Goal: Task Accomplishment & Management: Complete application form

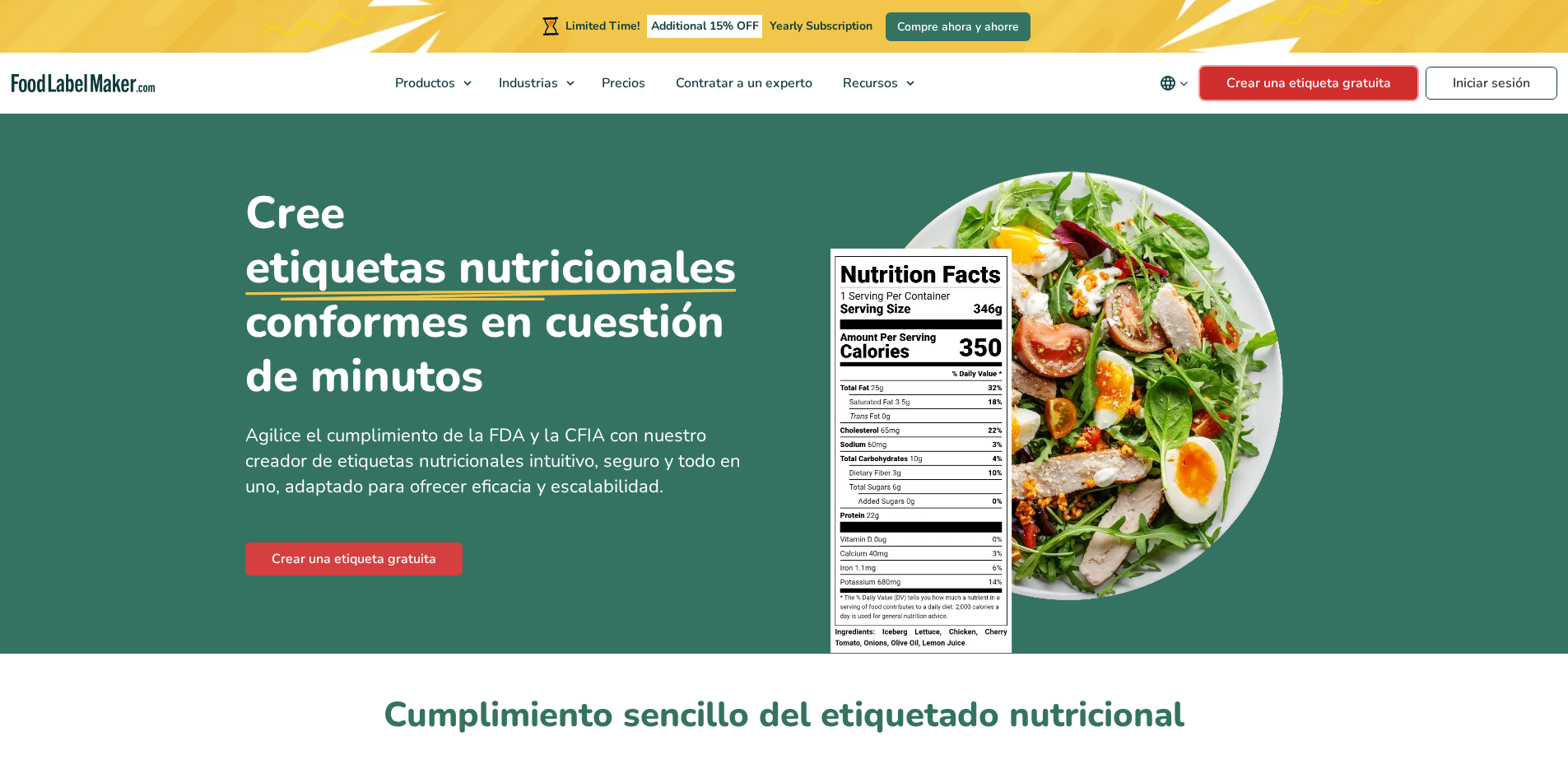
click at [1290, 81] on link "Crear una etiqueta gratuita" at bounding box center [1309, 83] width 217 height 33
click at [1278, 96] on link "Crear una etiqueta gratuita" at bounding box center [1309, 83] width 217 height 33
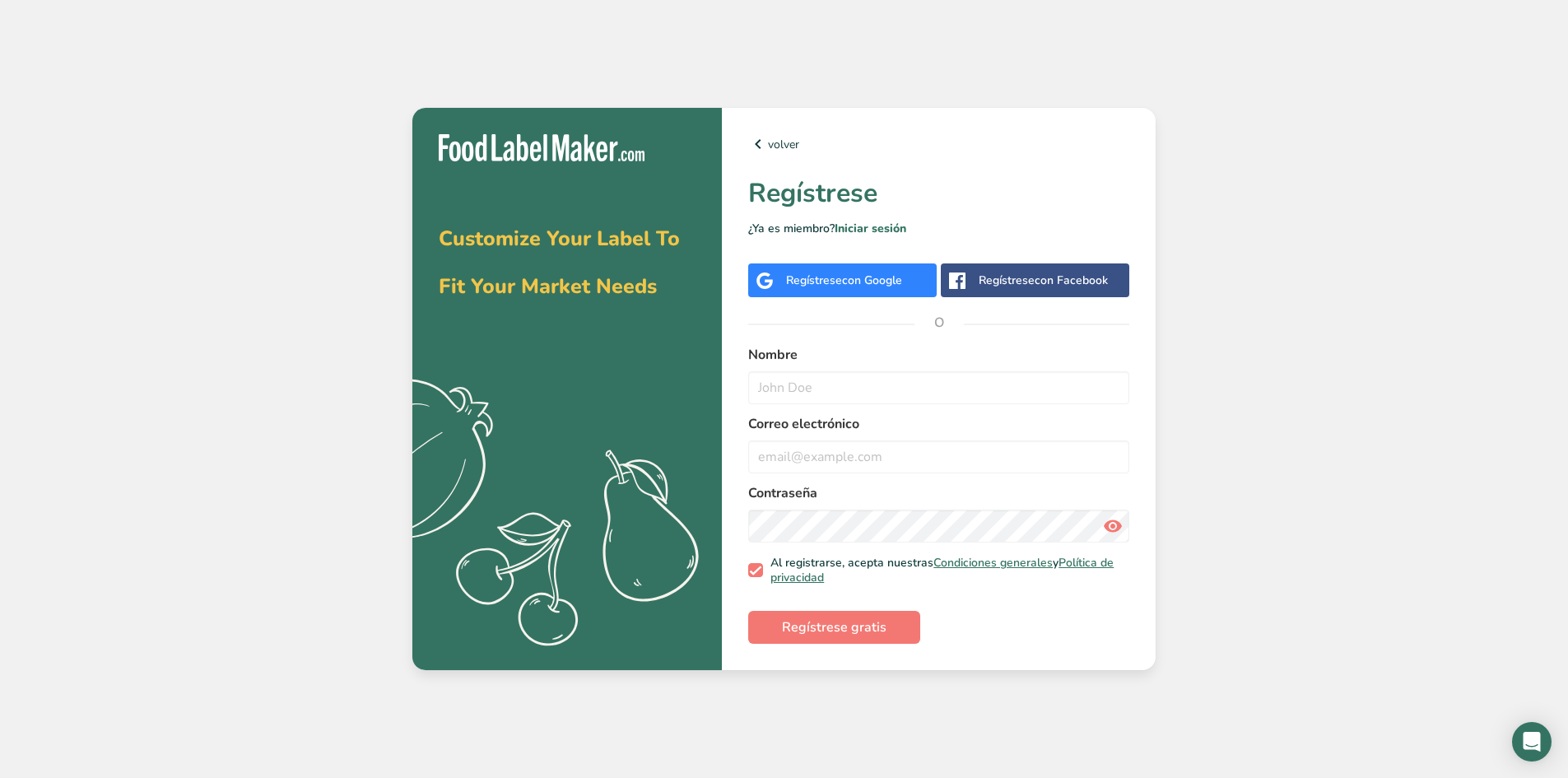
click at [851, 276] on span "con Google" at bounding box center [872, 280] width 60 height 15
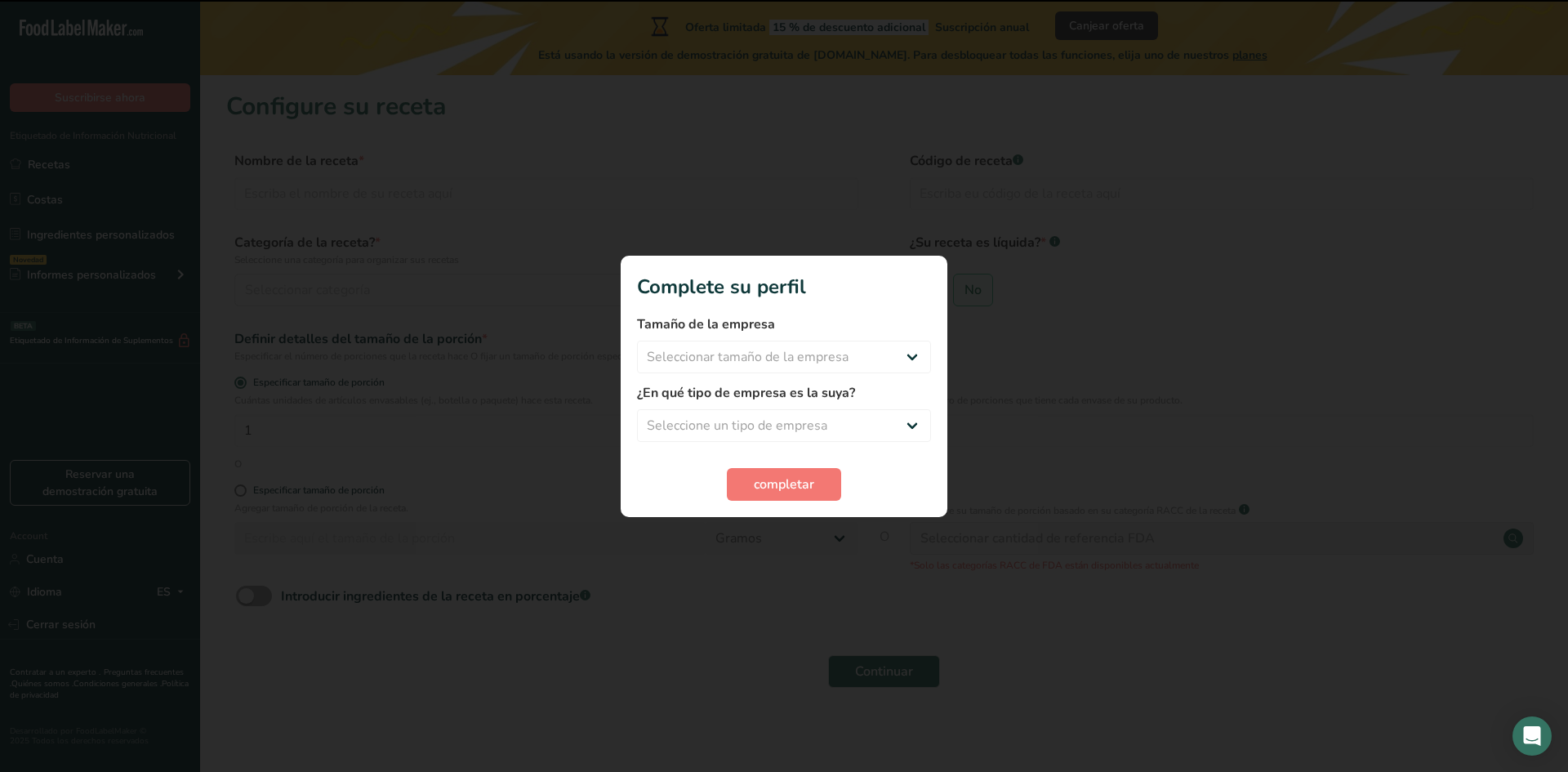
click at [851, 187] on div at bounding box center [784, 386] width 1568 height 772
click at [796, 342] on select "Seleccionar tamaño de la empresa Menos de 10 empleados De 10 a 50 empleados De …" at bounding box center [784, 357] width 294 height 33
select select "1"
click at [637, 341] on select "Seleccionar tamaño de la empresa Menos de 10 empleados De 10 a 50 empleados De …" at bounding box center [784, 357] width 294 height 33
click at [730, 438] on select "Seleccione un tipo de empresa Fabricante de alimentos envasados Restaurante y c…" at bounding box center [784, 425] width 294 height 33
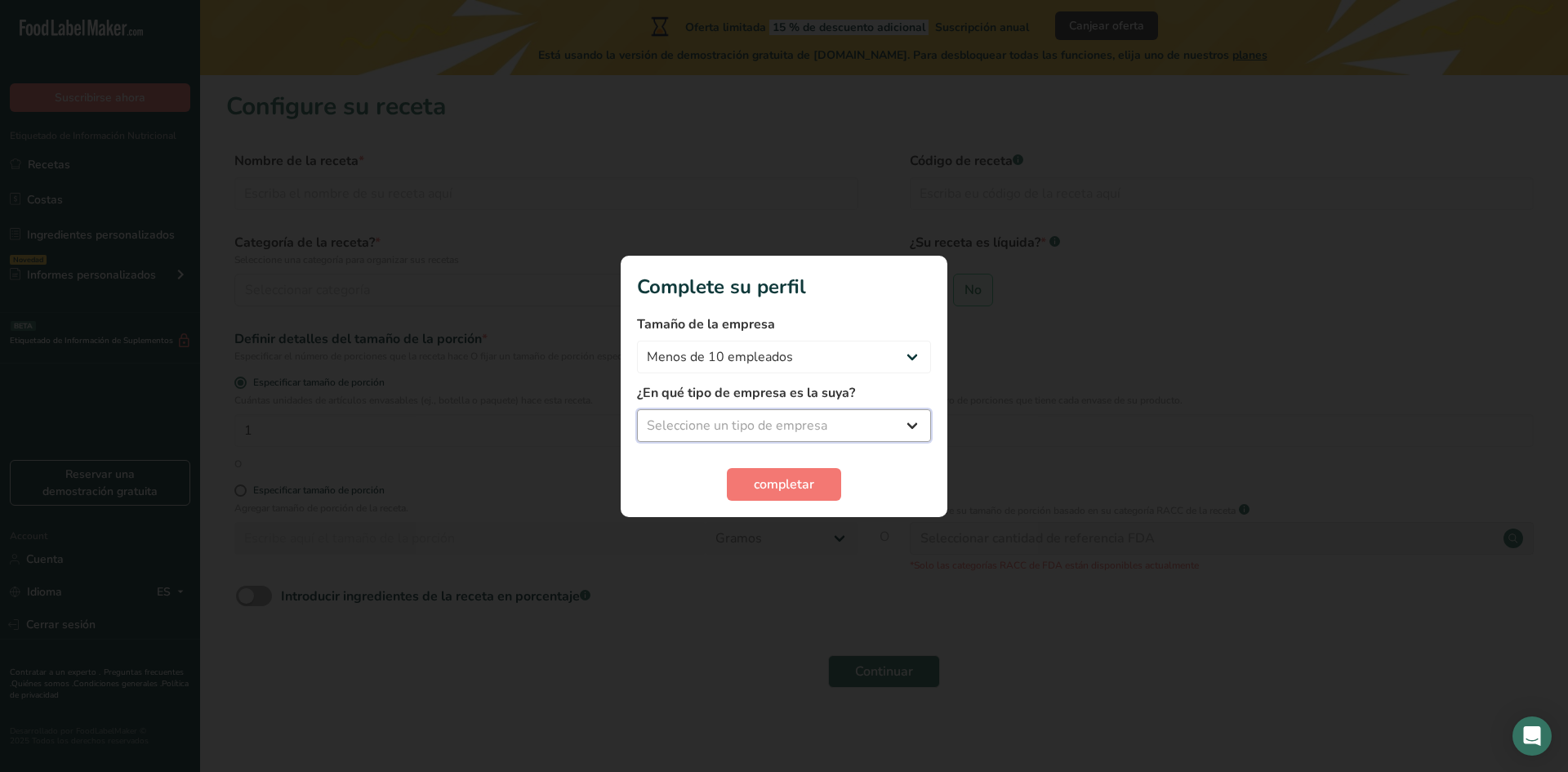
select select "8"
click at [637, 409] on select "Seleccione un tipo de empresa Fabricante de alimentos envasados Restaurante y c…" at bounding box center [784, 425] width 294 height 33
click at [766, 473] on button "completar" at bounding box center [784, 484] width 115 height 33
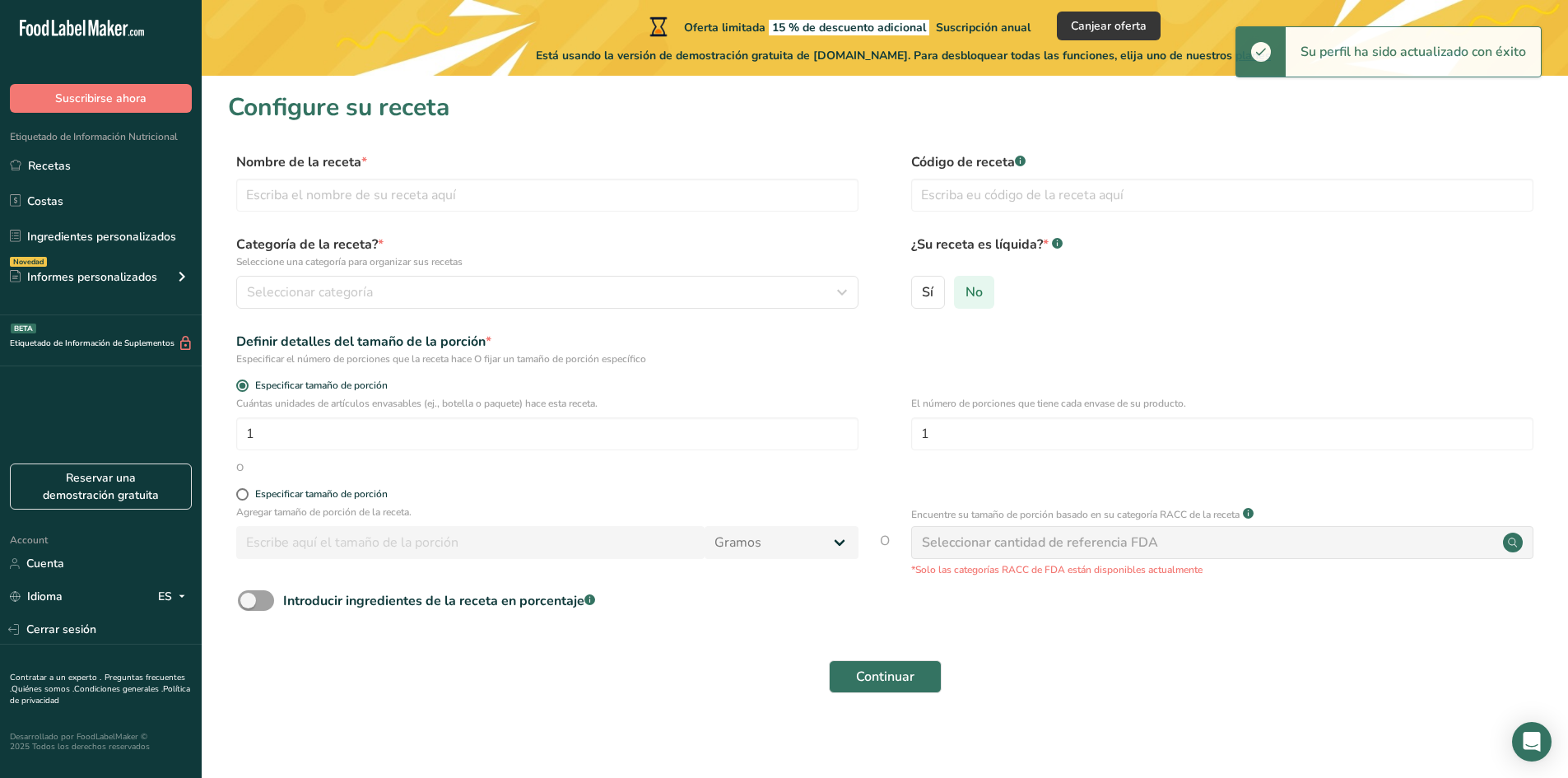
click at [965, 297] on span "No" at bounding box center [974, 292] width 17 height 16
click at [965, 297] on input "No" at bounding box center [959, 291] width 10 height 10
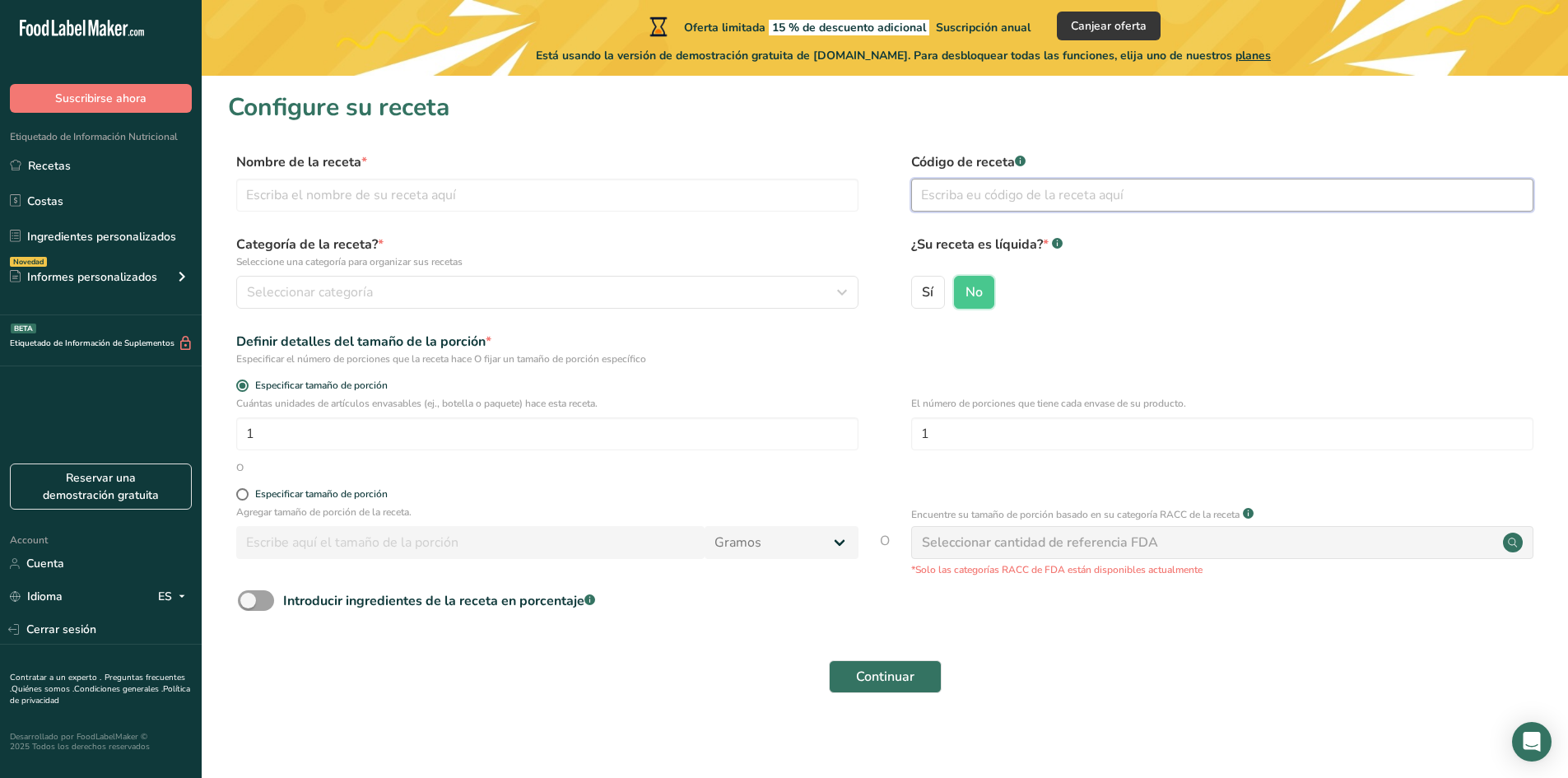
click at [1001, 196] on input "text" at bounding box center [1222, 194] width 622 height 33
click at [1061, 280] on div "Sí No" at bounding box center [1222, 297] width 622 height 43
click at [63, 195] on link "Costas" at bounding box center [100, 200] width 201 height 31
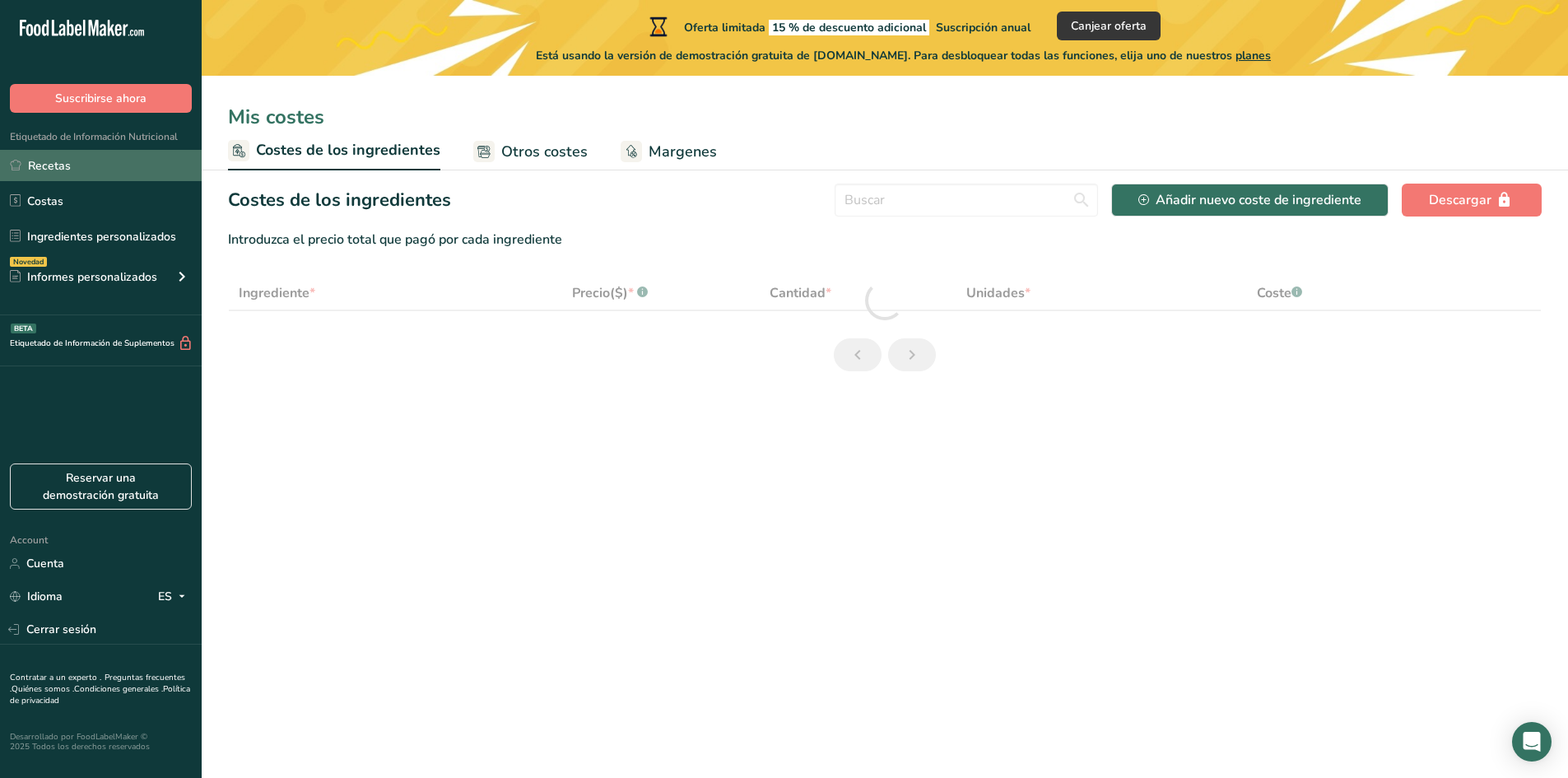
select select "1"
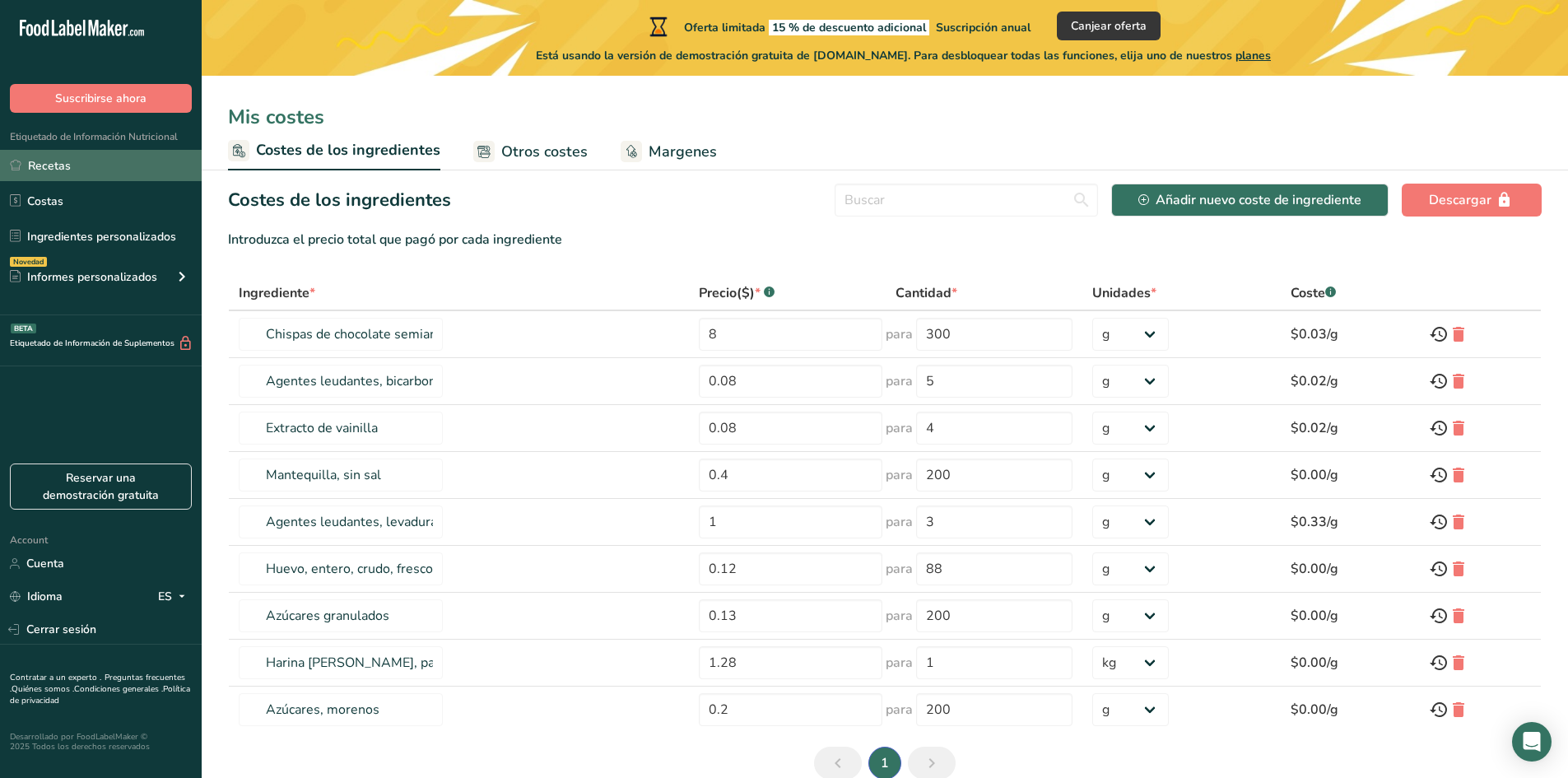
click at [87, 168] on link "Recetas" at bounding box center [100, 165] width 201 height 31
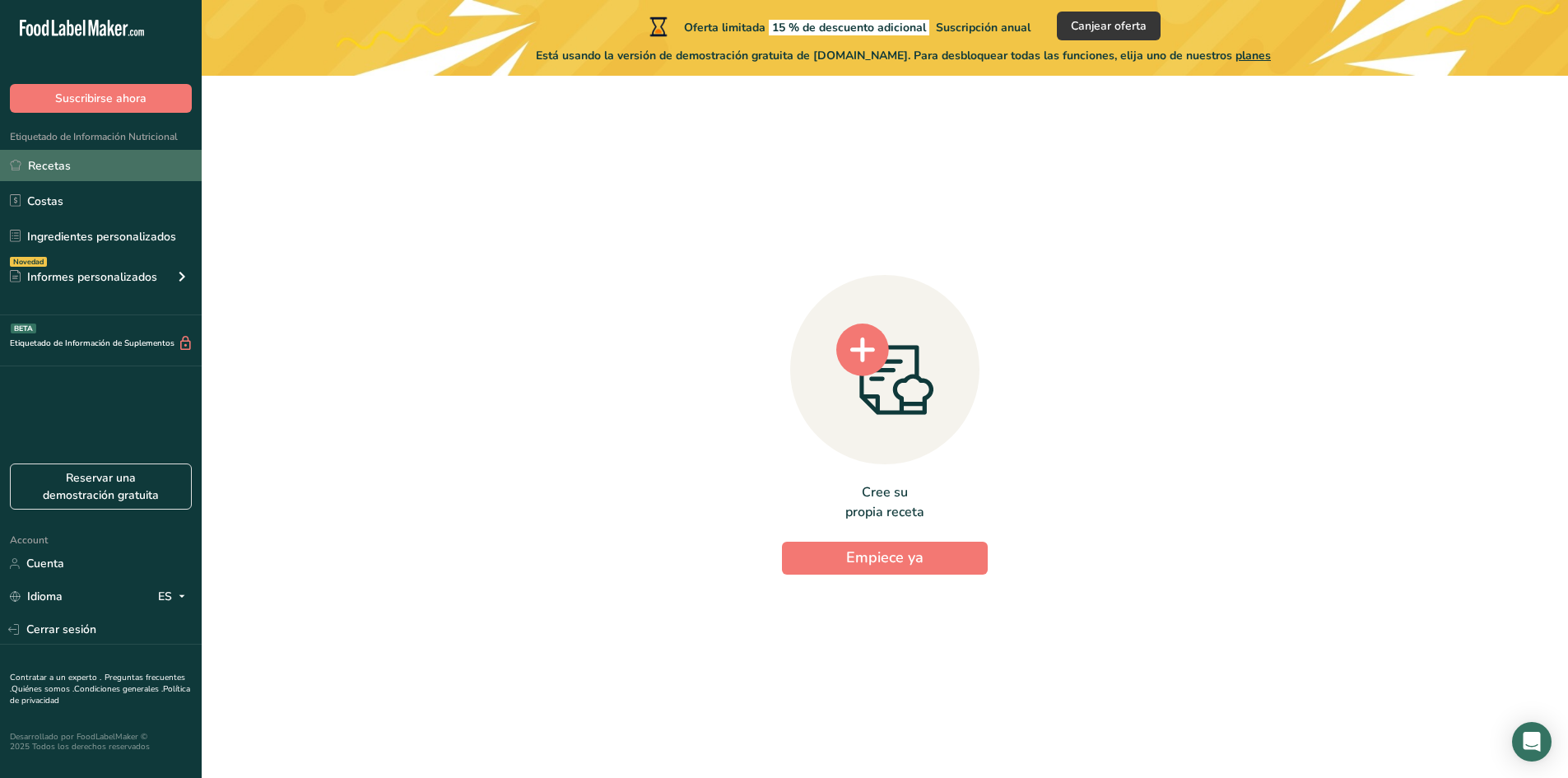
click at [104, 151] on link "Recetas" at bounding box center [100, 165] width 201 height 31
click at [103, 160] on link "Recetas" at bounding box center [100, 165] width 201 height 31
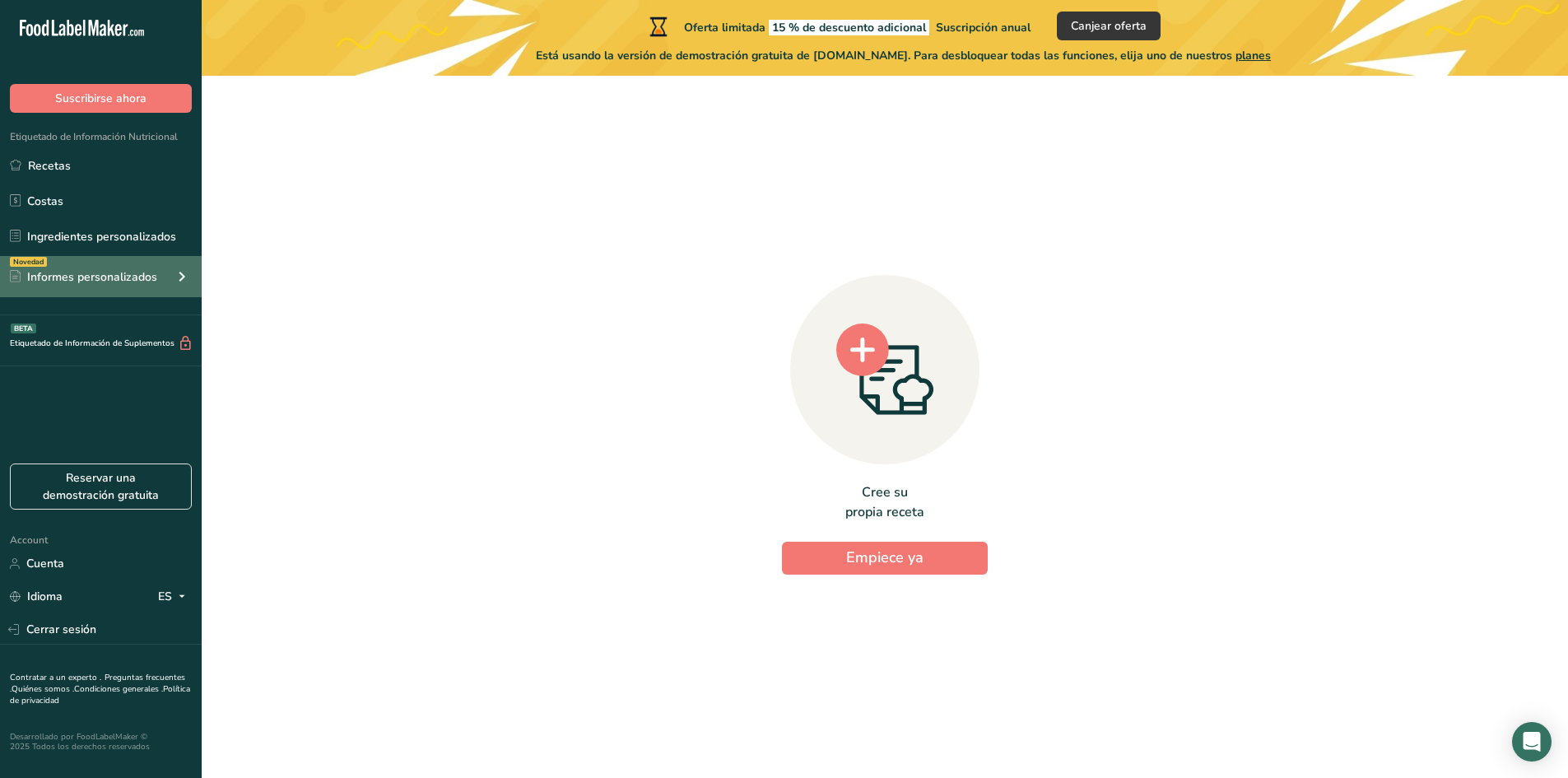
click at [136, 281] on div "Informes personalizados" at bounding box center [83, 276] width 147 height 17
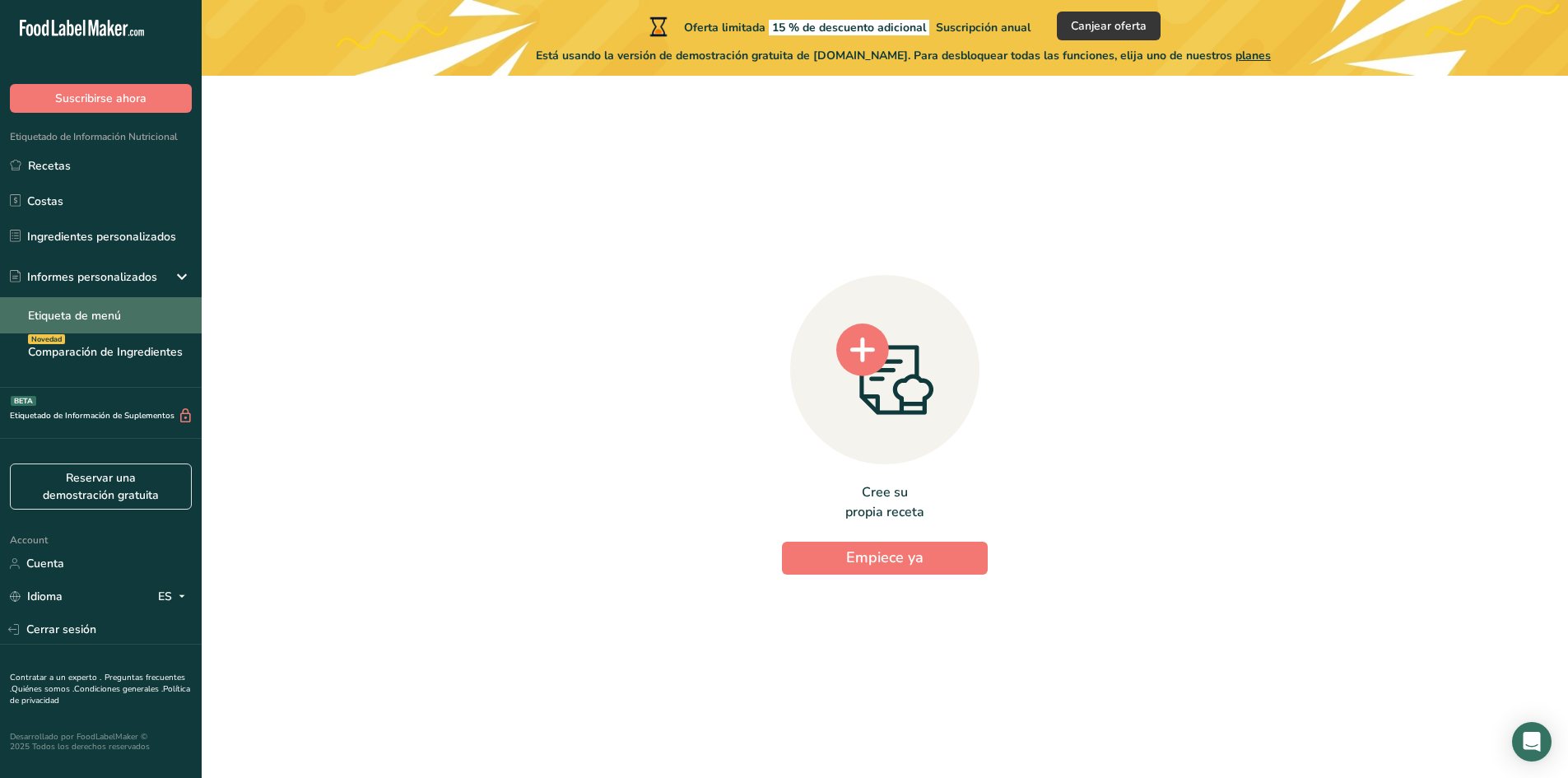
click at [147, 326] on link "Etiqueta de menú" at bounding box center [100, 316] width 201 height 36
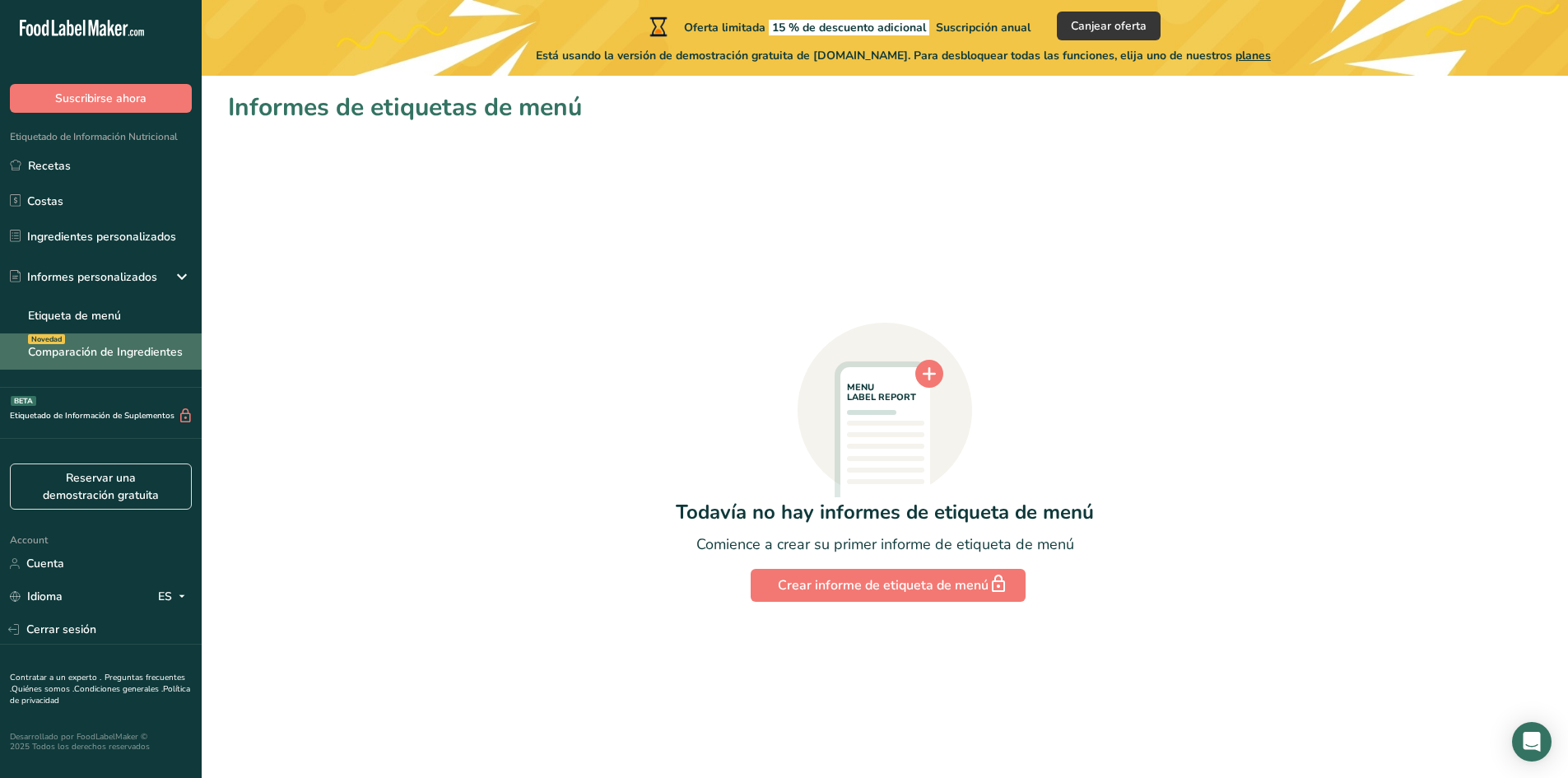
click at [154, 345] on link "Comparación de Ingredientes Novedad" at bounding box center [100, 352] width 201 height 36
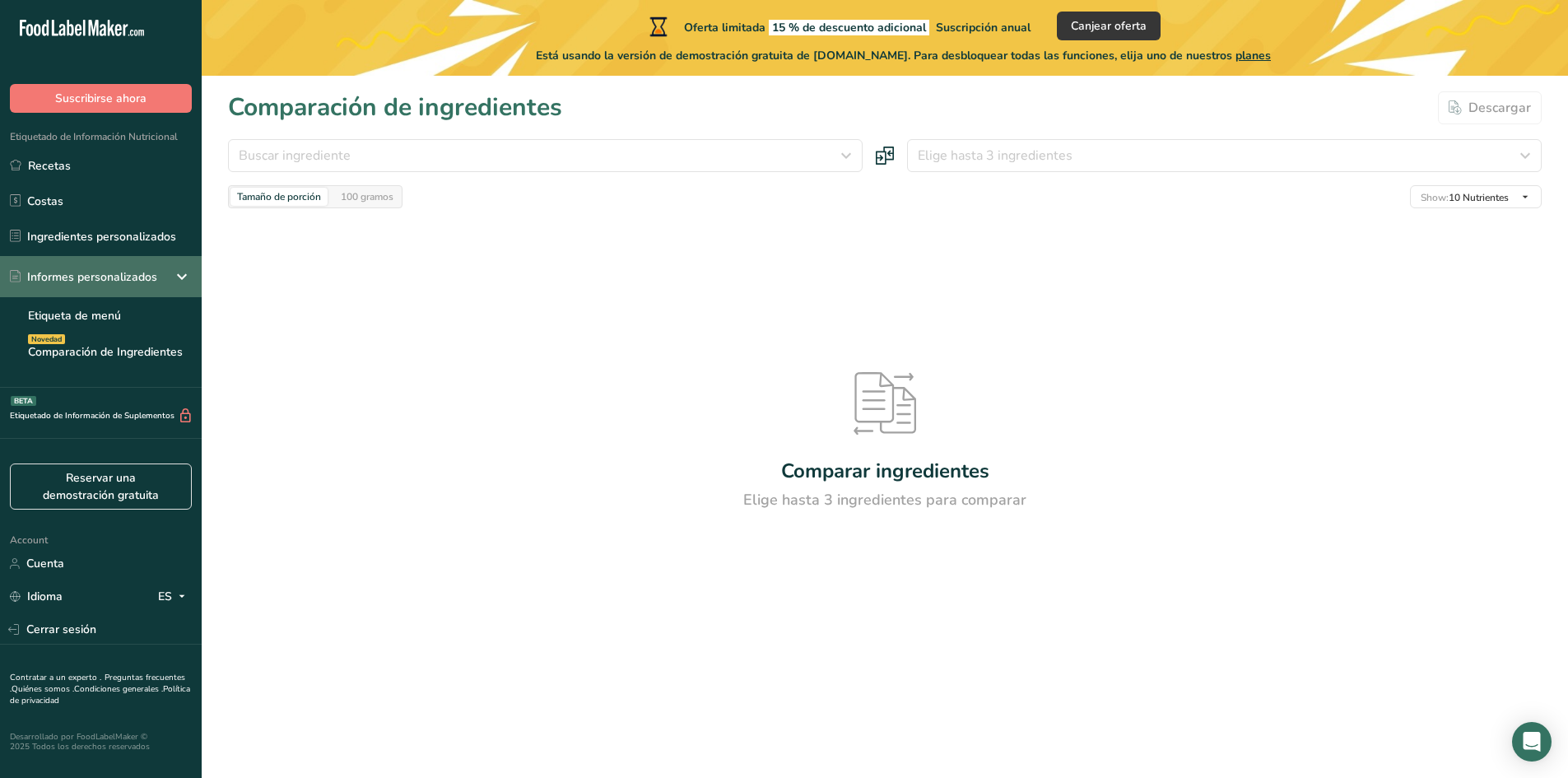
click at [105, 267] on div "Informes personalizados" at bounding box center [100, 276] width 201 height 41
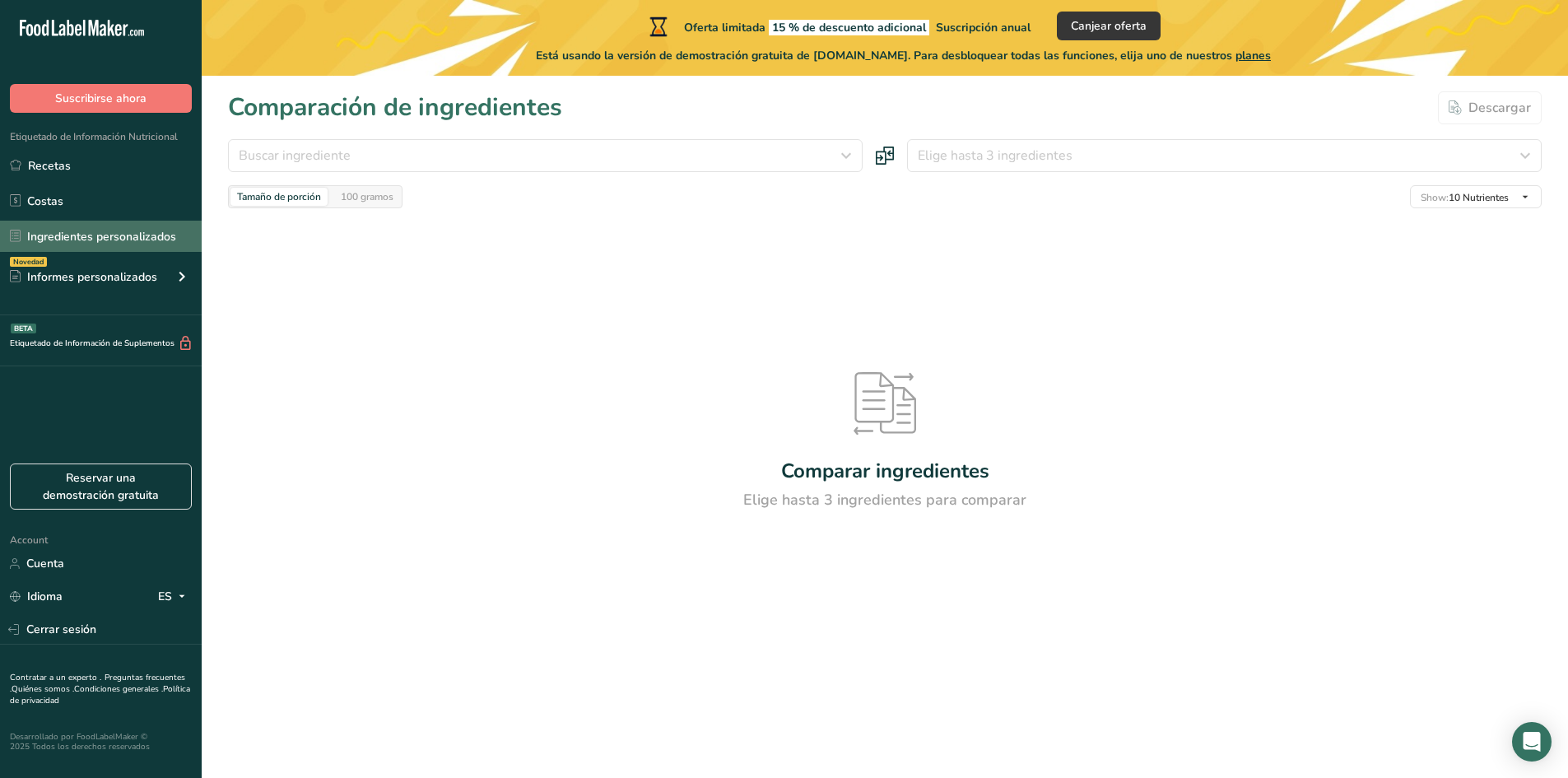
click at [110, 237] on link "Ingredientes personalizados" at bounding box center [100, 235] width 201 height 31
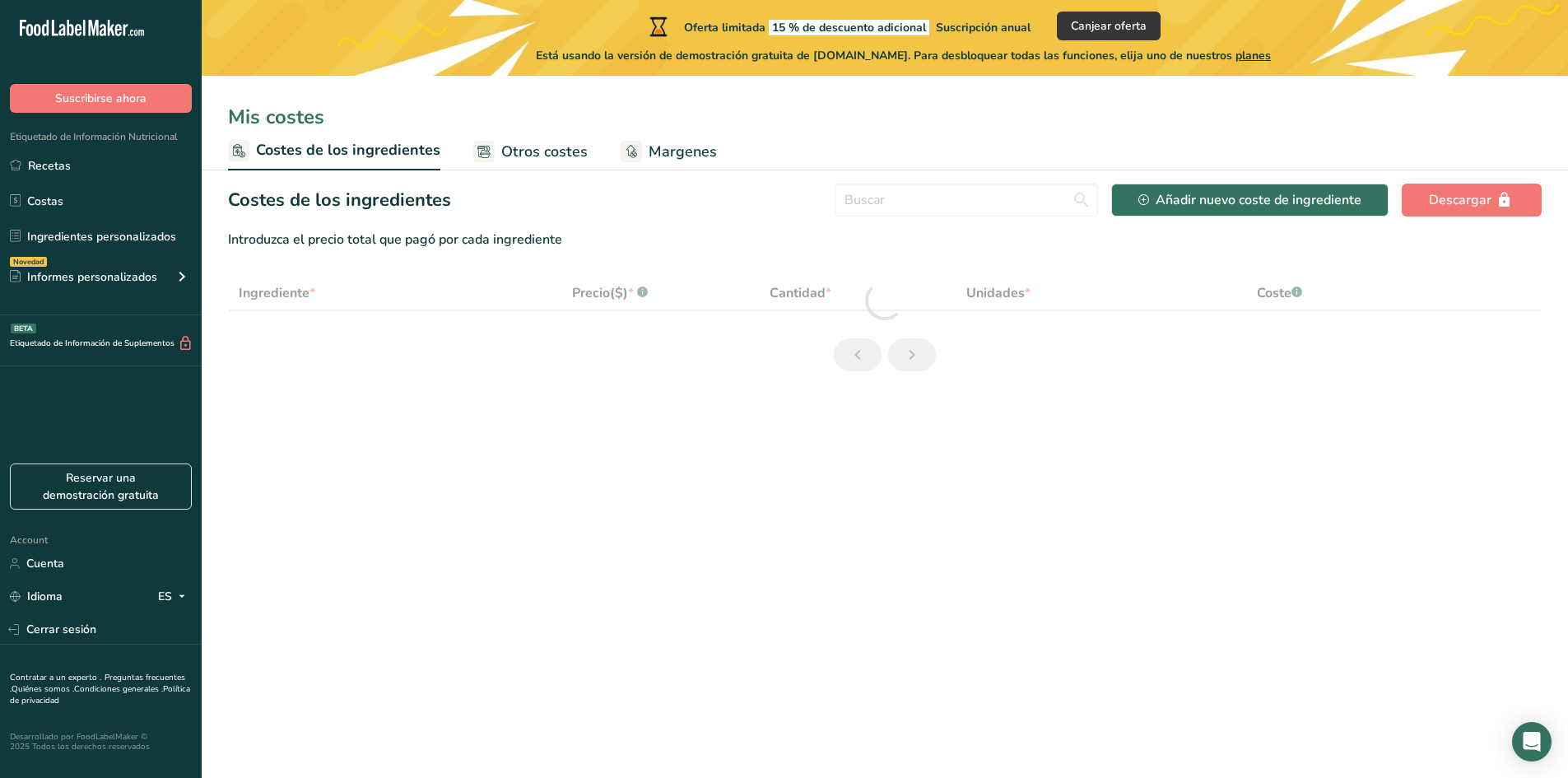
select select "1"
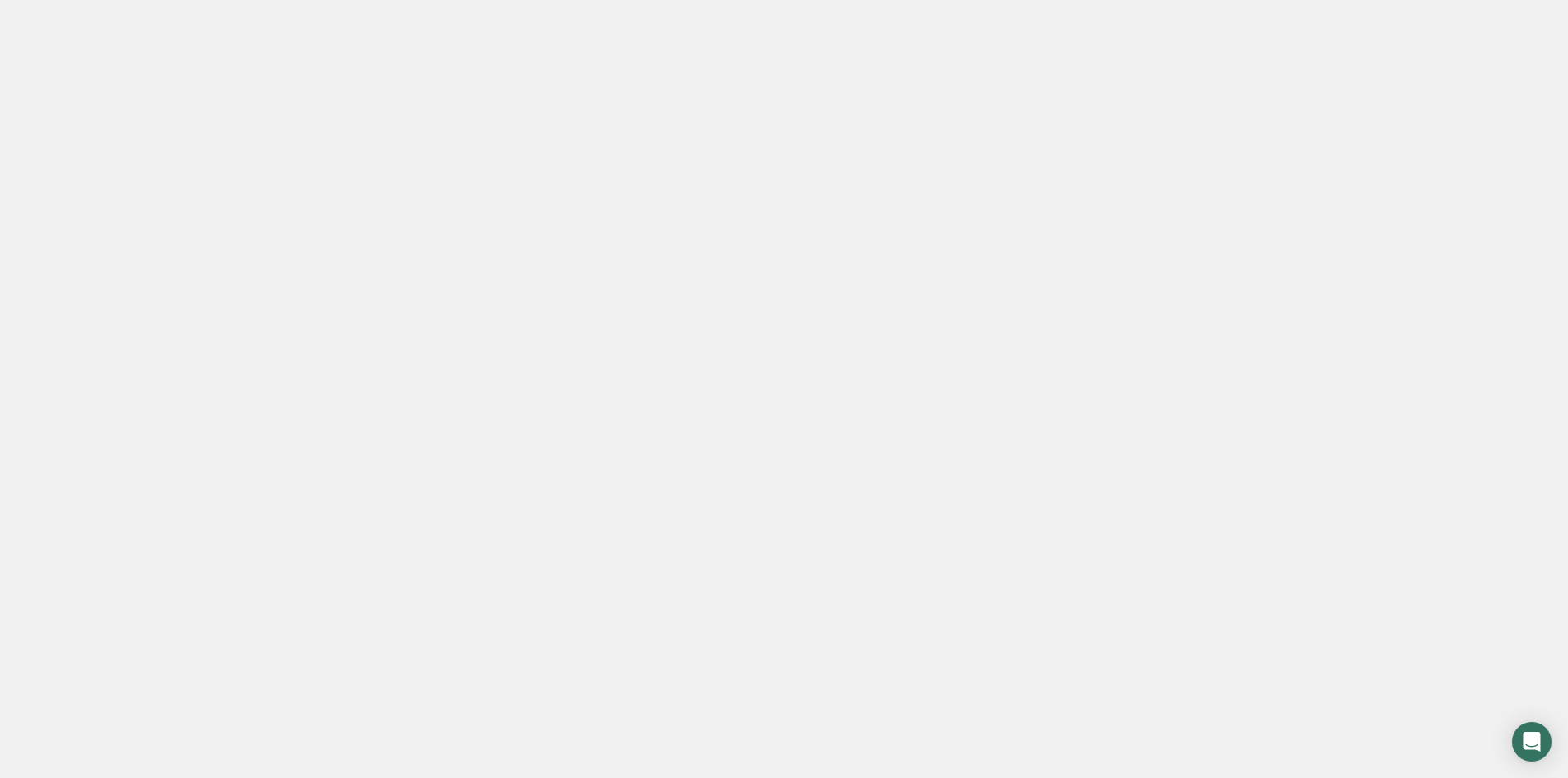
drag, startPoint x: 272, startPoint y: 129, endPoint x: 282, endPoint y: 134, distance: 11.2
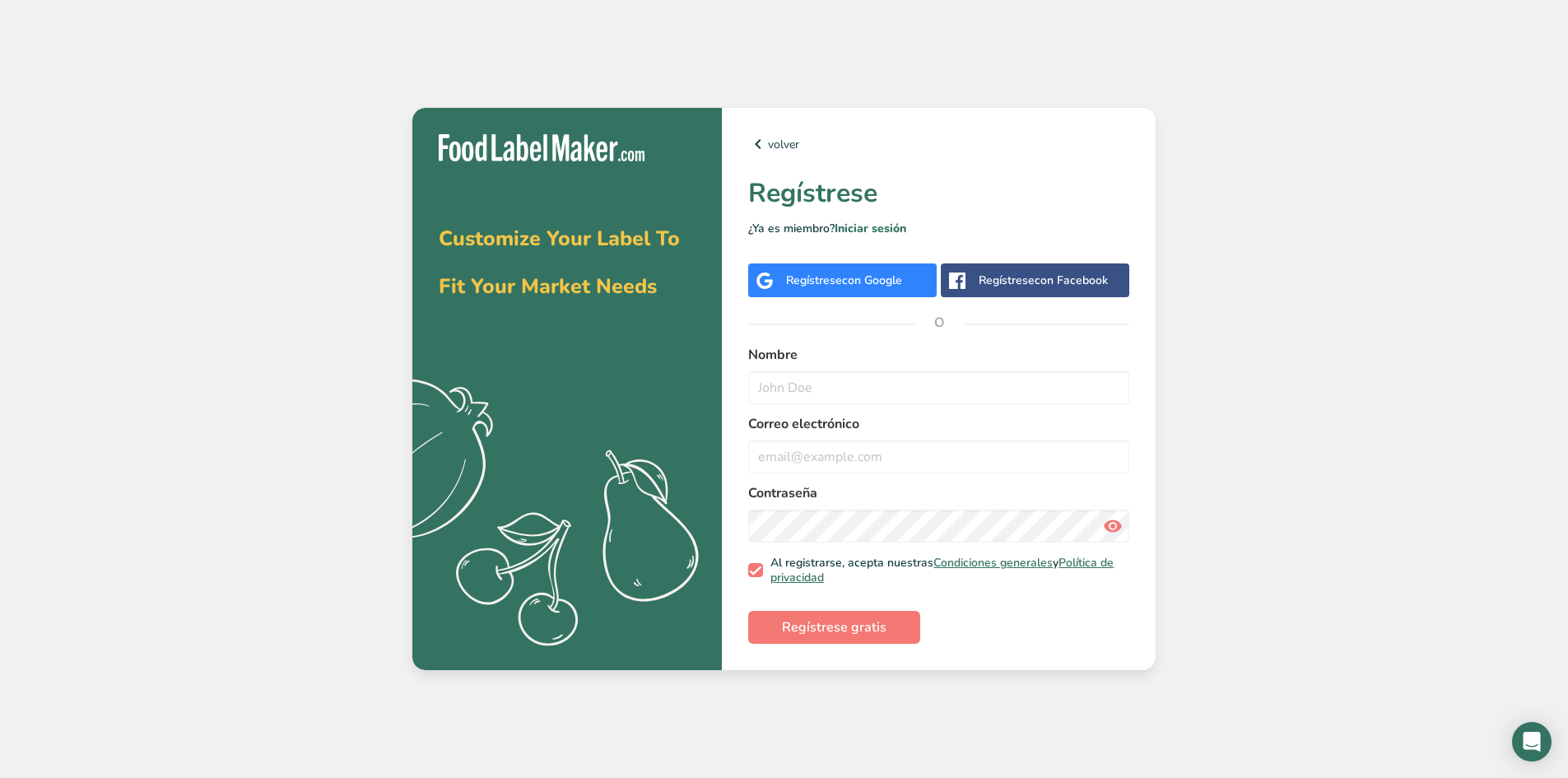
drag, startPoint x: 200, startPoint y: 81, endPoint x: 211, endPoint y: 92, distance: 15.6
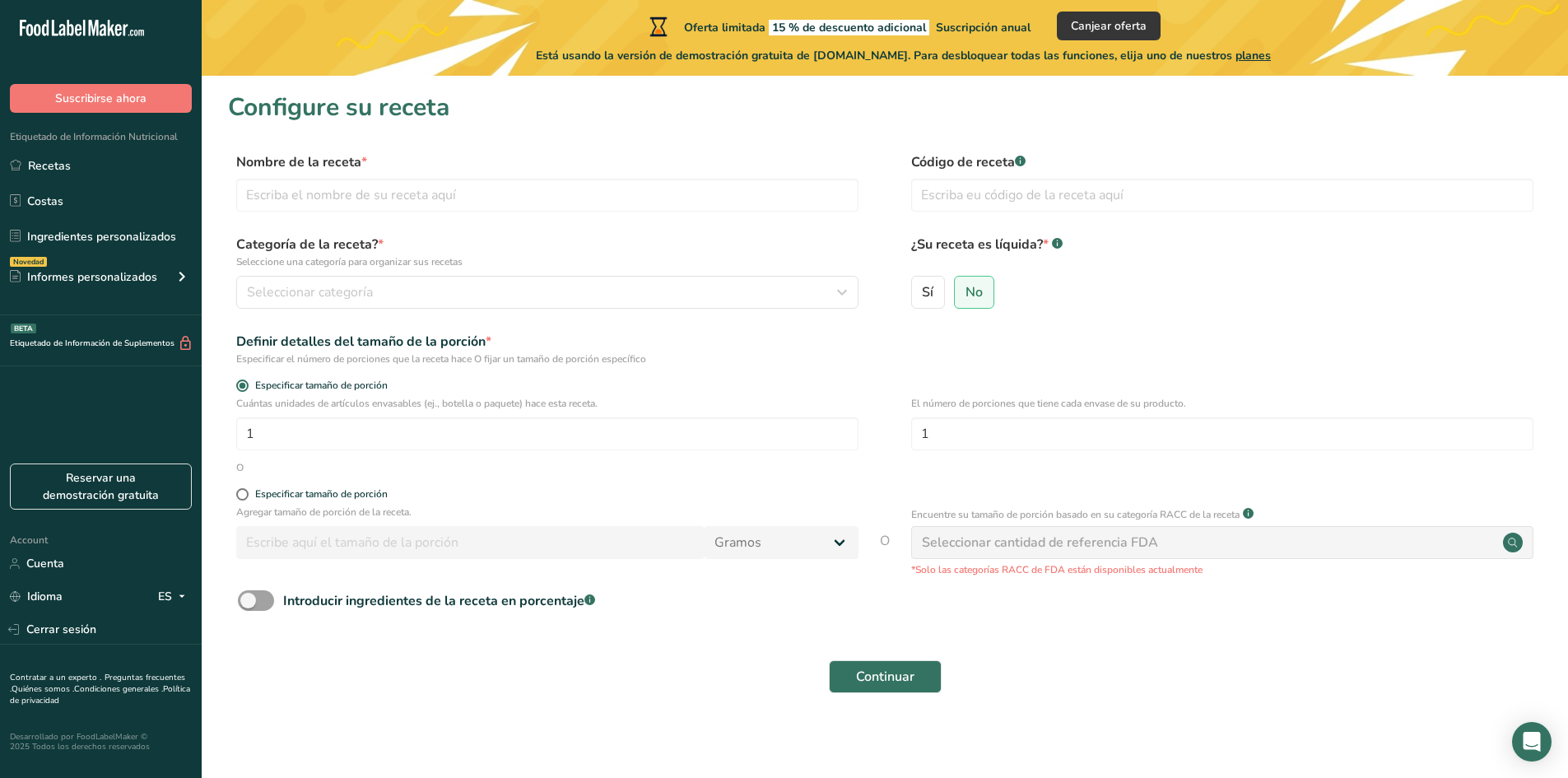
drag, startPoint x: 168, startPoint y: 70, endPoint x: 176, endPoint y: 75, distance: 9.4
click at [515, 196] on input "text" at bounding box center [547, 194] width 622 height 33
click at [544, 243] on label "Categoría de la receta? * Seleccione una categoría para organizar sus recetas" at bounding box center [547, 252] width 622 height 34
click at [548, 288] on div "Seleccionar categoría" at bounding box center [543, 292] width 591 height 20
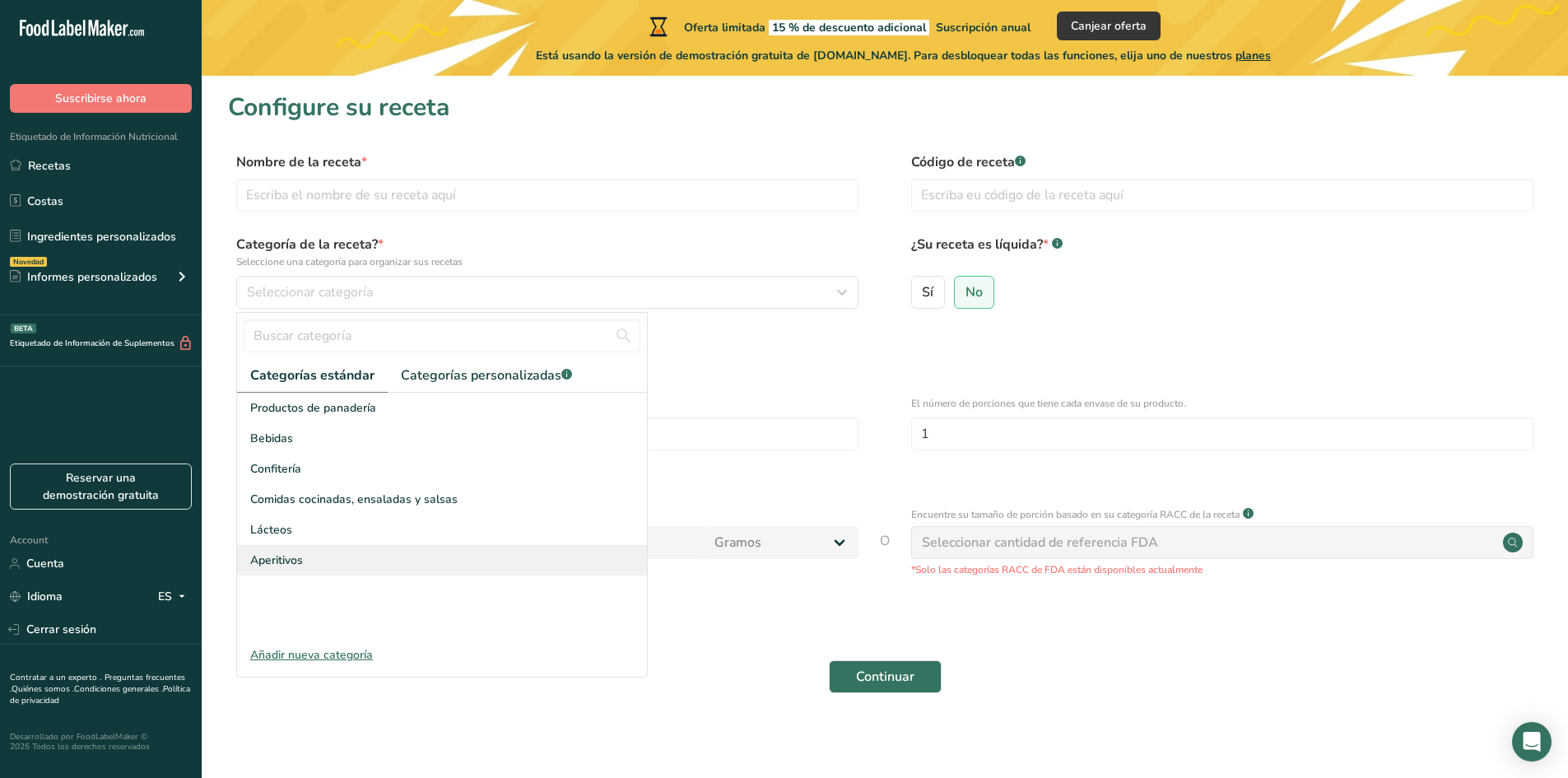
click at [410, 551] on div "Aperitivos" at bounding box center [443, 560] width 410 height 31
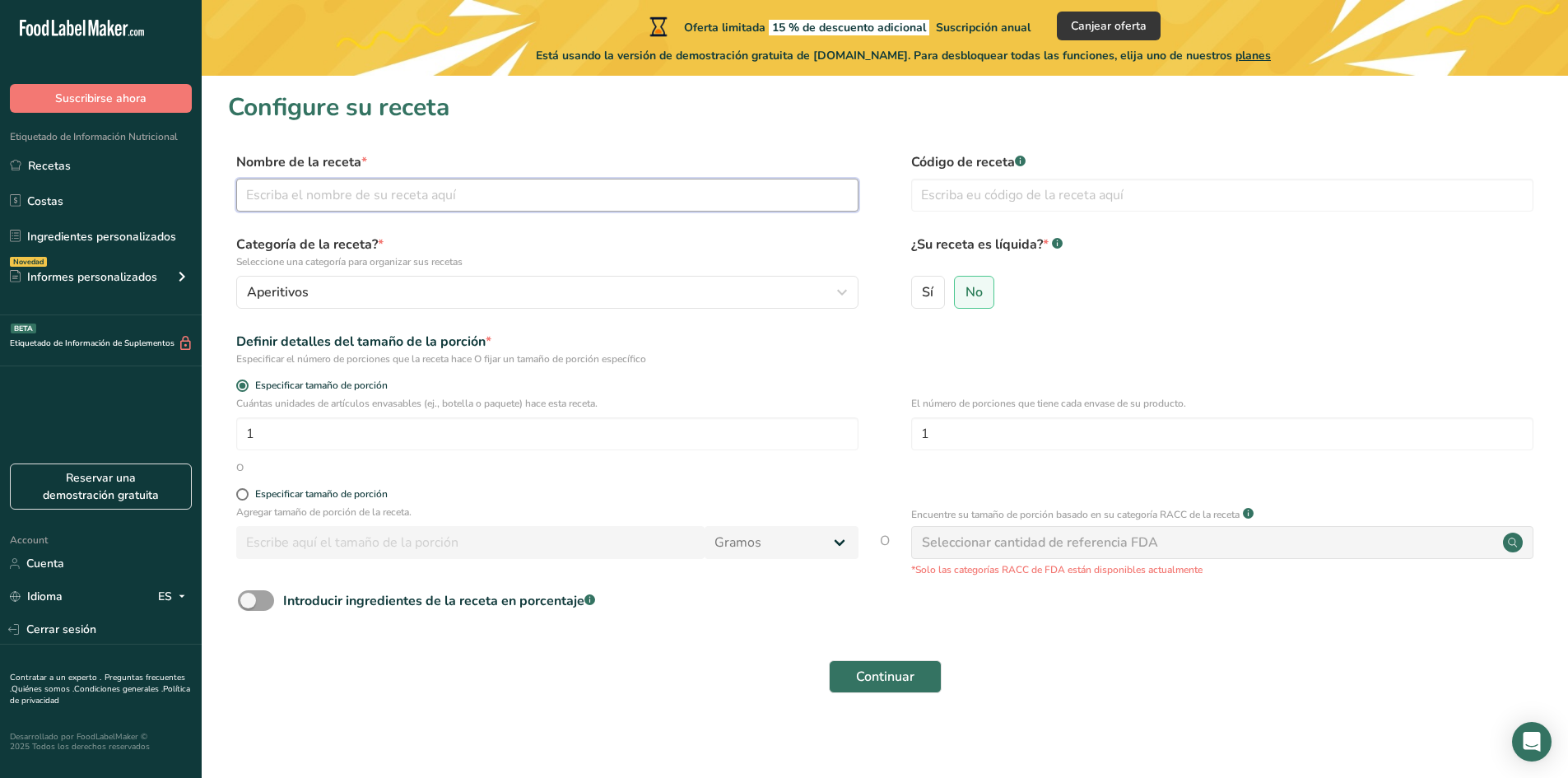
click at [404, 189] on input "text" at bounding box center [547, 194] width 622 height 33
type input "Mini suspiros"
click at [536, 236] on label "Categoría de la receta? * Seleccione una categoría para organizar sus recetas" at bounding box center [547, 252] width 622 height 34
click at [1010, 541] on div "Seleccionar cantidad de referencia FDA" at bounding box center [1041, 542] width 237 height 20
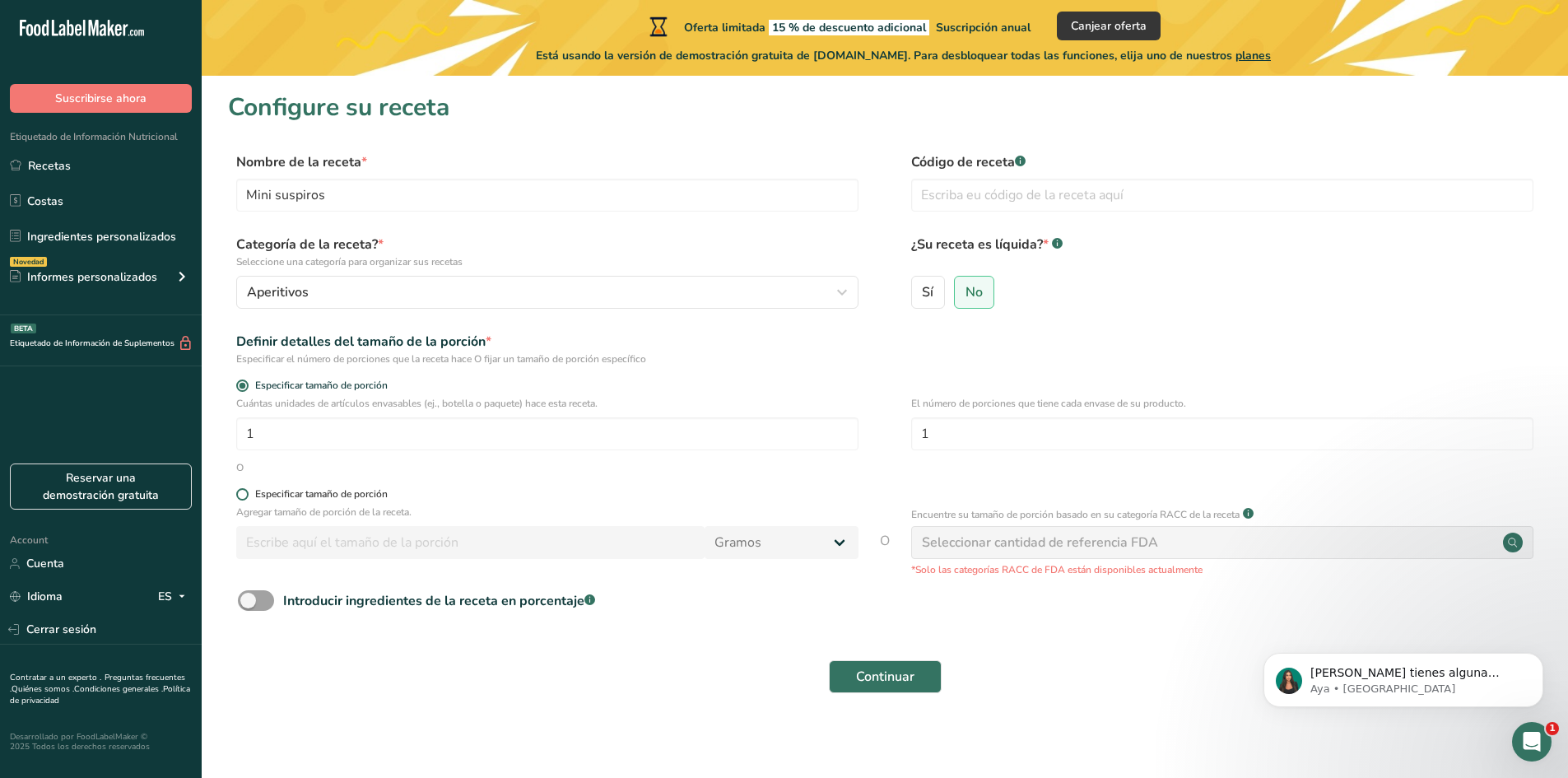
click at [255, 494] on span "Especificar tamaño de porción" at bounding box center [319, 494] width 139 height 12
click at [247, 494] on input "Especificar tamaño de porción" at bounding box center [241, 494] width 10 height 10
radio input "true"
radio input "false"
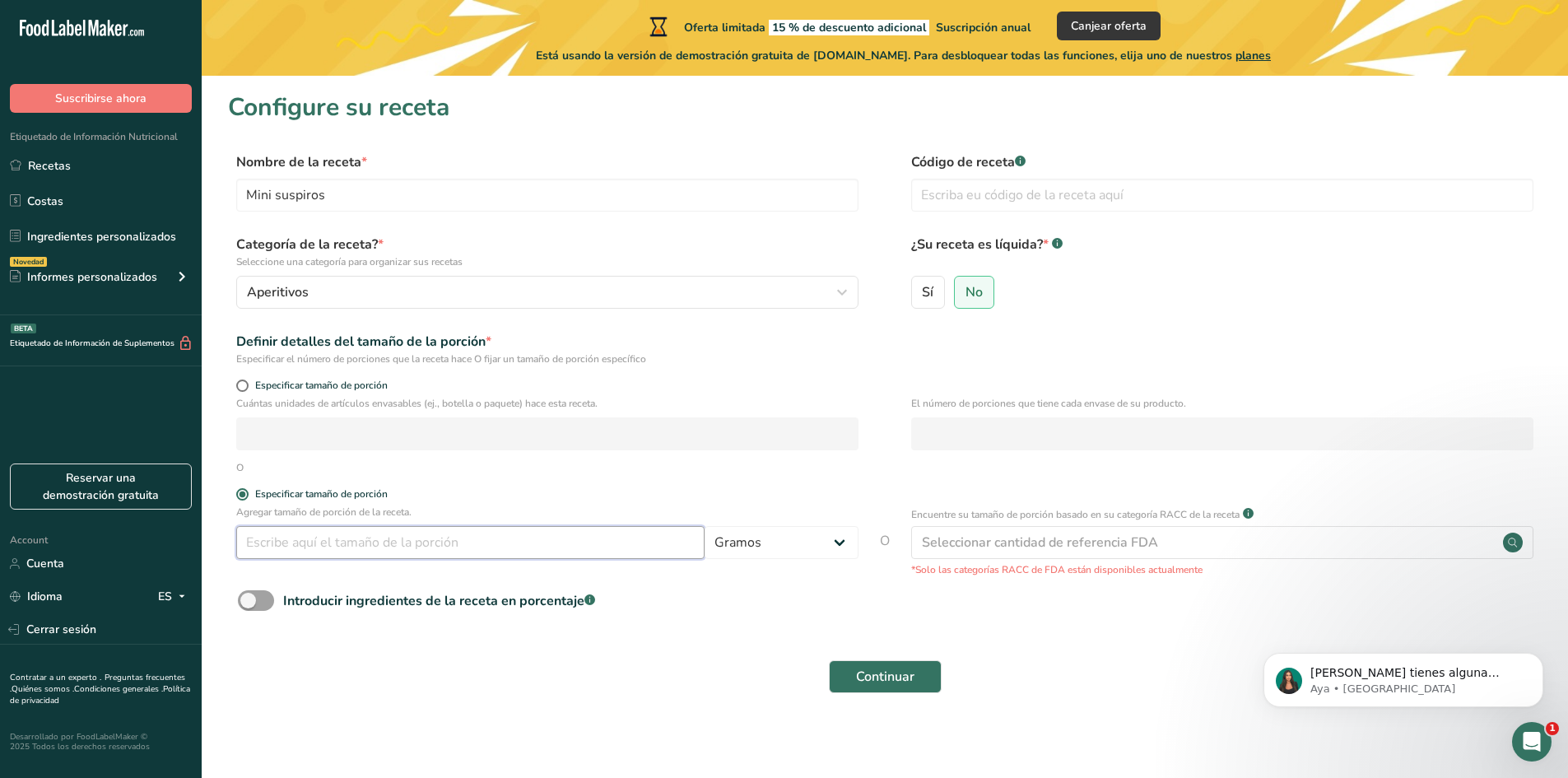
click at [310, 542] on input "number" at bounding box center [470, 542] width 468 height 33
type input "33"
click at [606, 619] on div "Introducir ingredientes de la receta en porcentaje .a-a{fill:#347362;}.b-a{fill…" at bounding box center [884, 606] width 1313 height 33
click at [258, 602] on span at bounding box center [256, 601] width 36 height 21
click at [249, 602] on input "Introducir ingredientes de la receta en porcentaje .a-a{fill:#347362;}.b-a{fill…" at bounding box center [242, 600] width 10 height 10
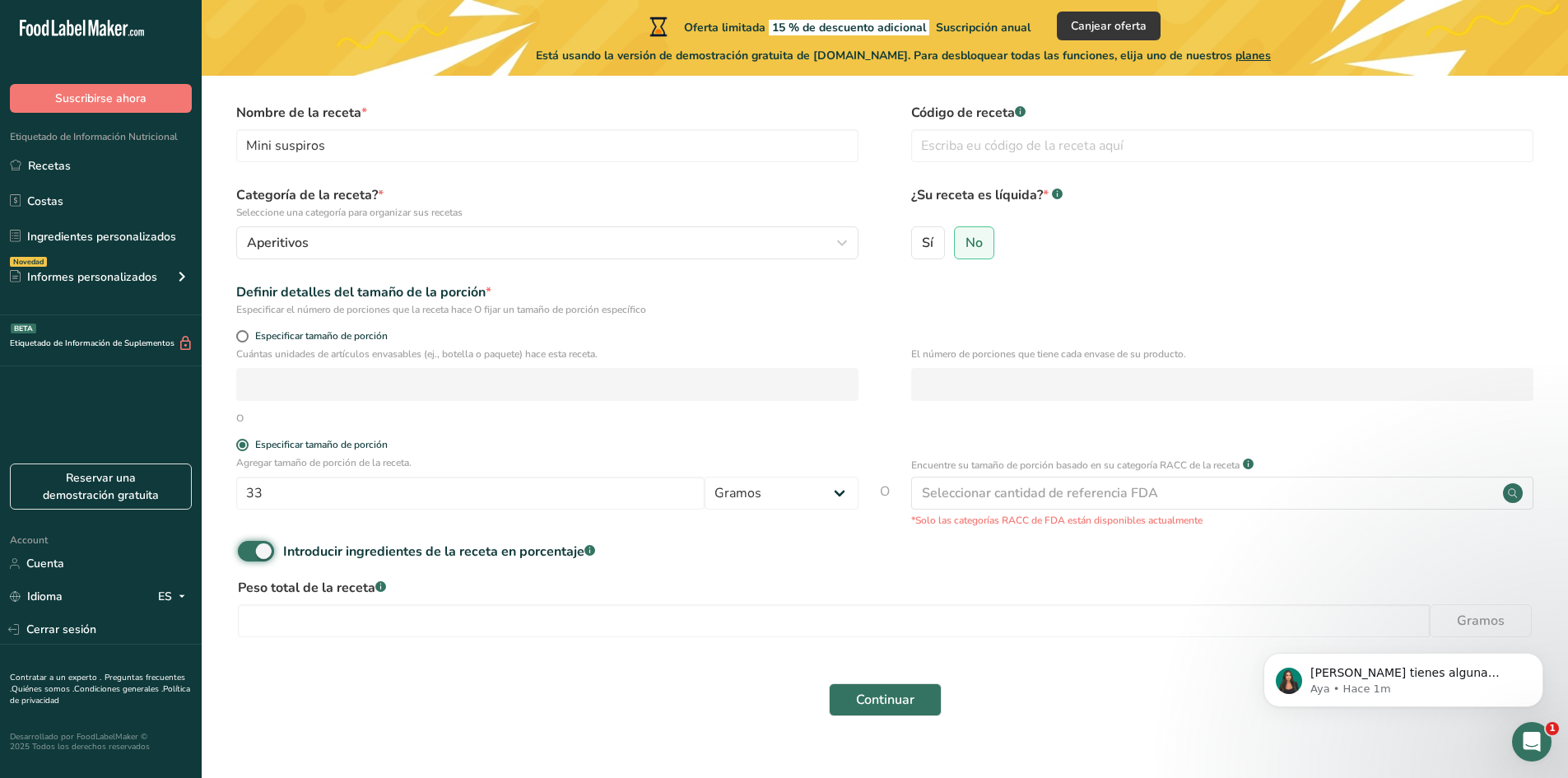
scroll to position [76, 0]
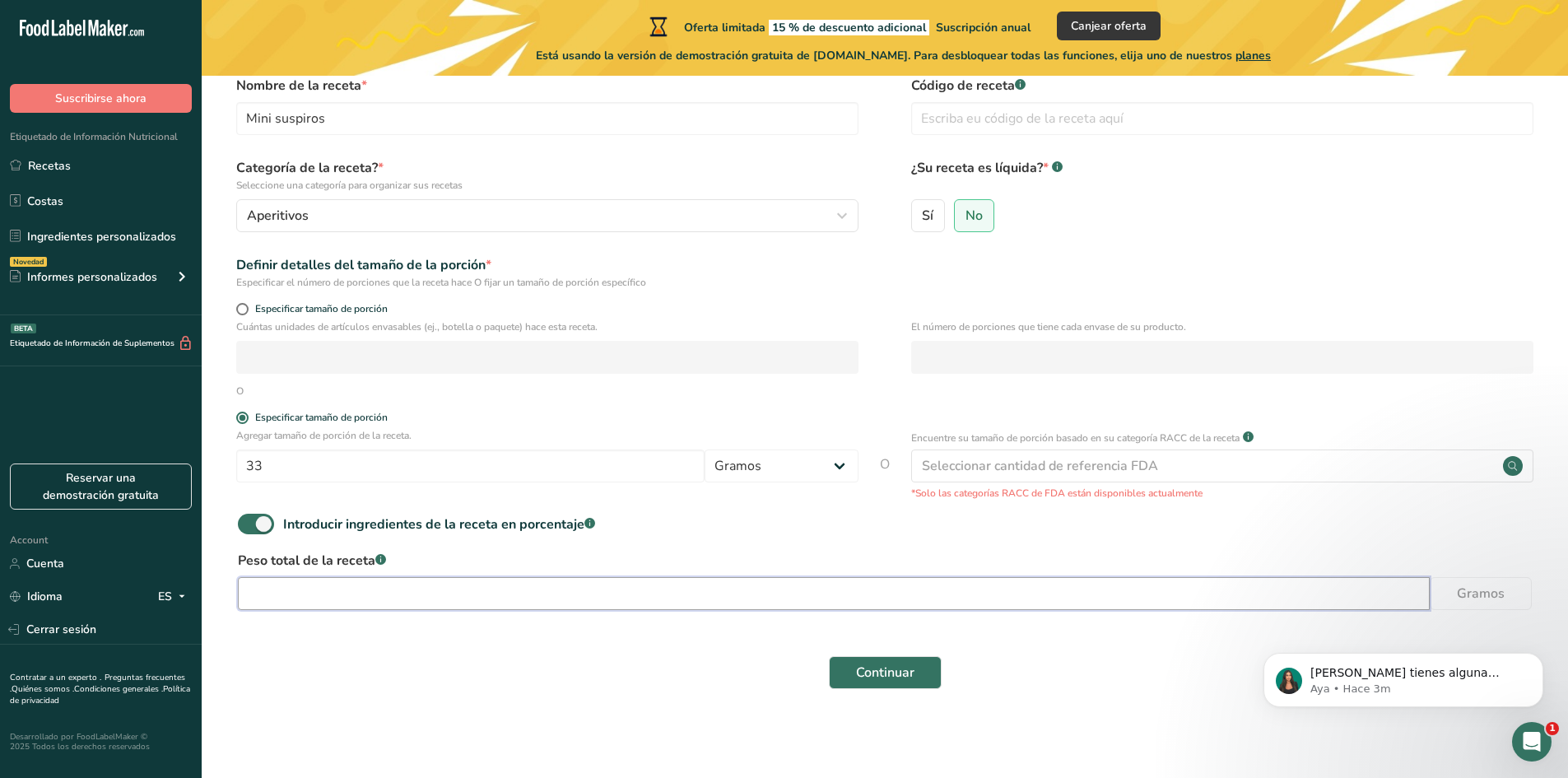
click at [560, 583] on input "number" at bounding box center [834, 593] width 1192 height 33
click at [275, 520] on span "Introducir ingredientes de la receta en porcentaje .a-a{fill:#347362;}.b-a{fill…" at bounding box center [434, 523] width 321 height 20
click at [249, 520] on input "Introducir ingredientes de la receta en porcentaje .a-a{fill:#347362;}.b-a{fill…" at bounding box center [242, 523] width 10 height 10
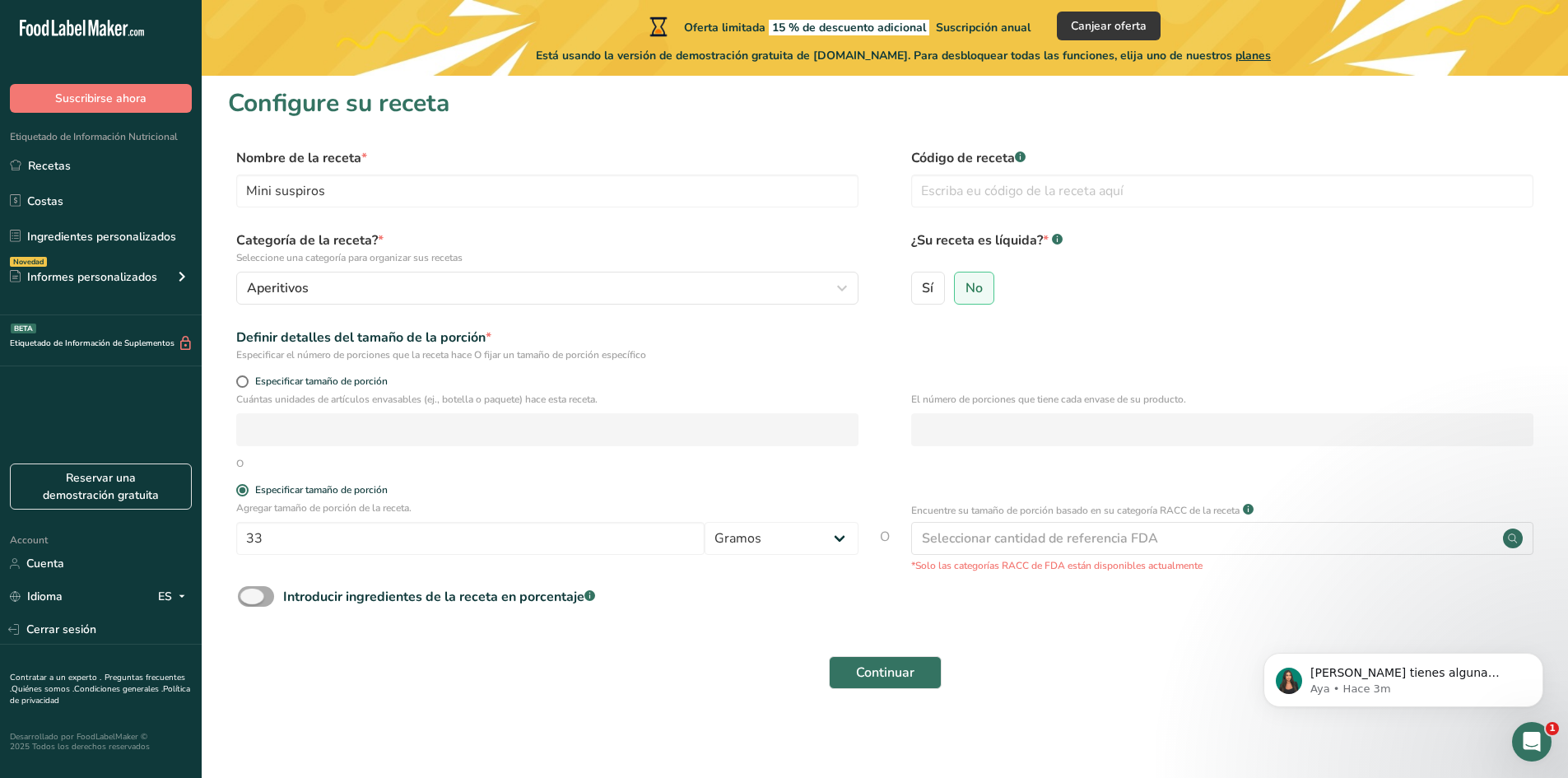
click at [382, 605] on div "Introducir ingredientes de la receta en porcentaje .a-a{fill:#347362;}.b-a{fill…" at bounding box center [439, 596] width 312 height 20
click at [249, 602] on input "Introducir ingredientes de la receta en porcentaje .a-a{fill:#347362;}.b-a{fill…" at bounding box center [242, 596] width 10 height 10
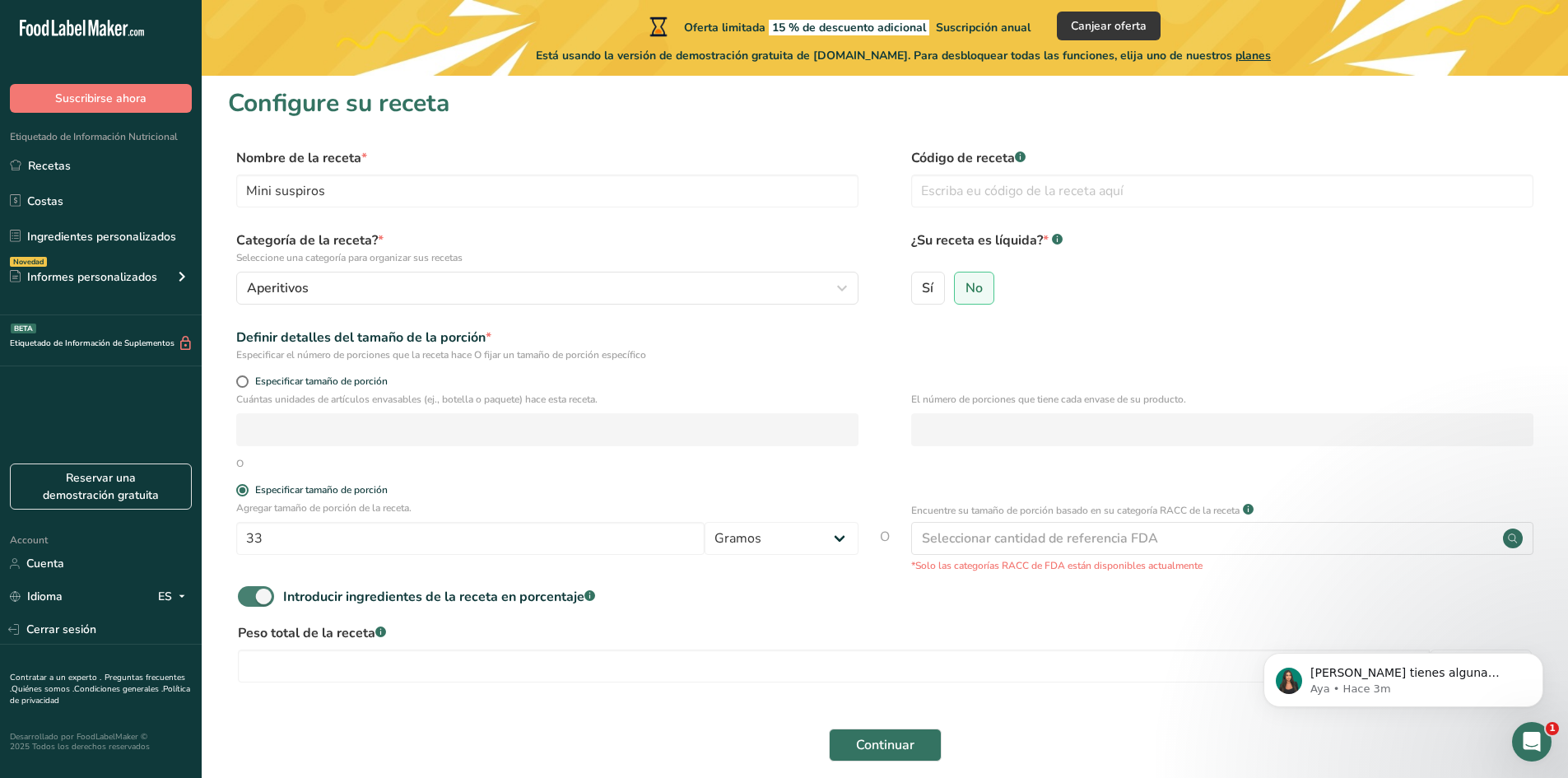
click at [382, 604] on div "Introducir ingredientes de la receta en porcentaje .a-a{fill:#347362;}.b-a{fill…" at bounding box center [439, 596] width 312 height 20
click at [249, 602] on input "Introducir ingredientes de la receta en porcentaje .a-a{fill:#347362;}.b-a{fill…" at bounding box center [242, 596] width 10 height 10
checkbox input "false"
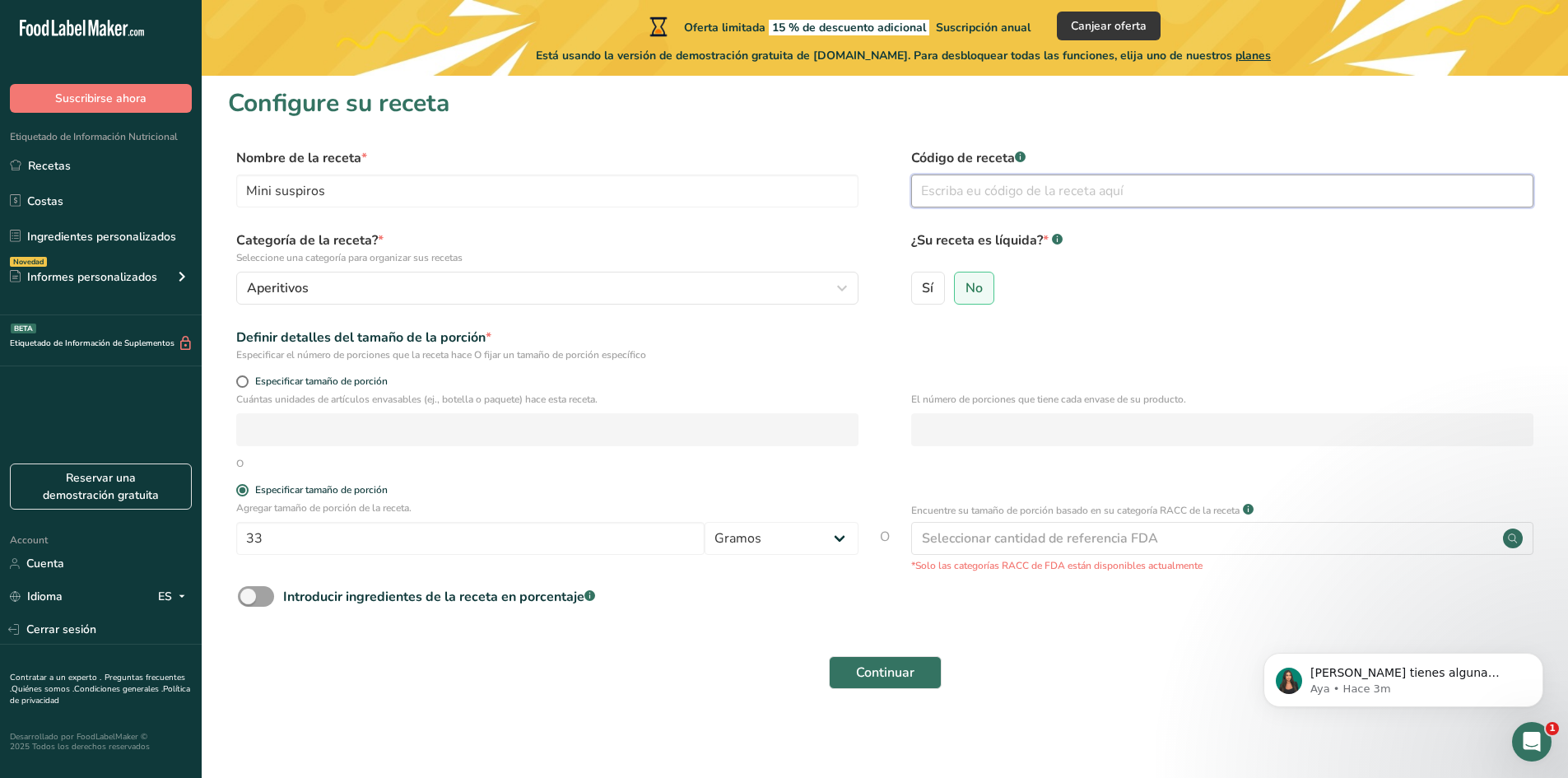
click at [954, 201] on input "text" at bounding box center [1222, 191] width 622 height 33
click at [878, 668] on span "Continuar" at bounding box center [885, 672] width 58 height 20
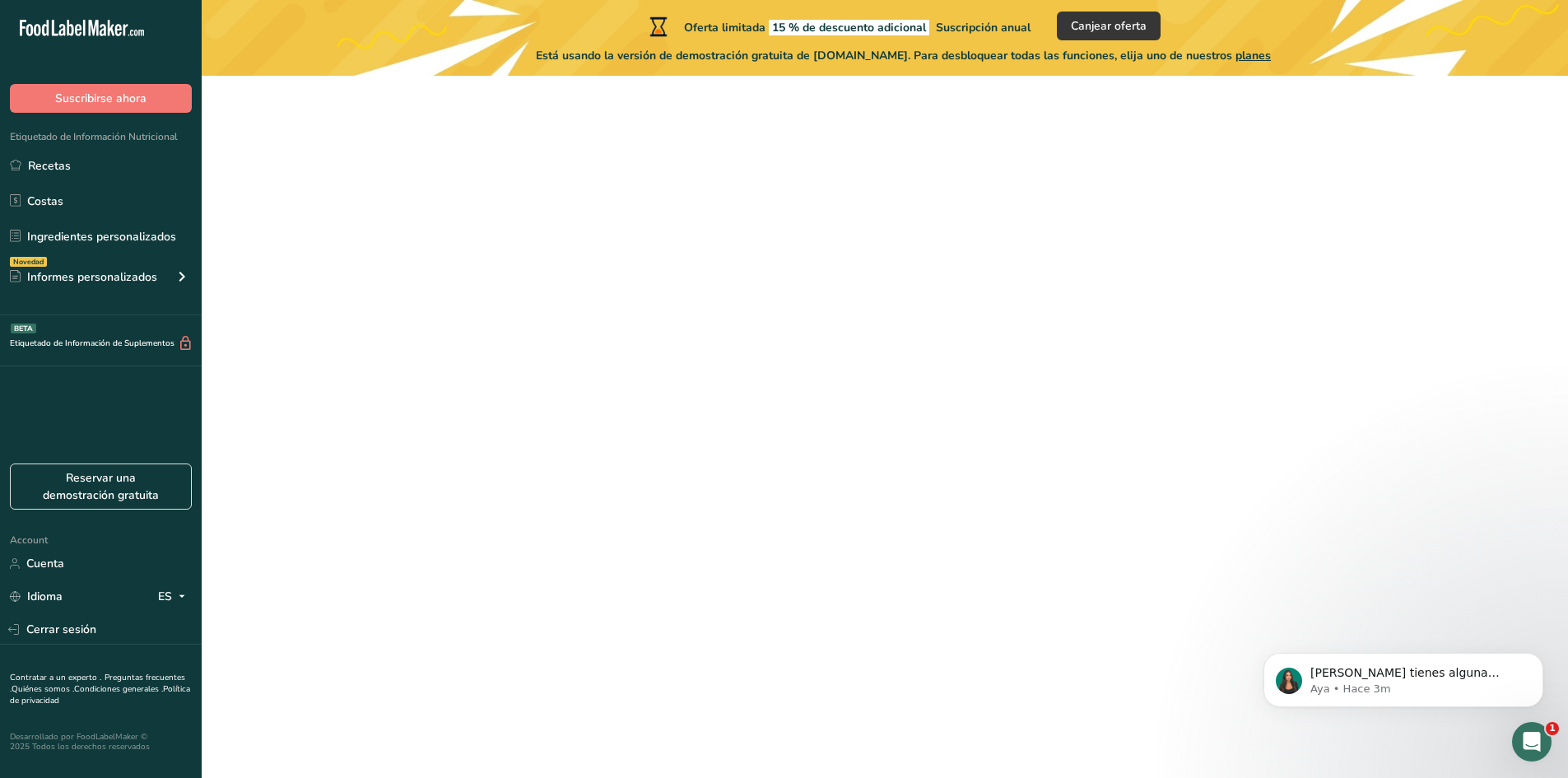
scroll to position [4, 0]
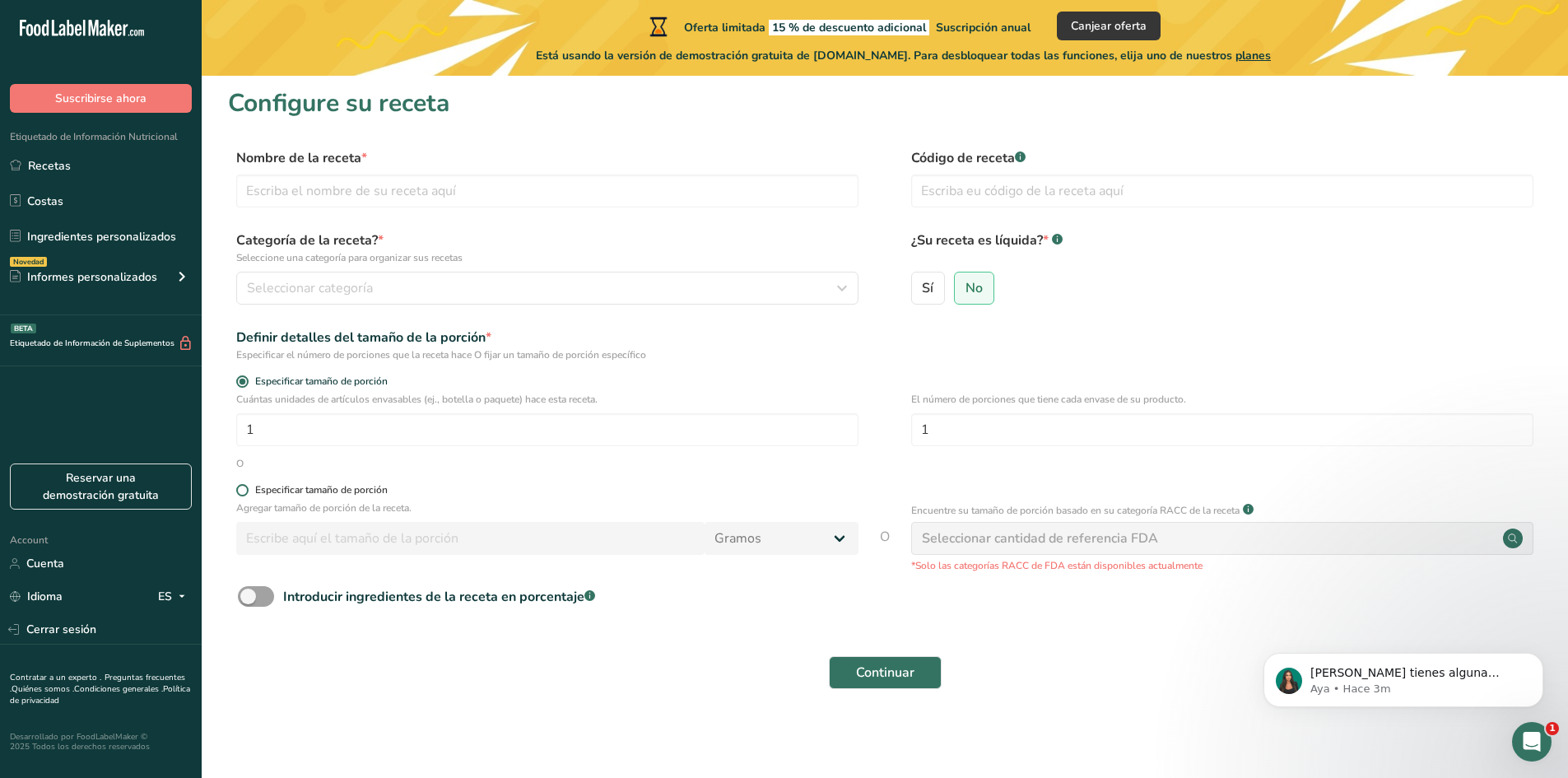
click at [252, 491] on span "Especificar tamaño de porción" at bounding box center [319, 489] width 139 height 12
click at [247, 491] on input "Especificar tamaño de porción" at bounding box center [241, 489] width 10 height 10
radio input "true"
radio input "false"
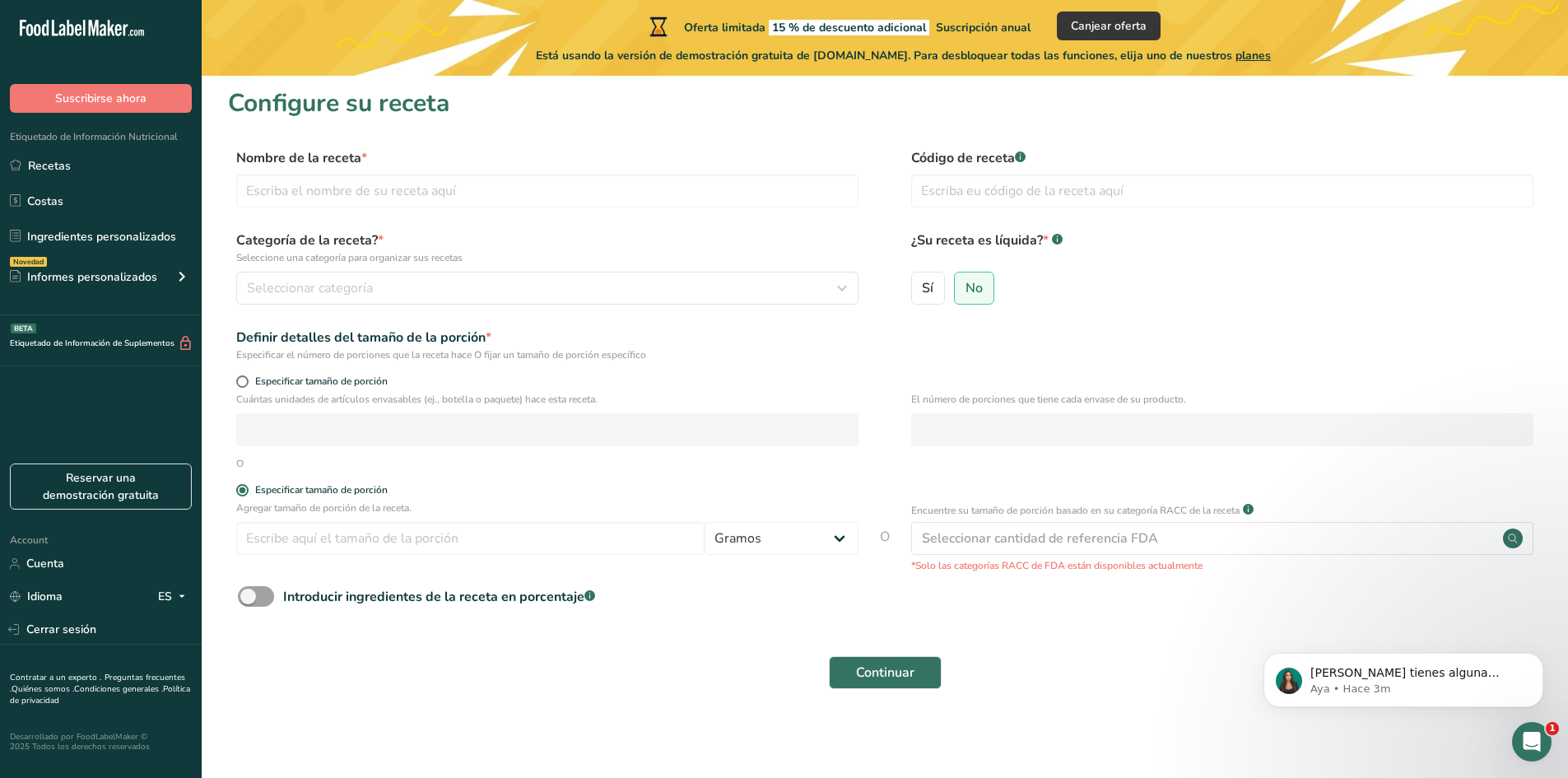
click at [250, 481] on form "Nombre de la receta * Código de receta .a-a{fill:#347362;}.b-a{fill:#fff;} Cate…" at bounding box center [884, 422] width 1313 height 550
drag, startPoint x: 792, startPoint y: 546, endPoint x: 816, endPoint y: 549, distance: 24.2
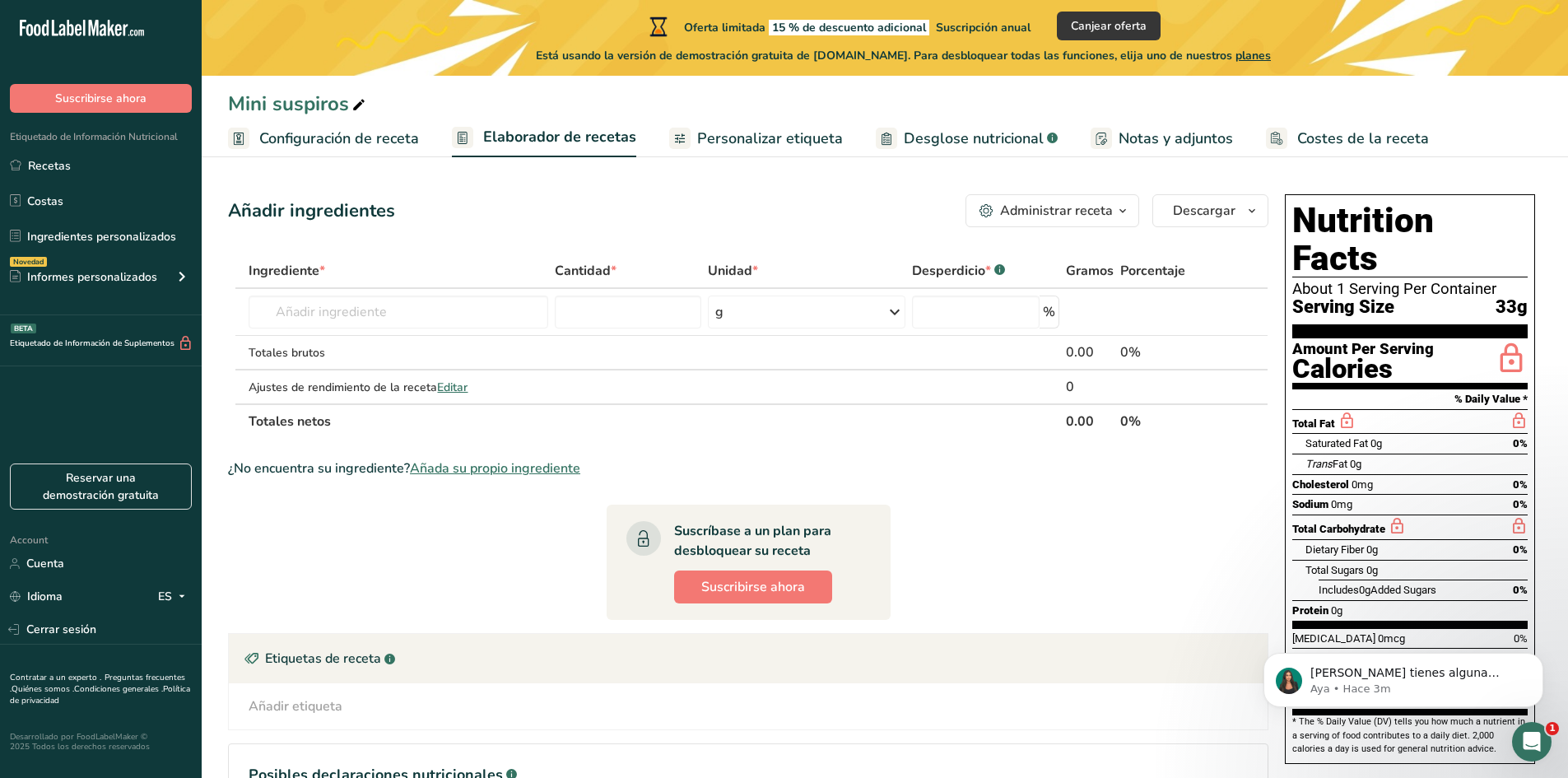
click at [398, 141] on span "Configuración de receta" at bounding box center [339, 138] width 159 height 22
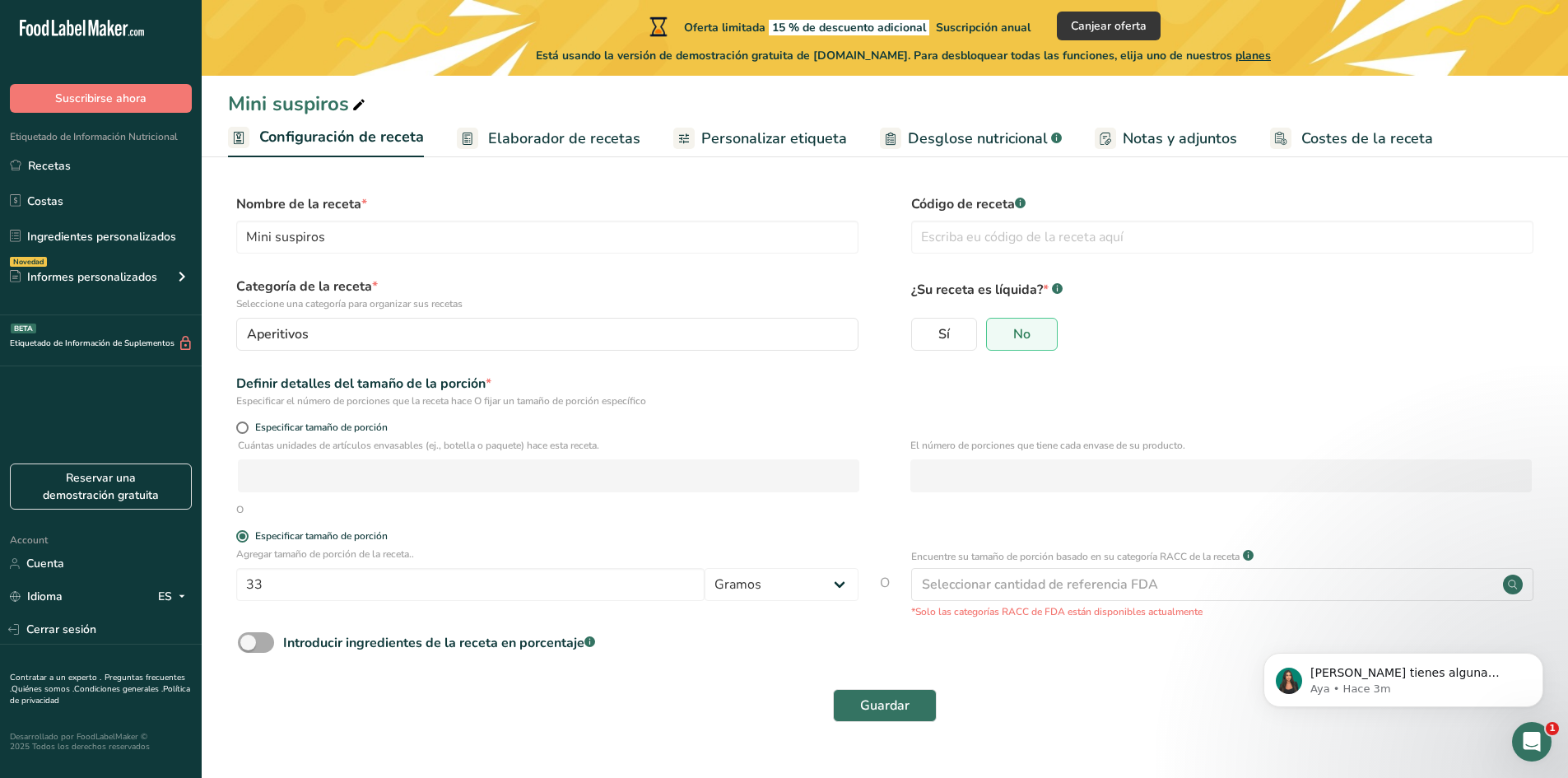
click at [274, 644] on span "Introducir ingredientes de la receta en porcentaje .a-a{fill:#347362;}.b-a{fill…" at bounding box center [434, 643] width 321 height 20
click at [249, 644] on input "Introducir ingredientes de la receta en porcentaje .a-a{fill:#347362;}.b-a{fill…" at bounding box center [242, 642] width 10 height 10
checkbox input "true"
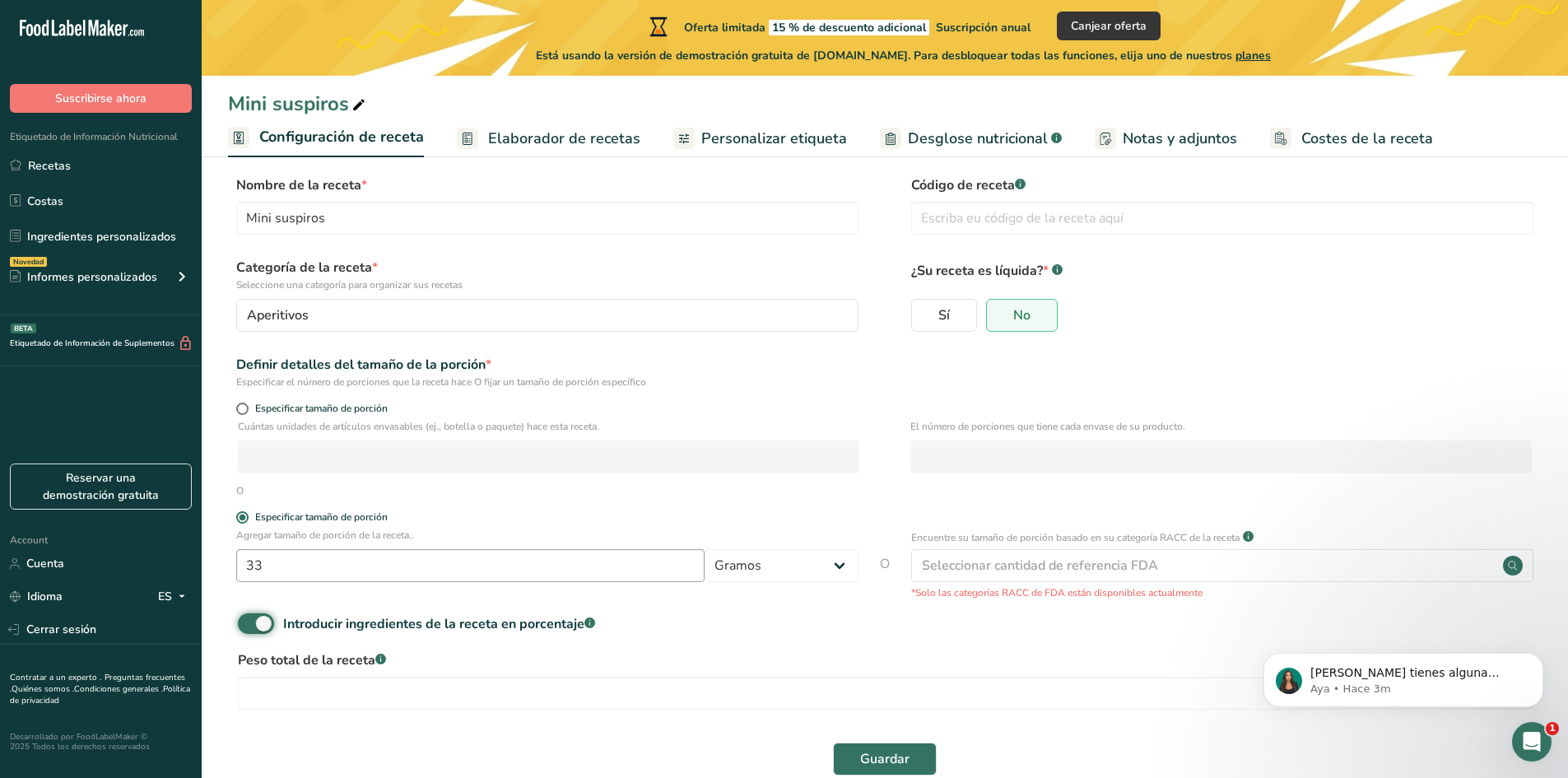
scroll to position [52, 0]
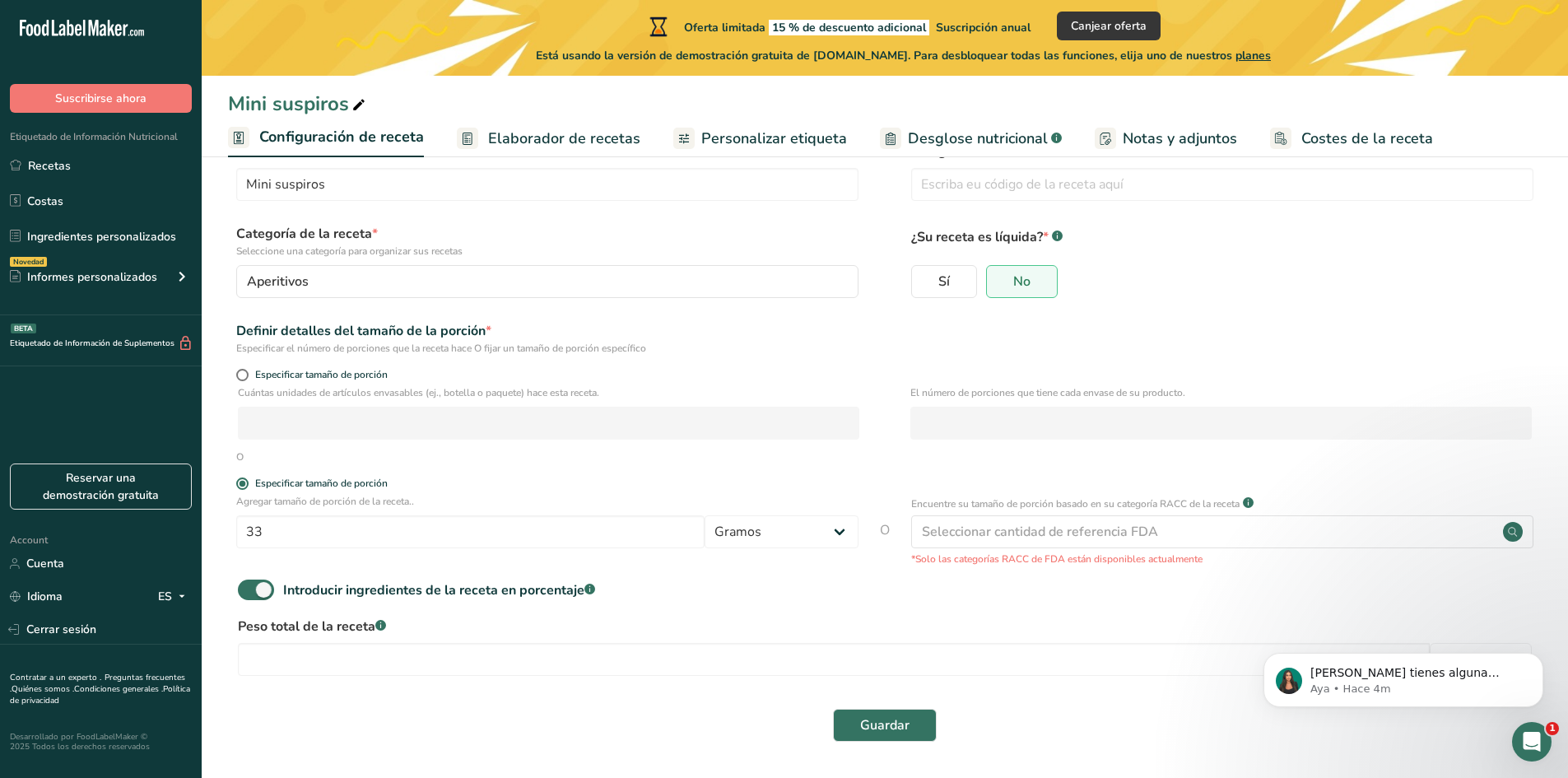
click at [536, 142] on span "Elaborador de recetas" at bounding box center [565, 138] width 153 height 22
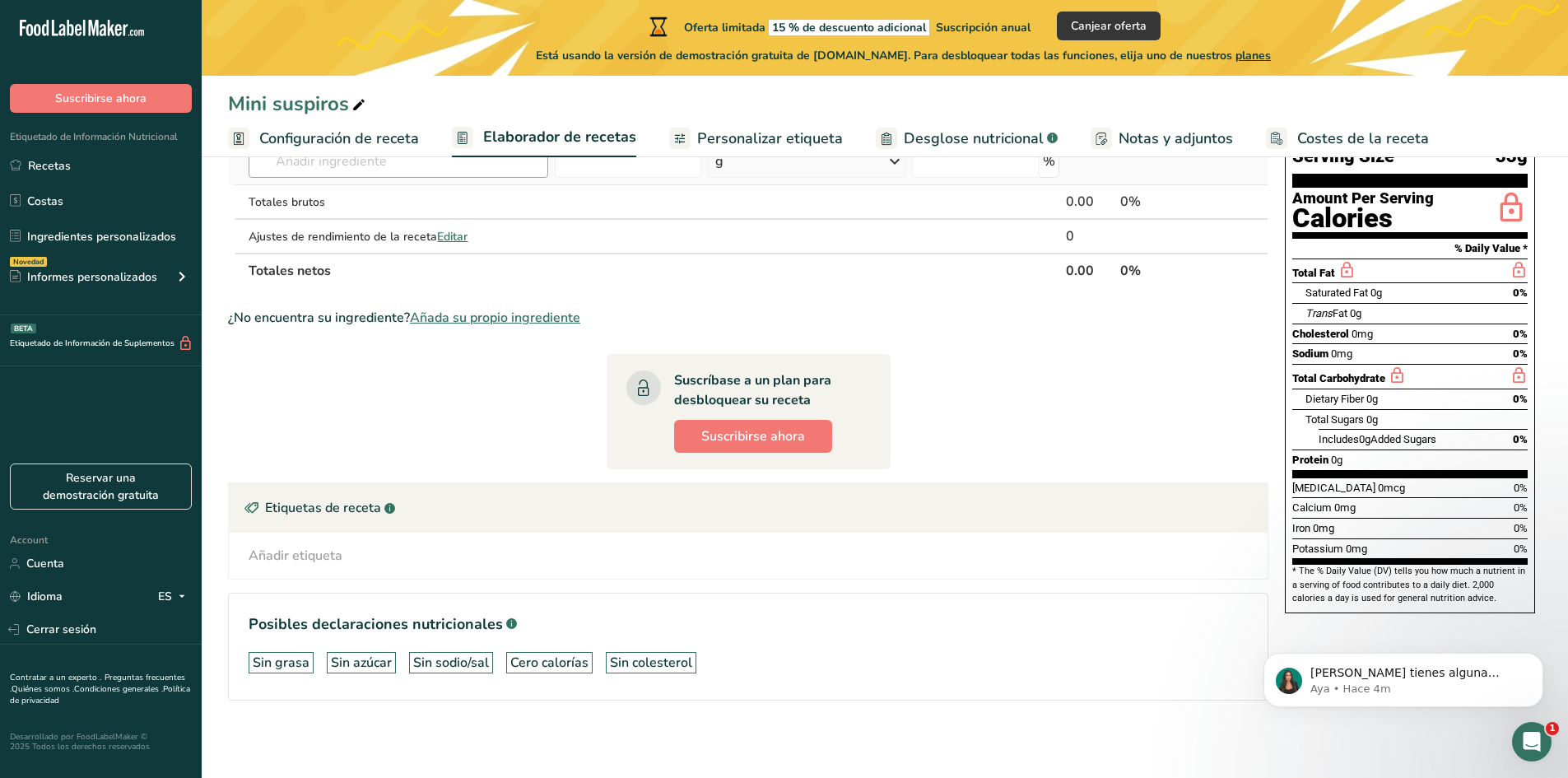
scroll to position [153, 0]
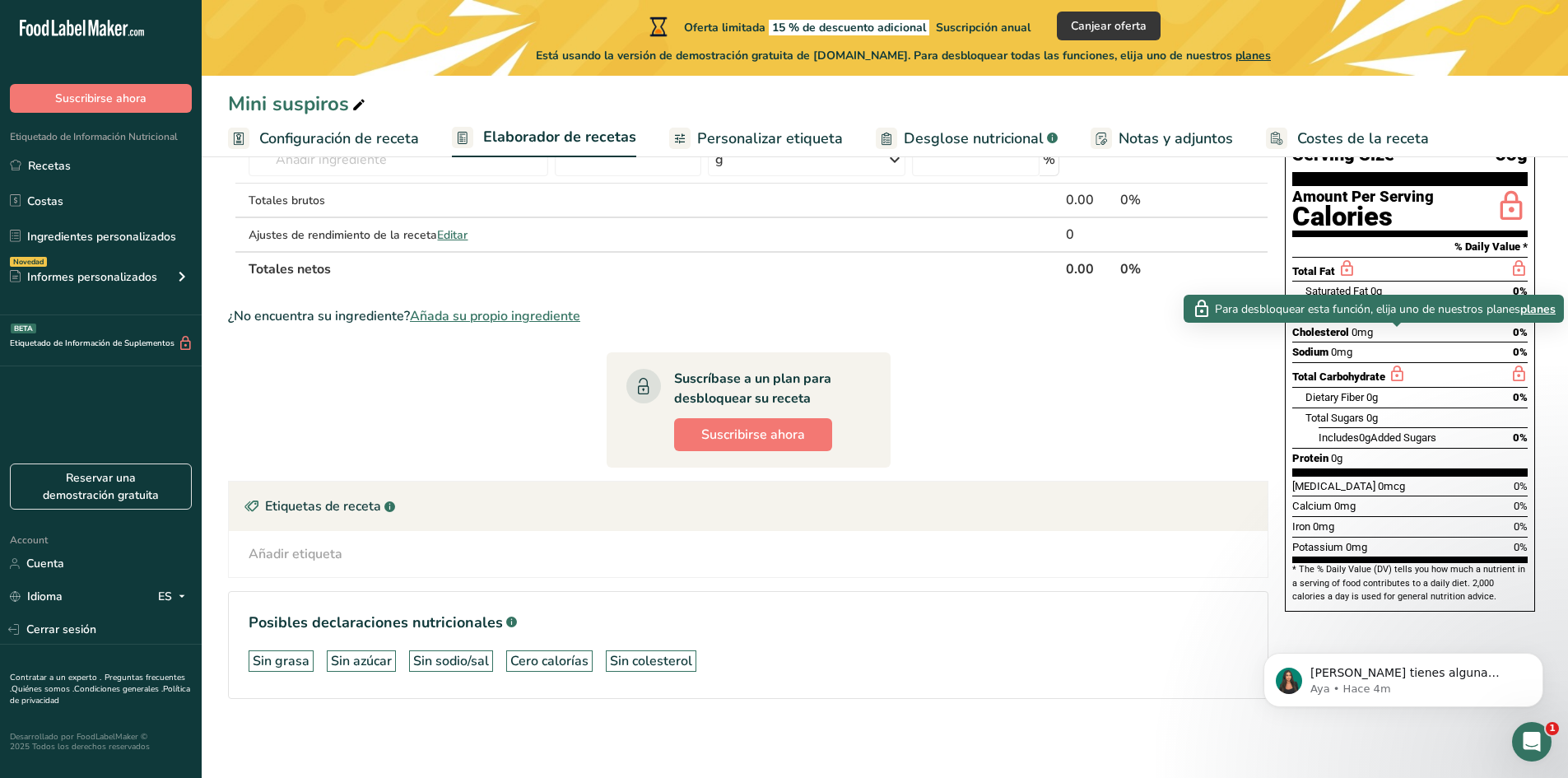
click at [1395, 363] on icon at bounding box center [1396, 374] width 18 height 21
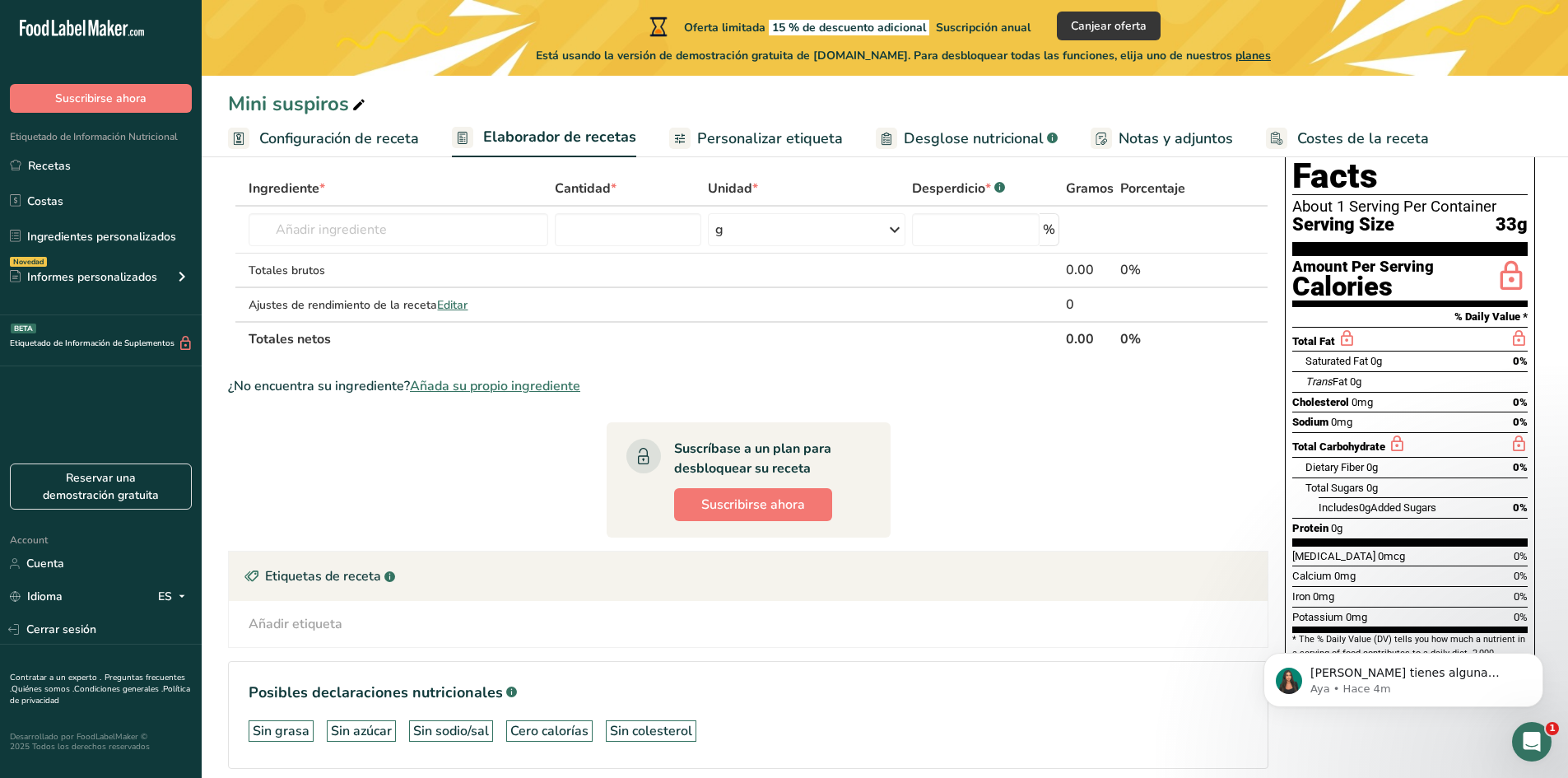
scroll to position [0, 0]
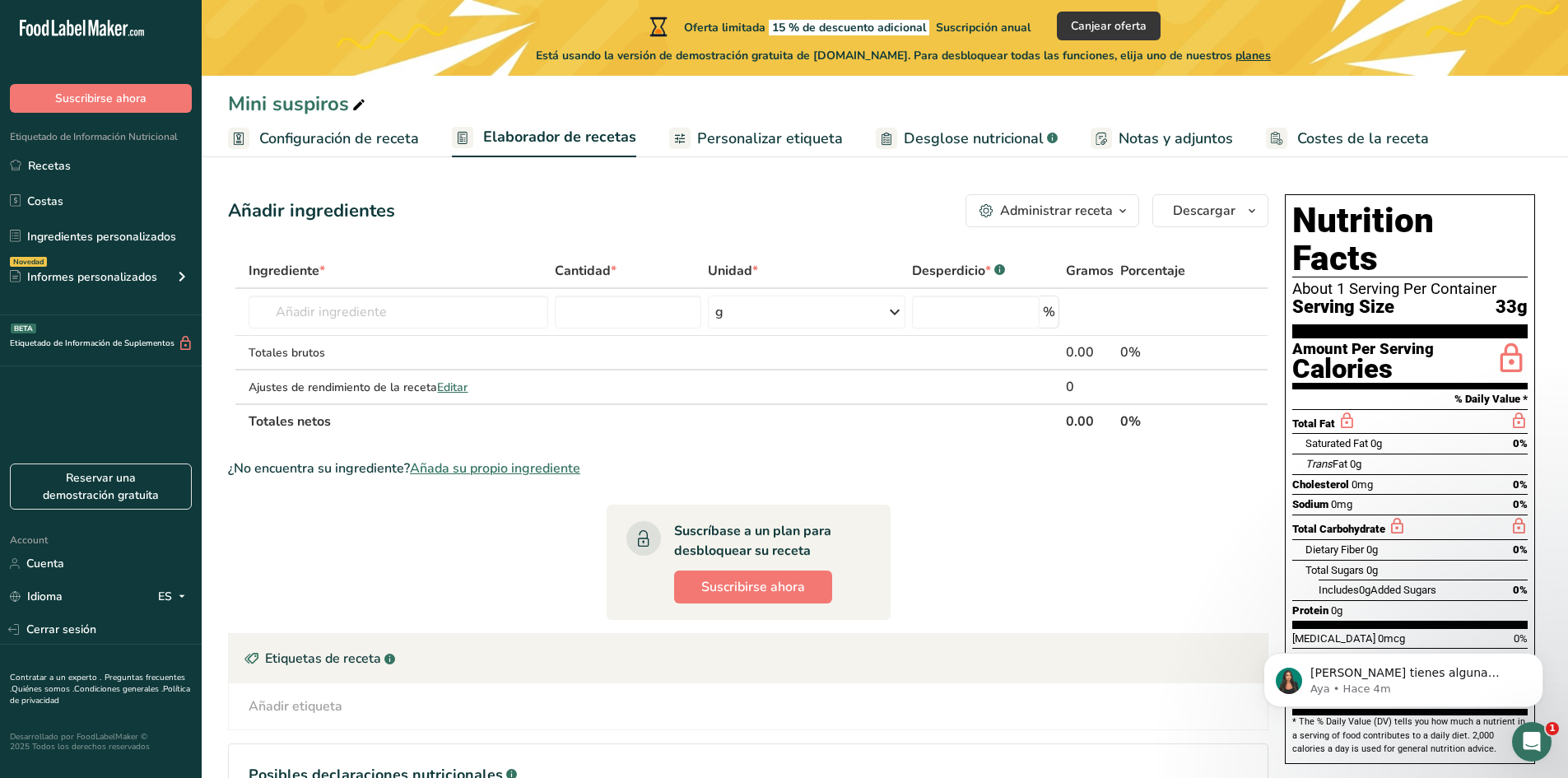
drag, startPoint x: 1561, startPoint y: 0, endPoint x: 1196, endPoint y: 75, distance: 372.6
click at [1196, 75] on div "Mini suspiros Configuración de receta Elaborador de recetas Personalizar etique…" at bounding box center [884, 78] width 1367 height 157
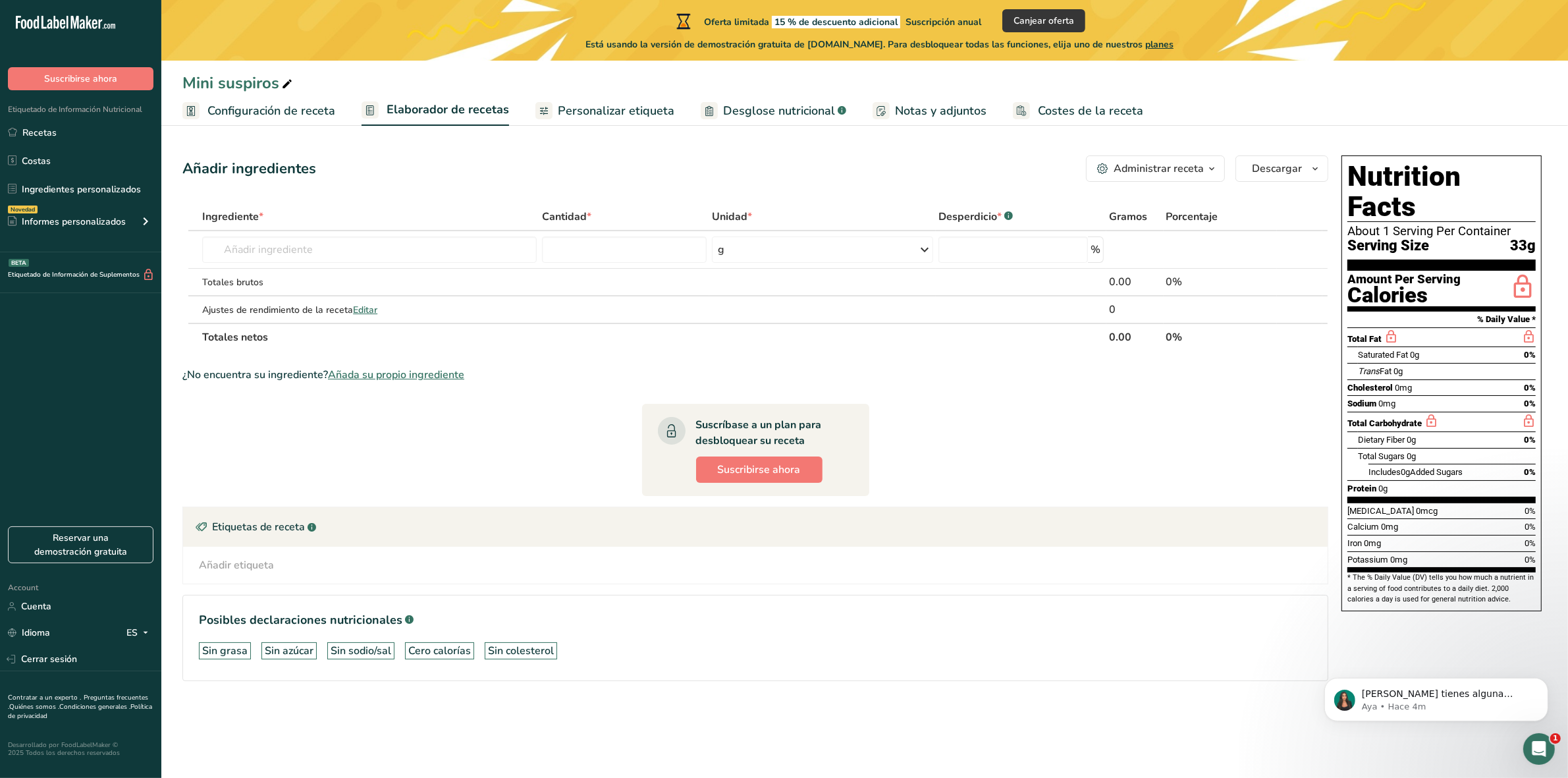
drag, startPoint x: 1249, startPoint y: 0, endPoint x: 1004, endPoint y: 502, distance: 558.6
click at [1004, 502] on section "Ingrediente * Cantidad * Unidad * Desperdicio * .a-a{fill:#347362;}.b-a{fill:#f…" at bounding box center [755, 453] width 1146 height 499
click at [403, 567] on div "Añadir etiqueta Etiquetas estándar Etiquetas personalizadas Fuente de antioxida…" at bounding box center [755, 565] width 1123 height 16
click at [271, 113] on span "Configuración de receta" at bounding box center [271, 111] width 127 height 18
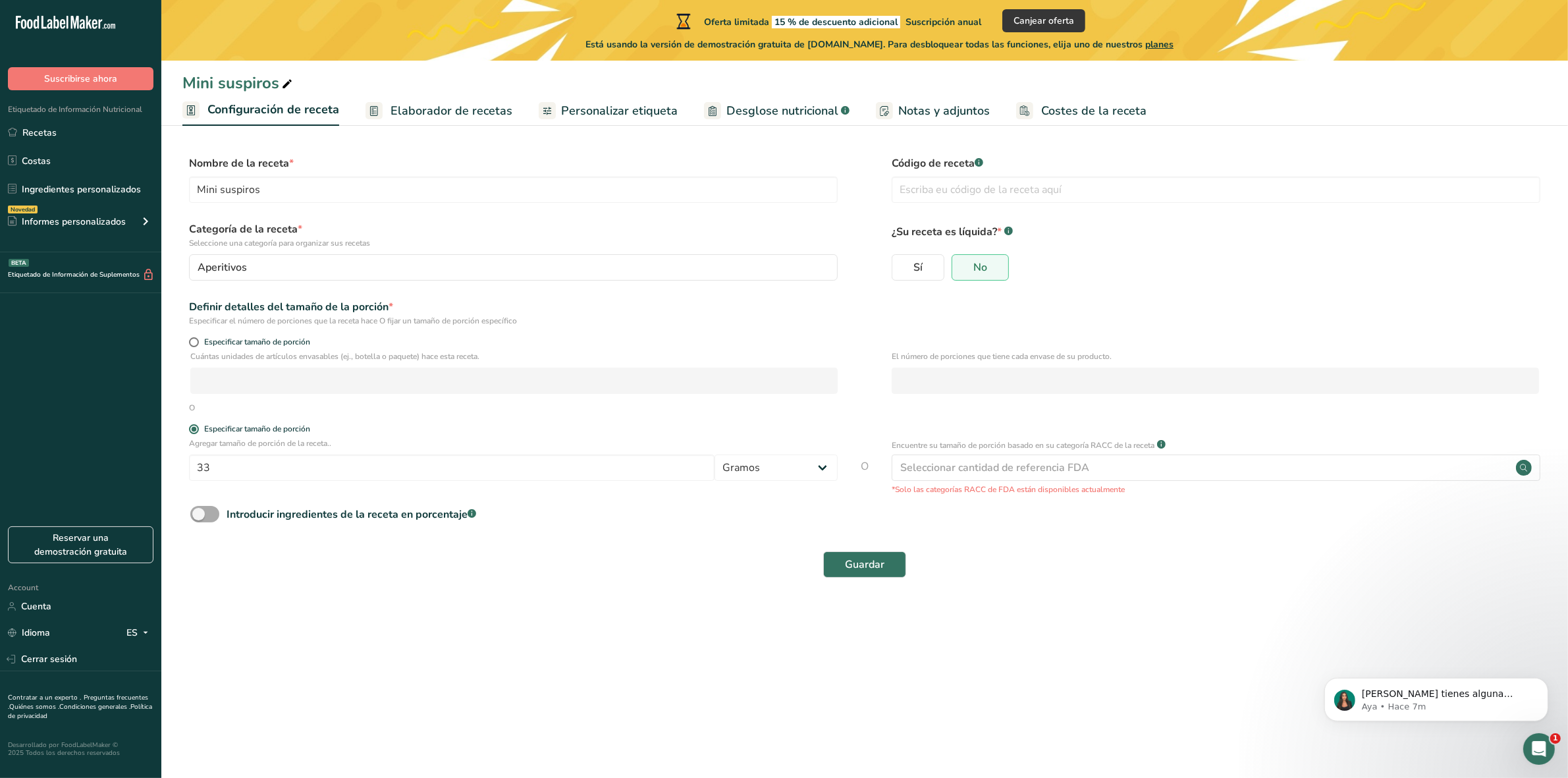
click at [219, 512] on span "Introducir ingredientes de la receta en porcentaje .a-a{fill:#347362;}.b-a{fill…" at bounding box center [347, 515] width 257 height 16
click at [199, 512] on input "Introducir ingredientes de la receta en porcentaje .a-a{fill:#347362;}.b-a{fill…" at bounding box center [194, 514] width 8 height 8
checkbox input "true"
click at [317, 564] on input "number" at bounding box center [823, 570] width 1267 height 27
paste input "4.924e+245"
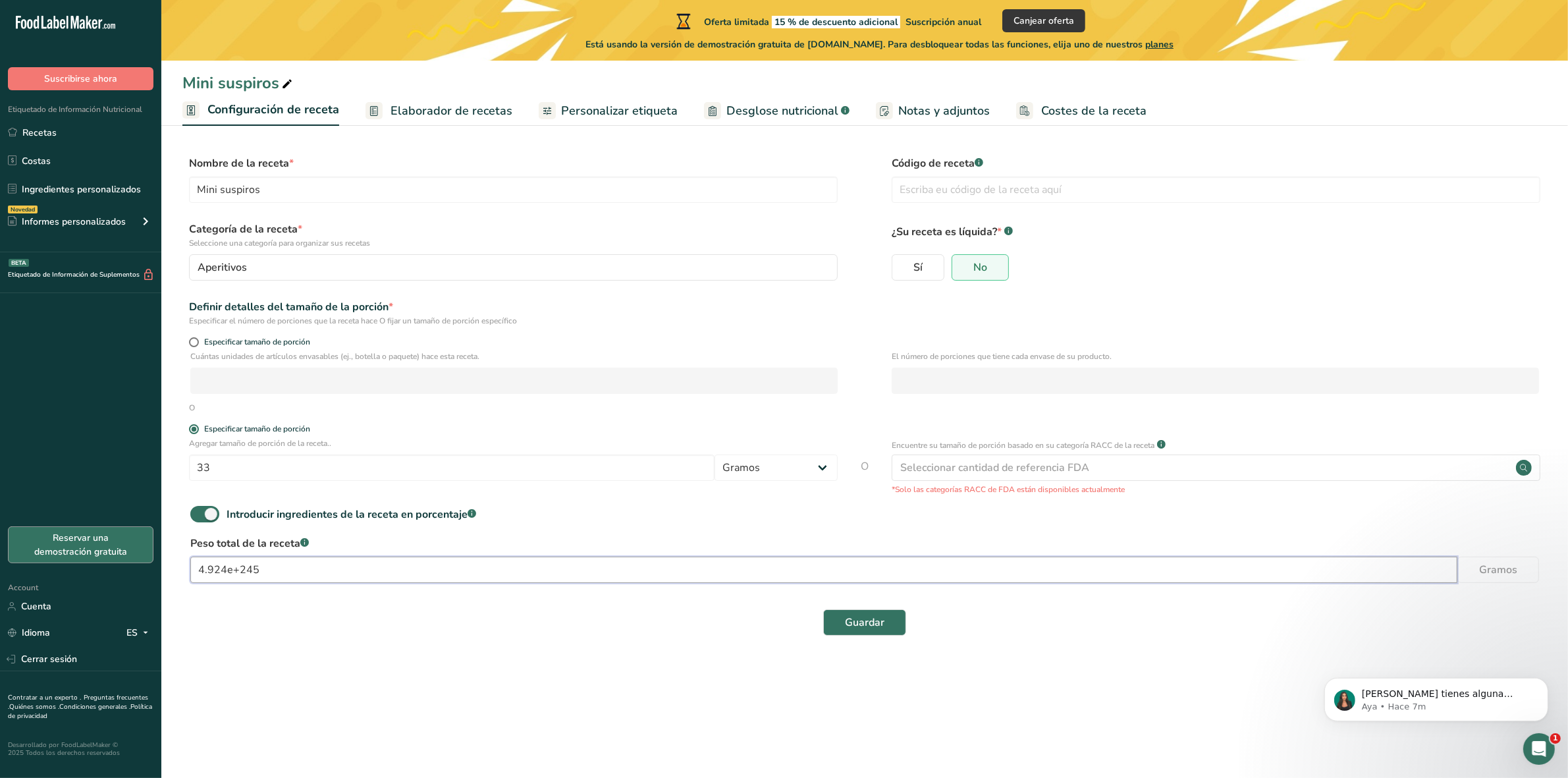
drag, startPoint x: 317, startPoint y: 564, endPoint x: 79, endPoint y: 555, distance: 238.2
click at [79, 555] on div ".a-20{fill:#fff;} Suscribirse ahora Etiquetado de Información Nutricional Recet…" at bounding box center [784, 389] width 1568 height 778
type input "4.924e+245"
paste input "49"
type input "49"
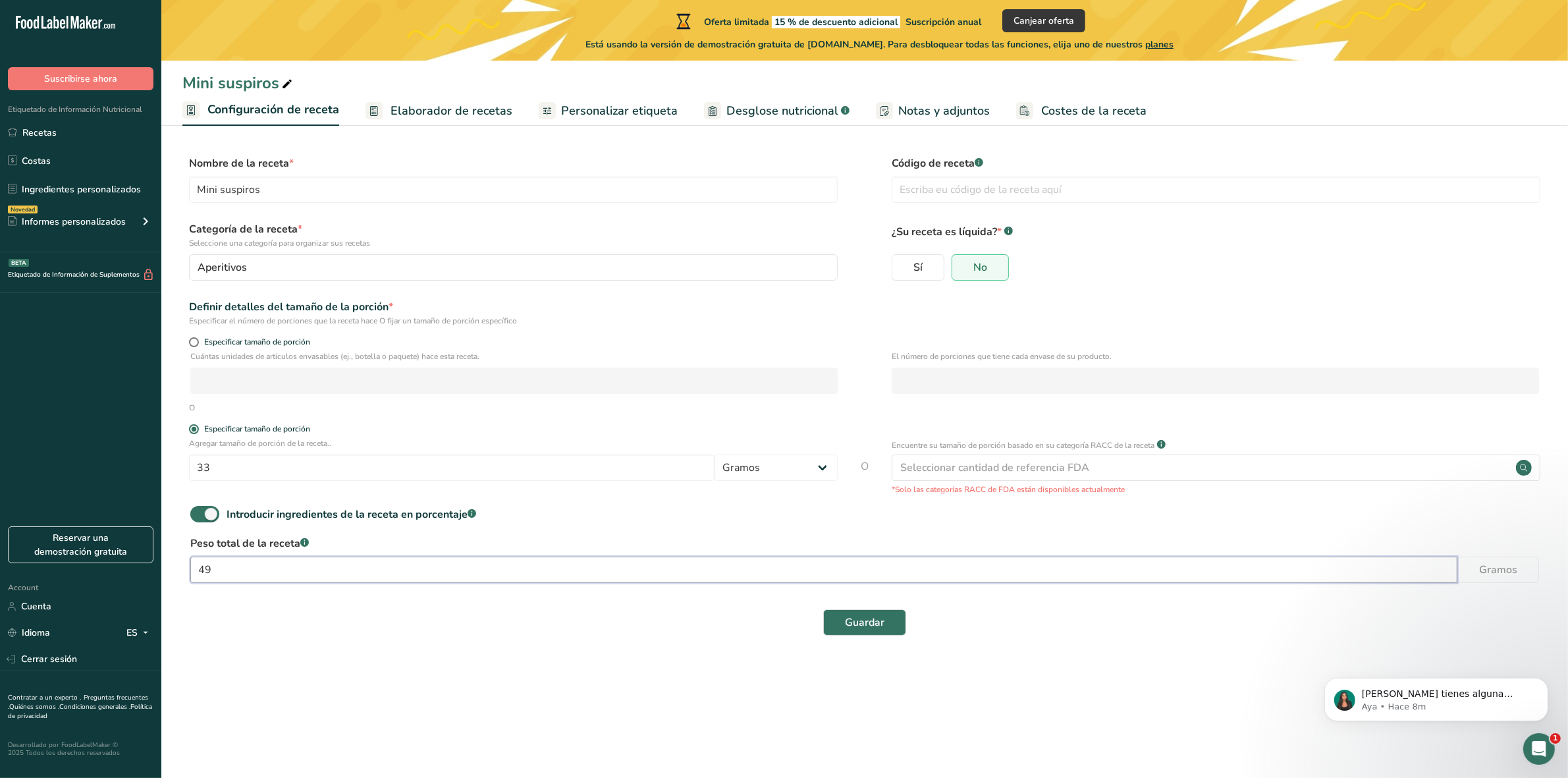
drag, startPoint x: 723, startPoint y: 575, endPoint x: 172, endPoint y: 548, distance: 551.7
click at [172, 548] on section "Nombre de la receta * Mini suspiros Código de receta .a-a{fill:#347362;}.b-a{fi…" at bounding box center [864, 397] width 1406 height 536
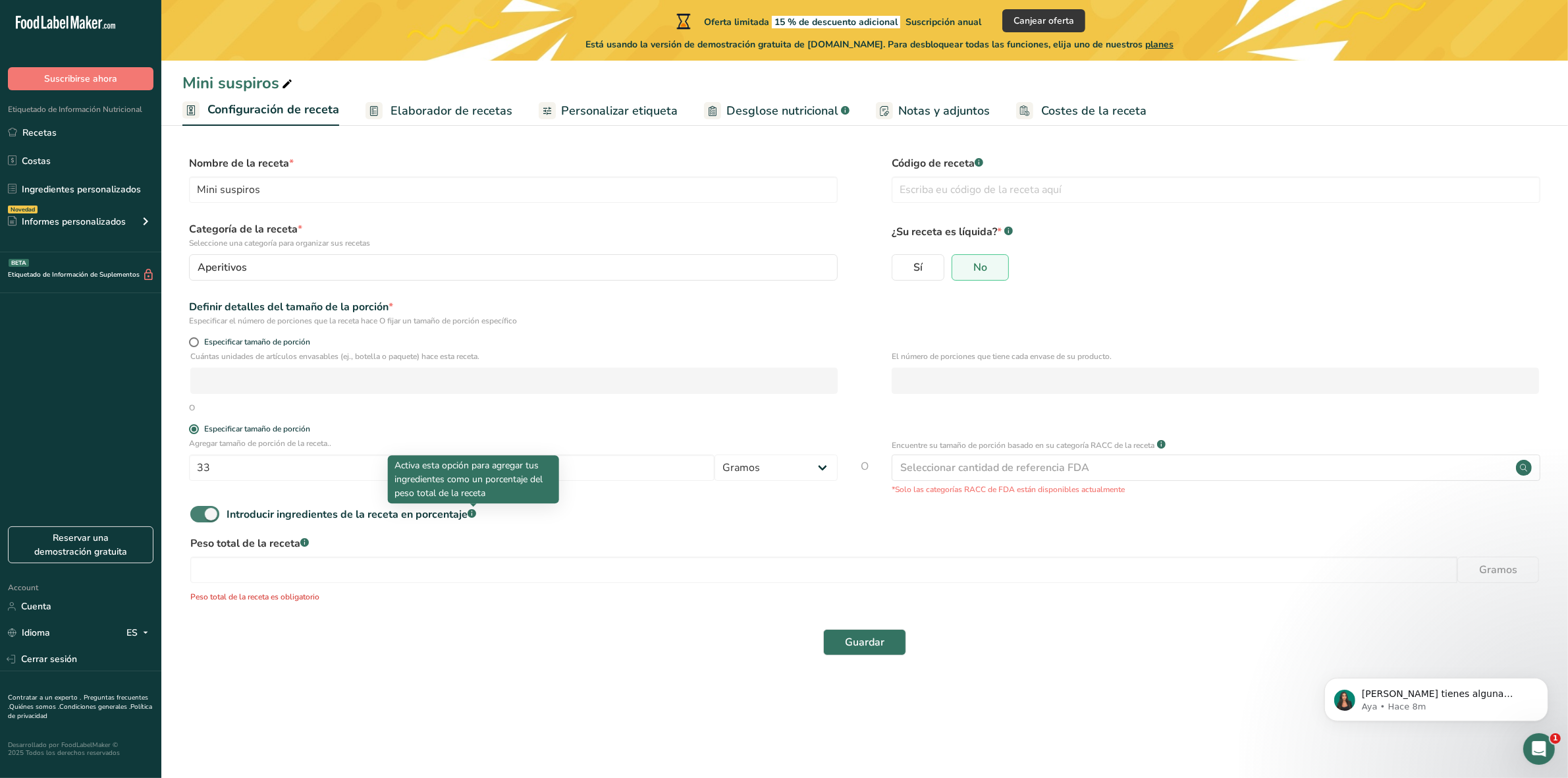
click at [472, 512] on rect at bounding box center [472, 513] width 8 height 8
click at [199, 512] on input "Introducir ingredientes de la receta en porcentaje .a-a{fill:#347362;}.b-a{fill…" at bounding box center [194, 514] width 8 height 8
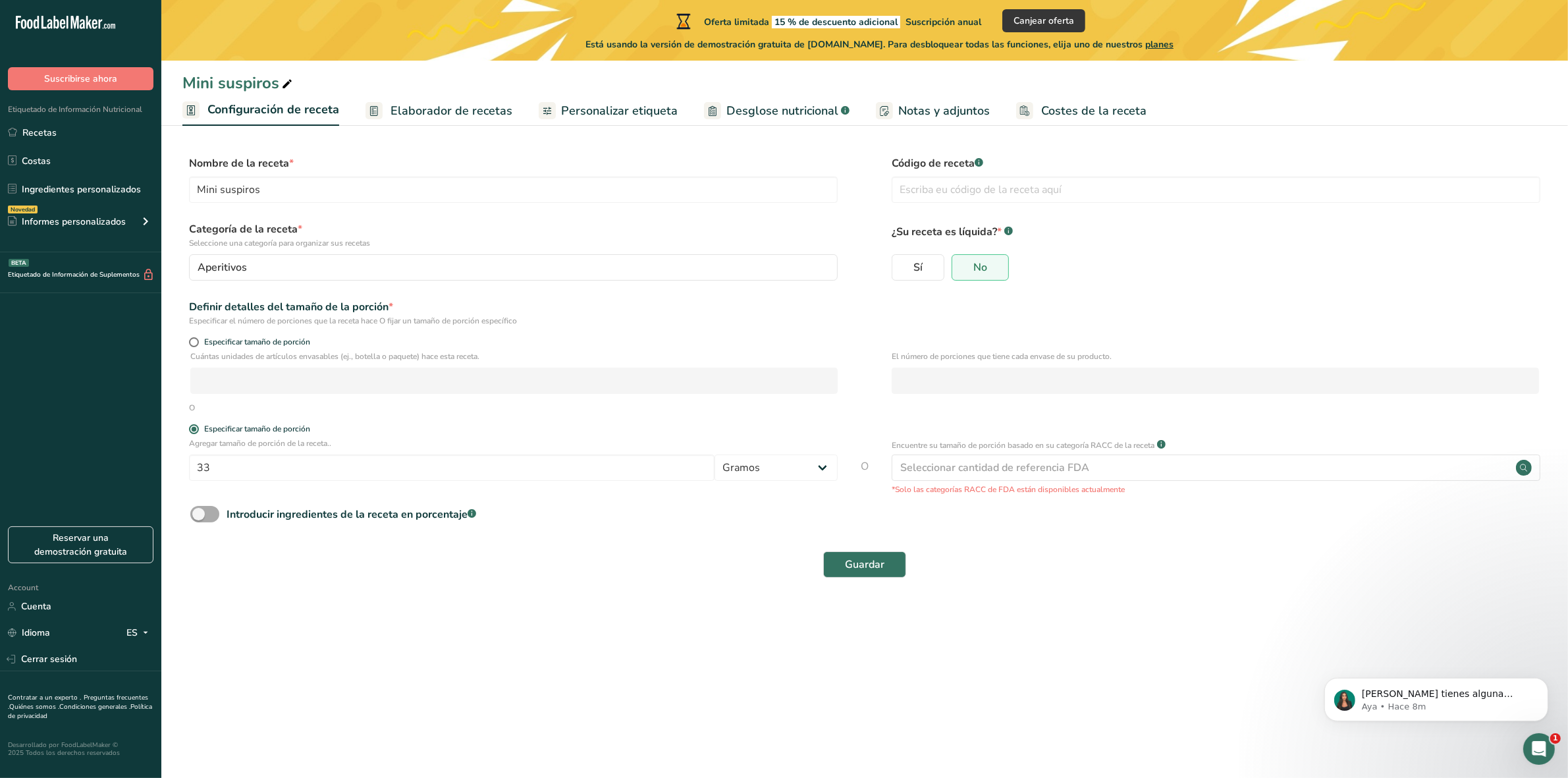
click at [472, 512] on rect at bounding box center [472, 513] width 8 height 8
click at [199, 512] on input "Introducir ingredientes de la receta en porcentaje .a-a{fill:#347362;}.b-a{fill…" at bounding box center [194, 514] width 8 height 8
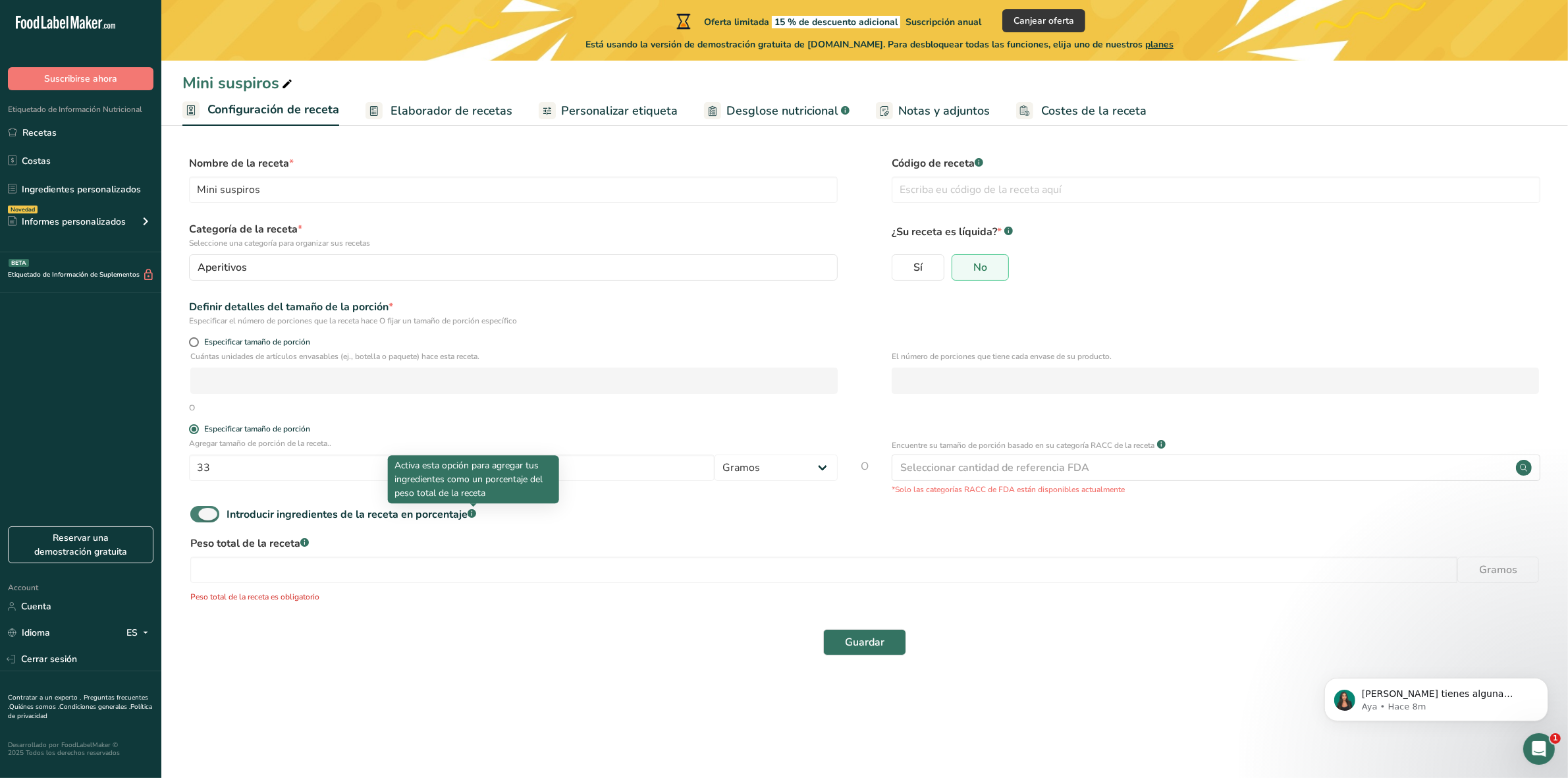
click at [472, 512] on rect at bounding box center [472, 513] width 8 height 8
click at [199, 512] on input "Introducir ingredientes de la receta en porcentaje .a-a{fill:#347362;}.b-a{fill…" at bounding box center [194, 514] width 8 height 8
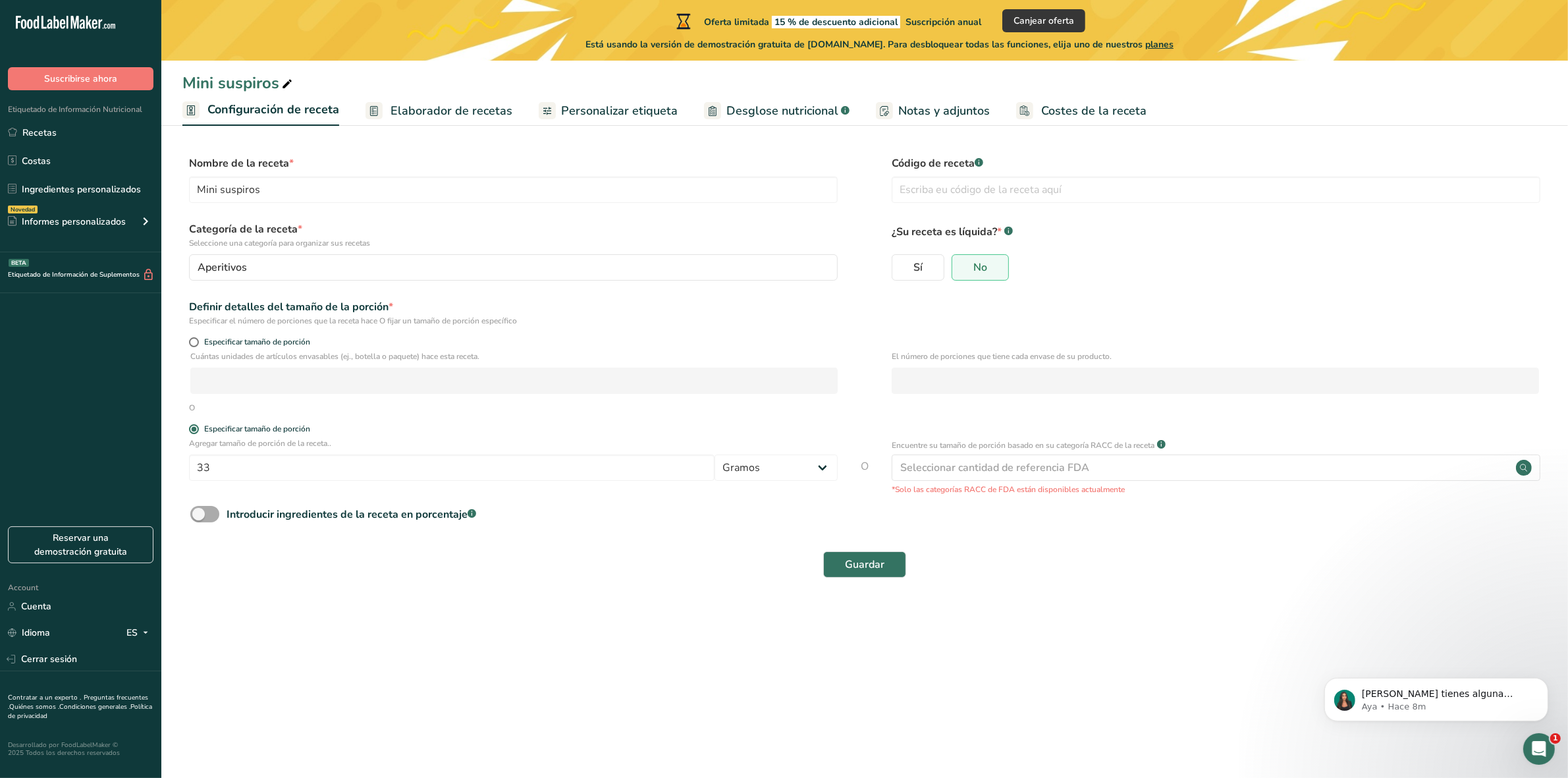
click at [472, 512] on rect at bounding box center [472, 513] width 8 height 8
click at [199, 512] on input "Introducir ingredientes de la receta en porcentaje .a-a{fill:#347362;}.b-a{fill…" at bounding box center [194, 514] width 8 height 8
checkbox input "true"
click at [411, 550] on label "Peso total de la receta .a-a{fill:#347362;}.b-a{fill:#fff;}" at bounding box center [864, 544] width 1348 height 16
click at [411, 564] on input "number" at bounding box center [823, 570] width 1267 height 27
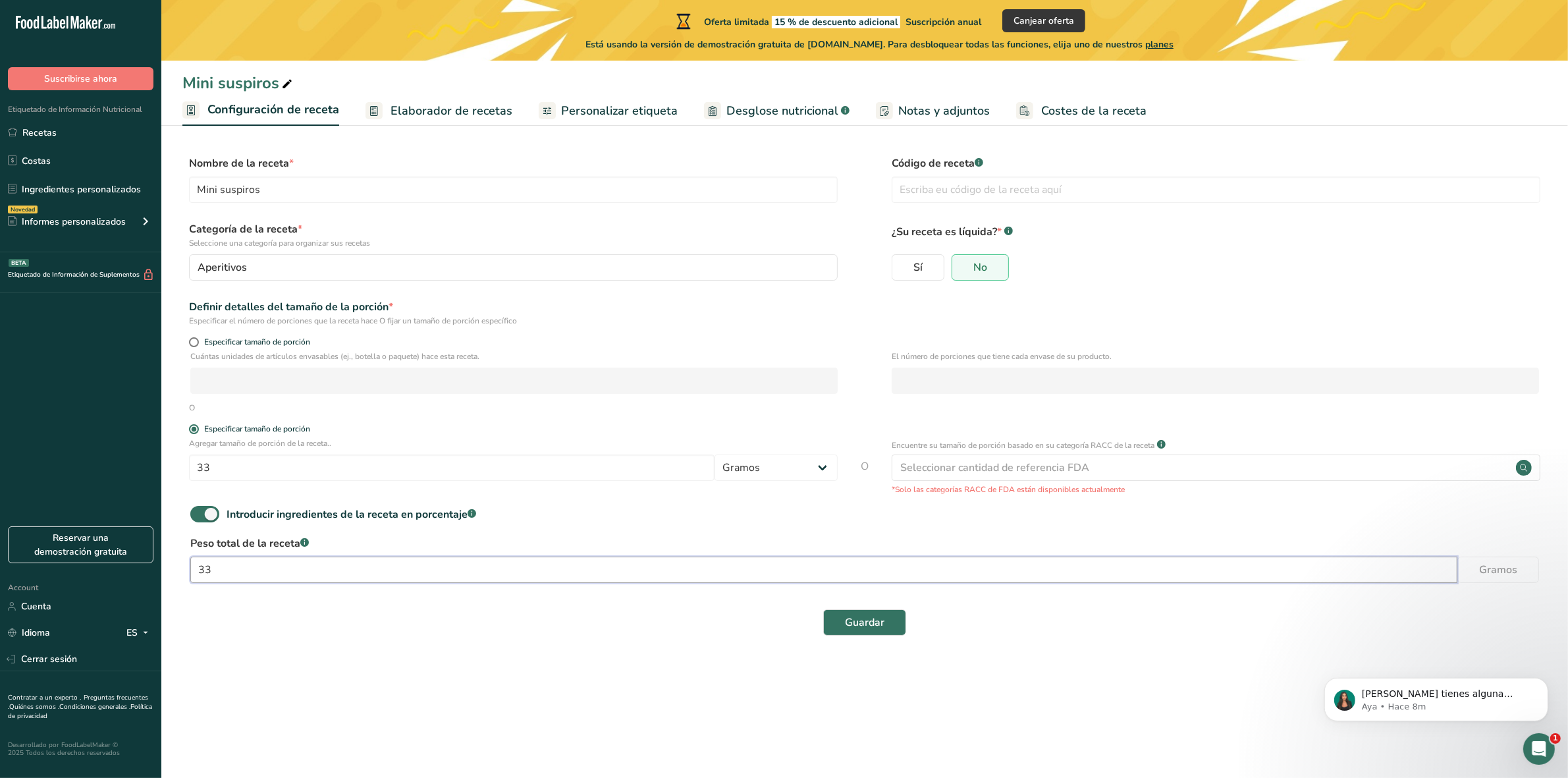
type input "3"
type input "11"
click at [823, 609] on button "Guardar" at bounding box center [864, 622] width 83 height 27
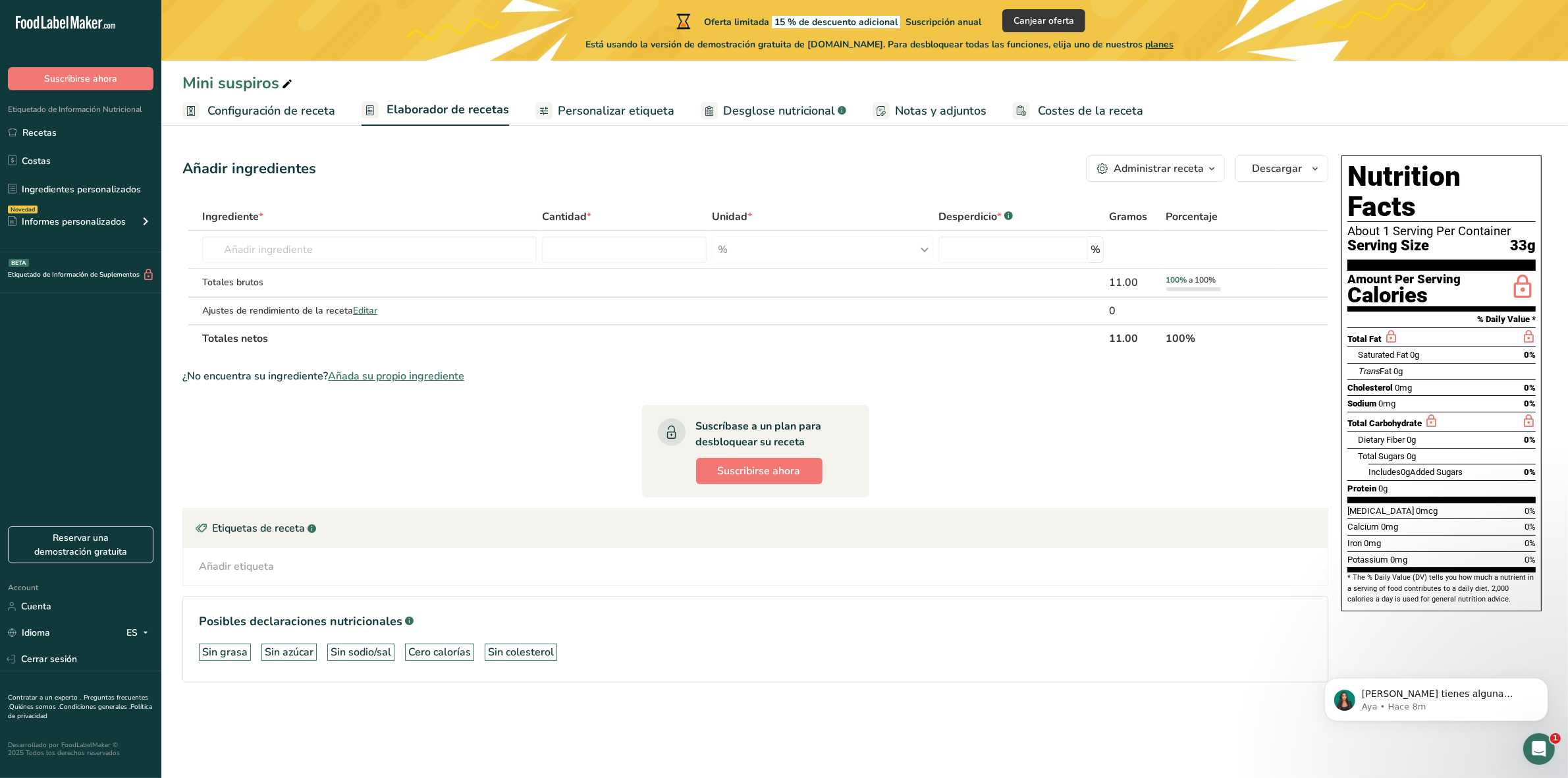
click at [244, 127] on div "Mini suspiros Configuración de receta Elaborador de recetas Personalizar etique…" at bounding box center [864, 373] width 1406 height 746
click at [263, 111] on span "Configuración de receta" at bounding box center [271, 111] width 127 height 18
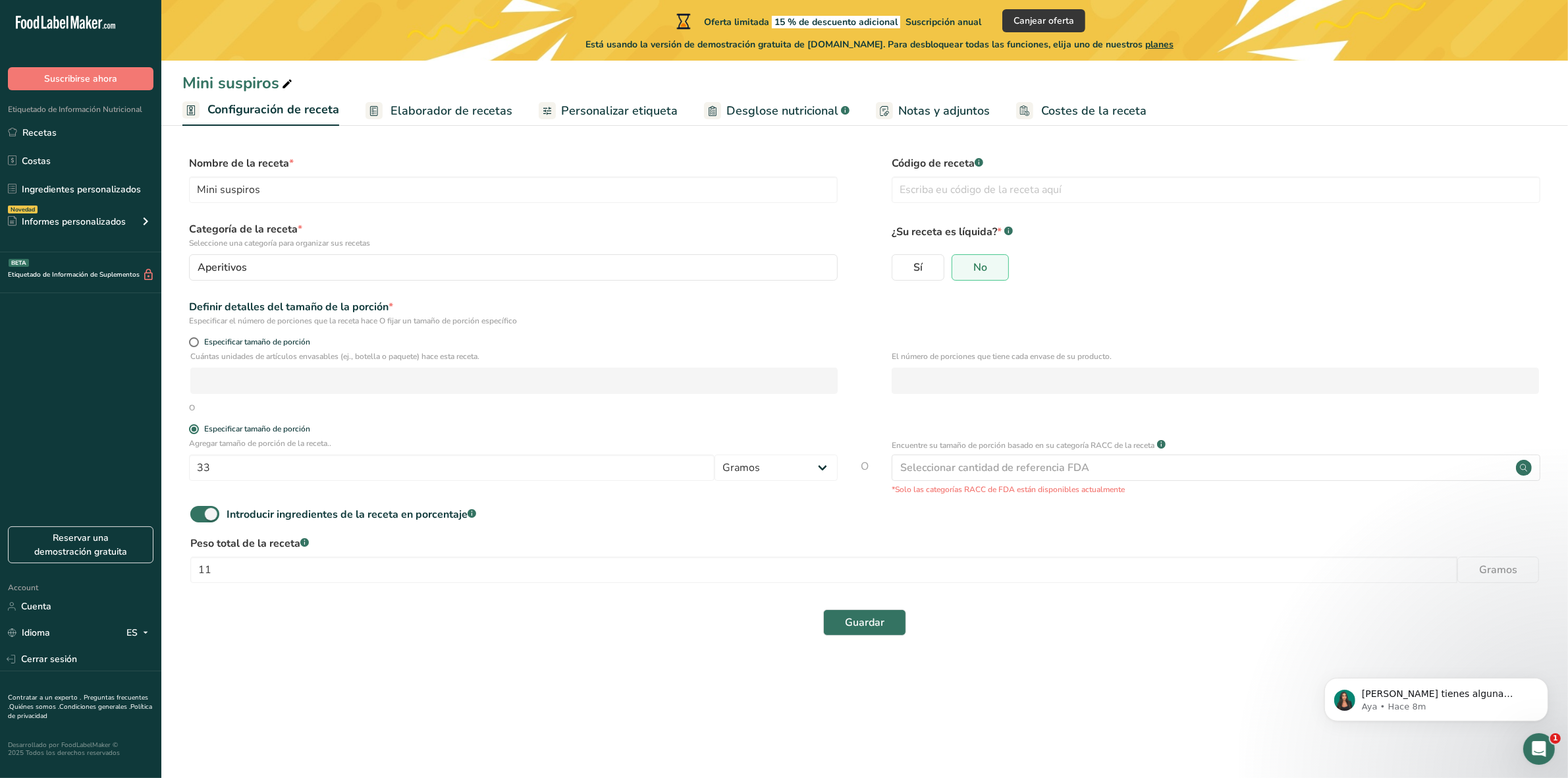
click at [275, 554] on div "Peso total de la receta .a-a{fill:#347362;}.b-a{fill:#fff;} 11 Gramos" at bounding box center [864, 563] width 1364 height 55
click at [268, 561] on input "11" at bounding box center [823, 570] width 1267 height 27
type input "1"
type input "4"
type input "33"
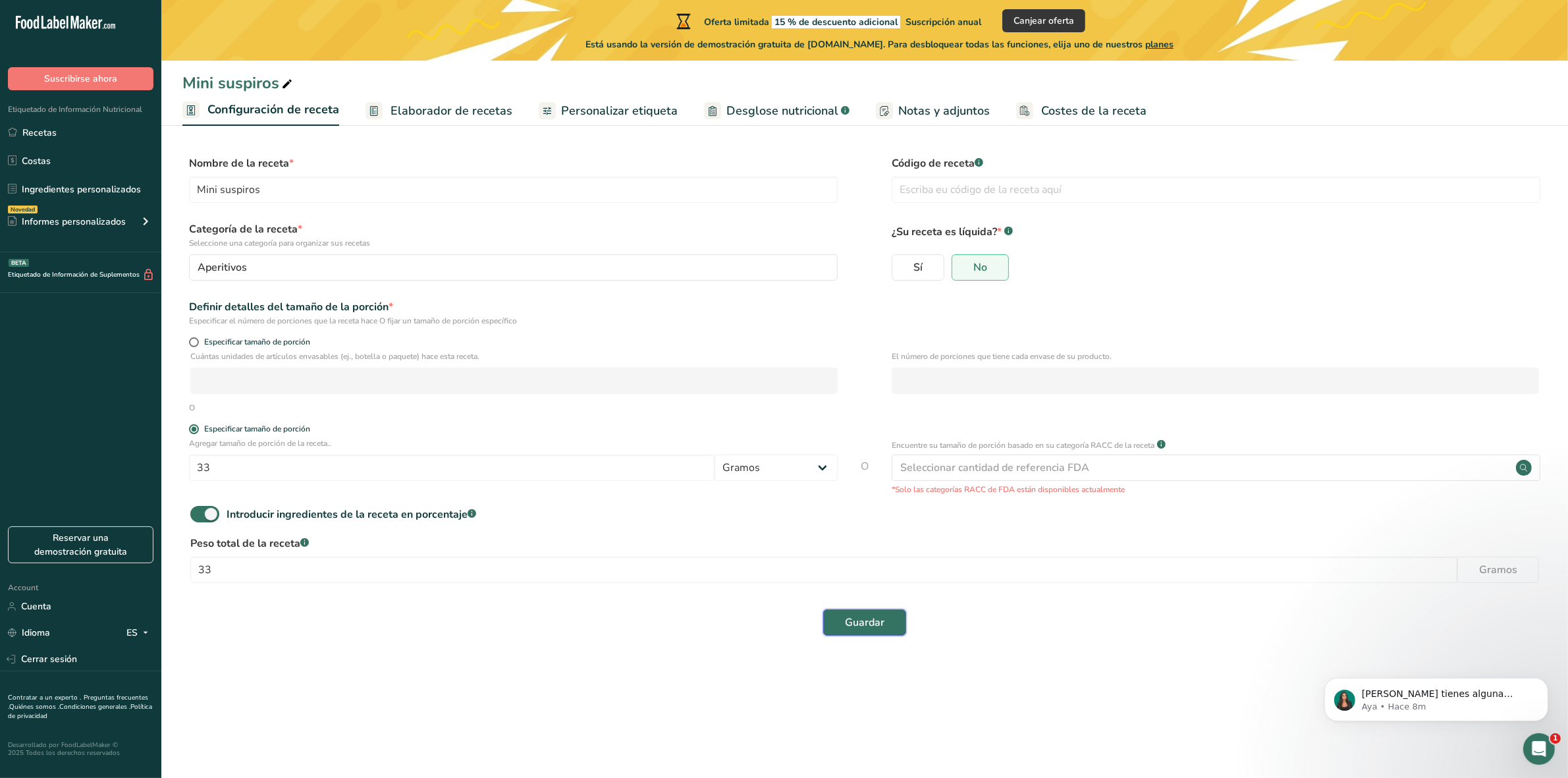
click at [837, 619] on button "Guardar" at bounding box center [864, 622] width 83 height 27
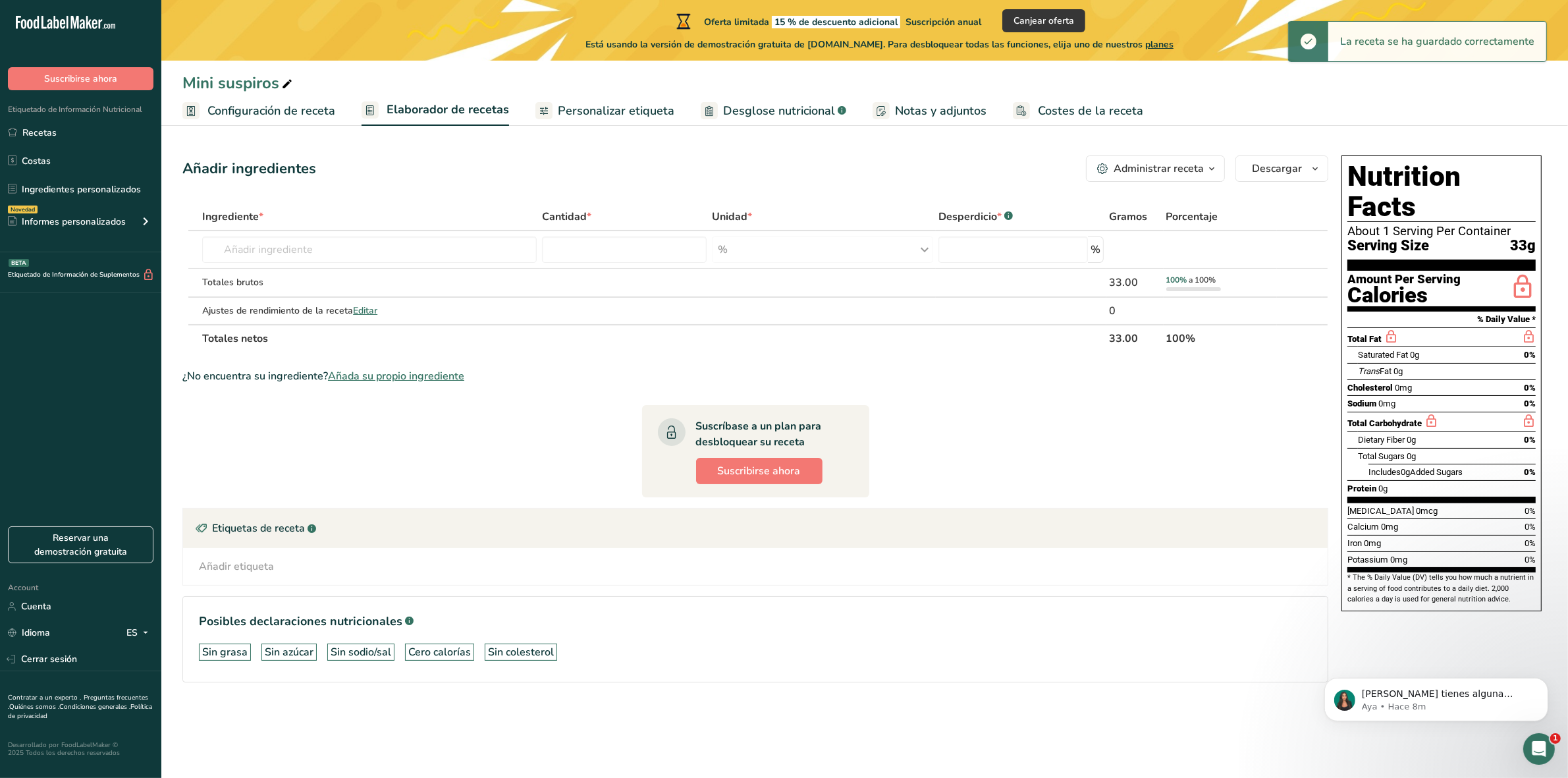
click at [1254, 363] on div "Trans Fat 0g" at bounding box center [1447, 372] width 178 height 17
click at [1254, 383] on span "0%" at bounding box center [1530, 387] width 12 height 10
click at [614, 96] on link "Personalizar etiqueta" at bounding box center [605, 111] width 139 height 30
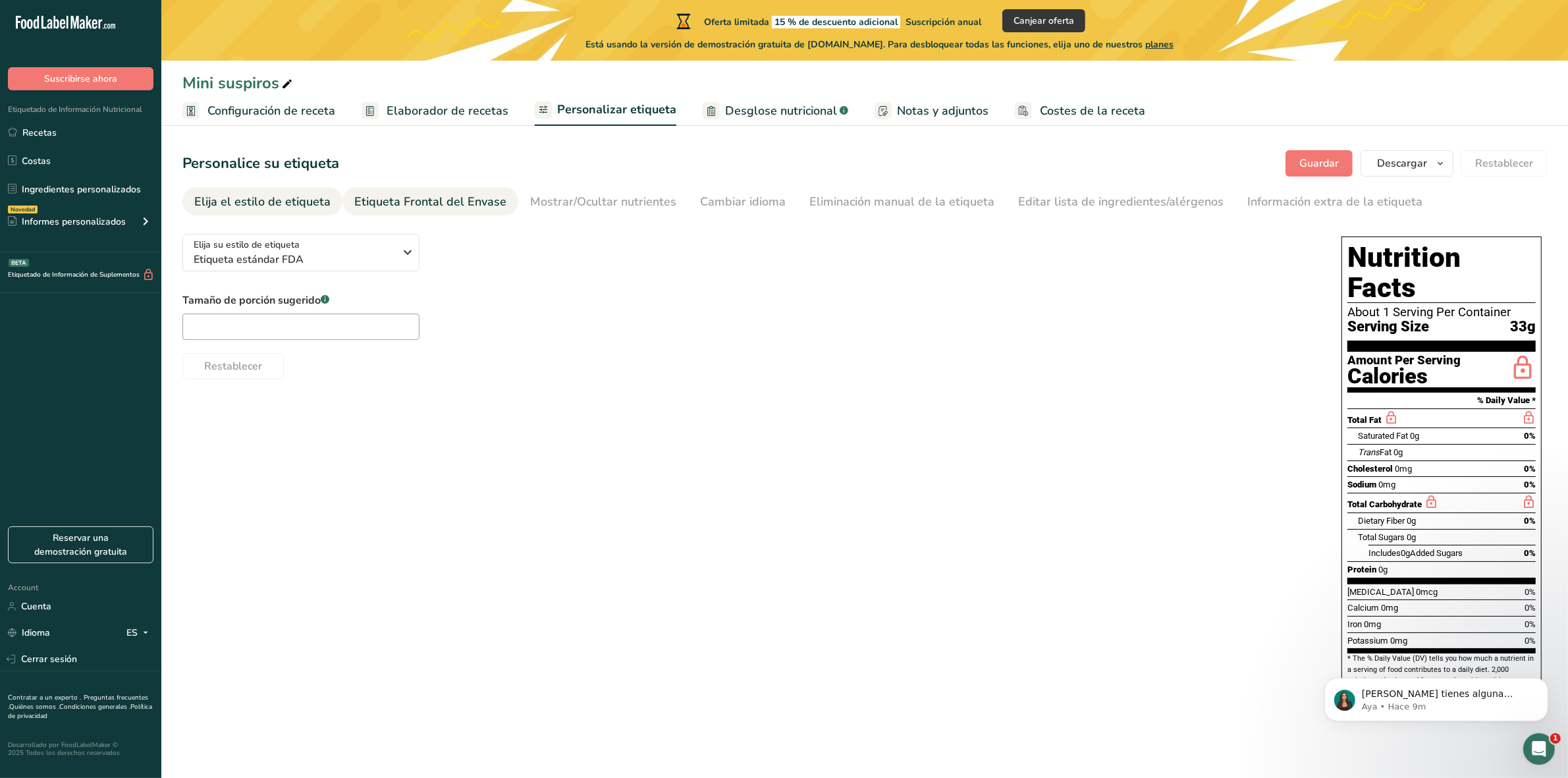
click at [369, 202] on div "Etiqueta Frontal del Envase" at bounding box center [430, 202] width 152 height 18
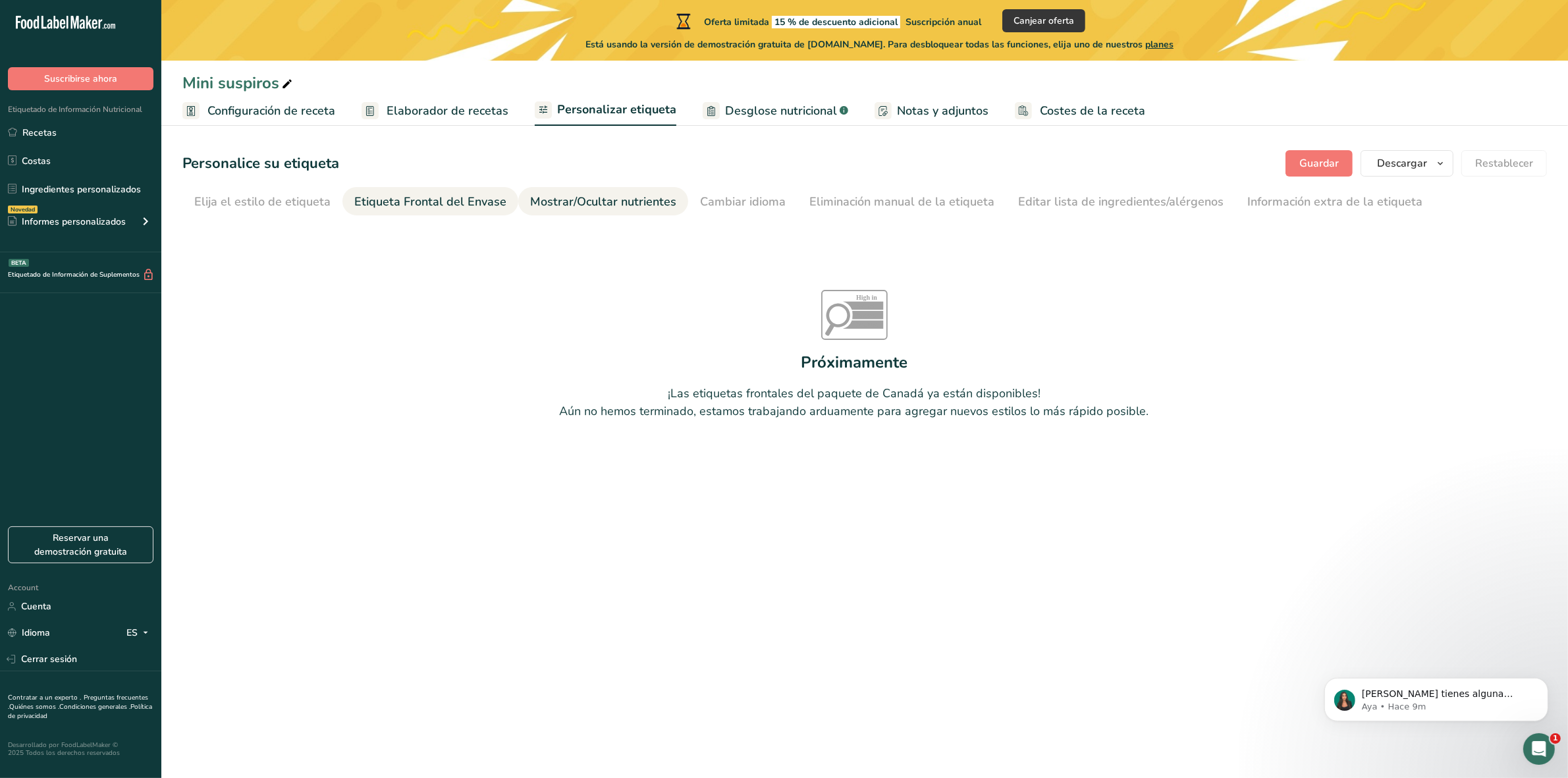
click at [639, 206] on div "Mostrar/Ocultar nutrientes" at bounding box center [604, 202] width 146 height 18
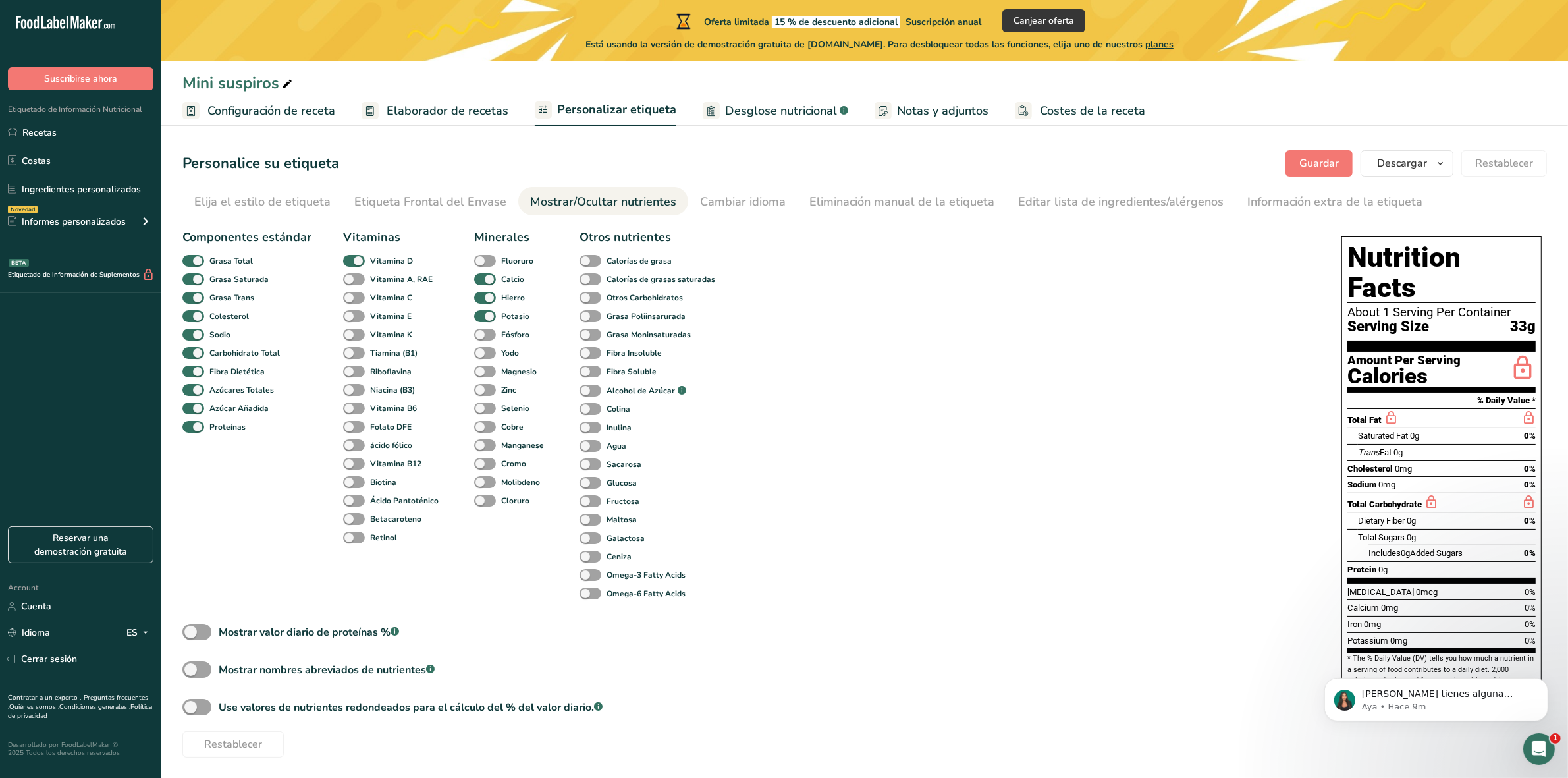
drag, startPoint x: 267, startPoint y: 201, endPoint x: 751, endPoint y: 276, distance: 489.8
click at [749, 276] on section "Personalice su etiqueta Guardar Descargar Elija qué mostrar en su etiqueta desc…" at bounding box center [864, 454] width 1406 height 650
click at [372, 257] on b "Vitamina D" at bounding box center [391, 261] width 43 height 12
click at [352, 257] on input "Vitamina D" at bounding box center [347, 260] width 8 height 8
checkbox input "false"
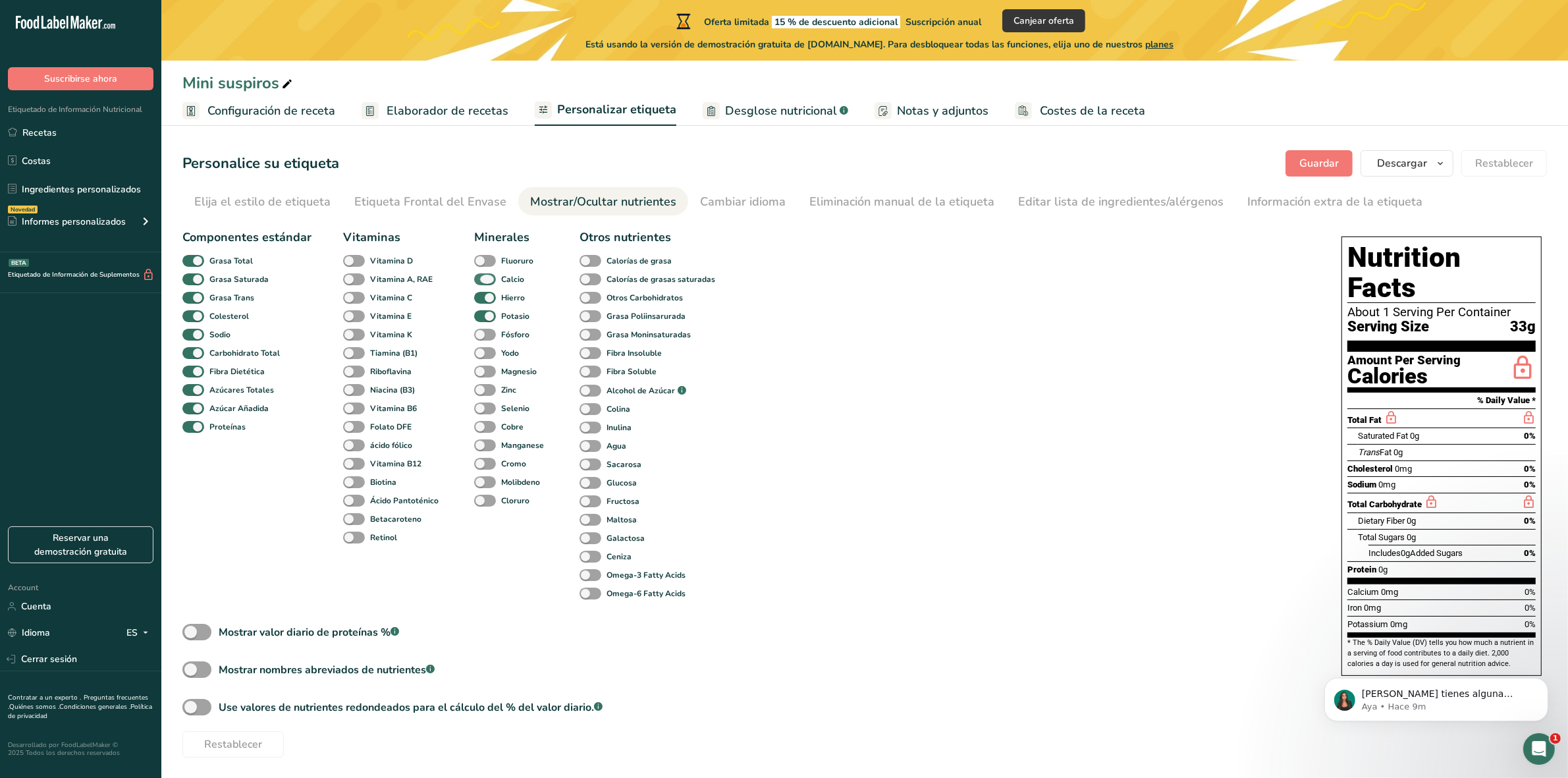
click at [491, 283] on span at bounding box center [485, 279] width 21 height 12
click at [483, 283] on input "Calcio" at bounding box center [478, 279] width 8 height 8
checkbox input "false"
click at [488, 297] on span at bounding box center [485, 298] width 21 height 12
click at [483, 297] on input "Hierro" at bounding box center [478, 297] width 8 height 8
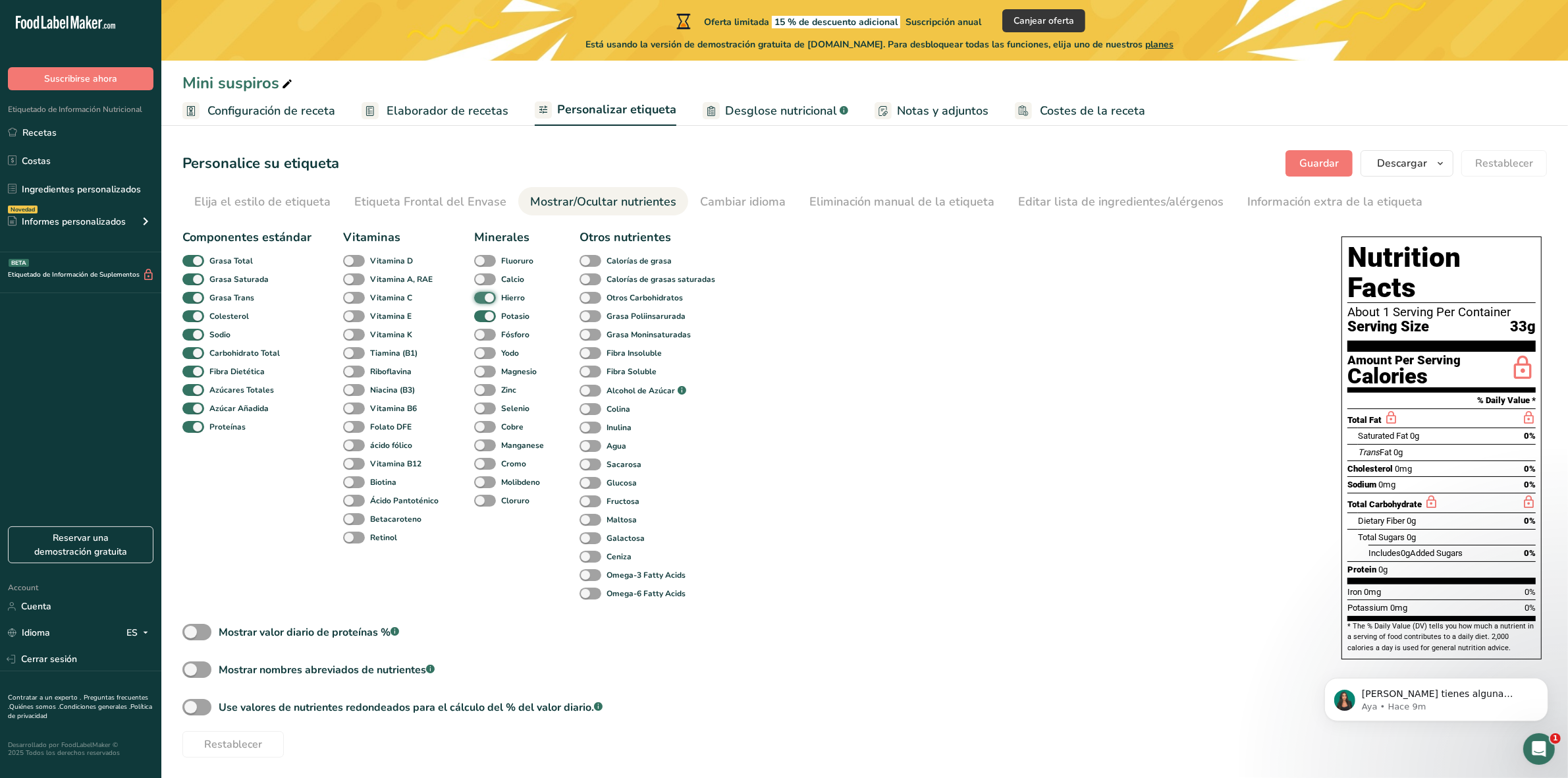
checkbox input "false"
click at [483, 315] on span at bounding box center [485, 316] width 21 height 12
click at [483, 315] on input "Potasio" at bounding box center [478, 315] width 8 height 8
checkbox input "false"
click at [193, 255] on span at bounding box center [193, 261] width 21 height 12
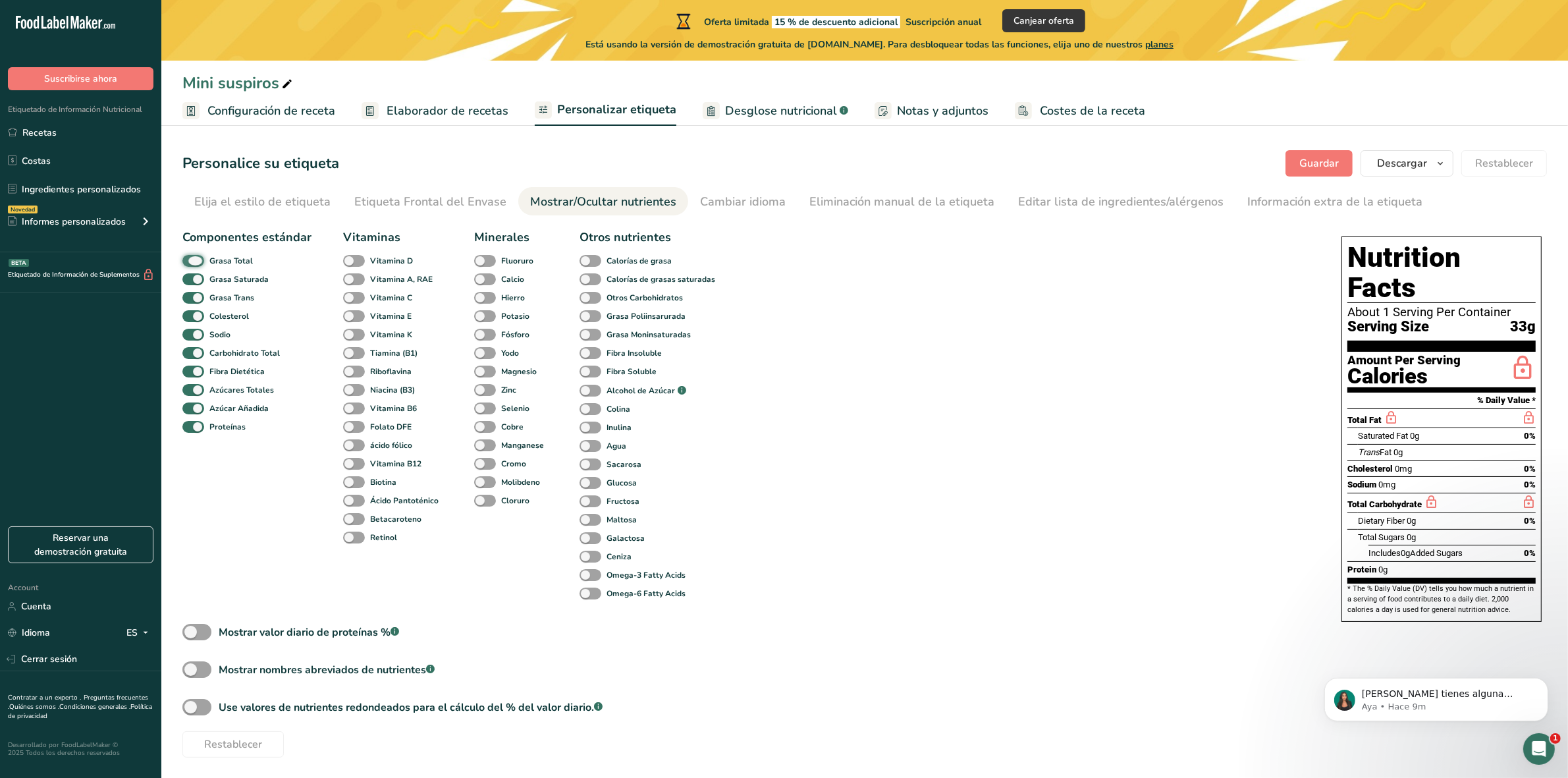
click at [191, 257] on input "Grasa Total" at bounding box center [186, 260] width 8 height 8
checkbox input "false"
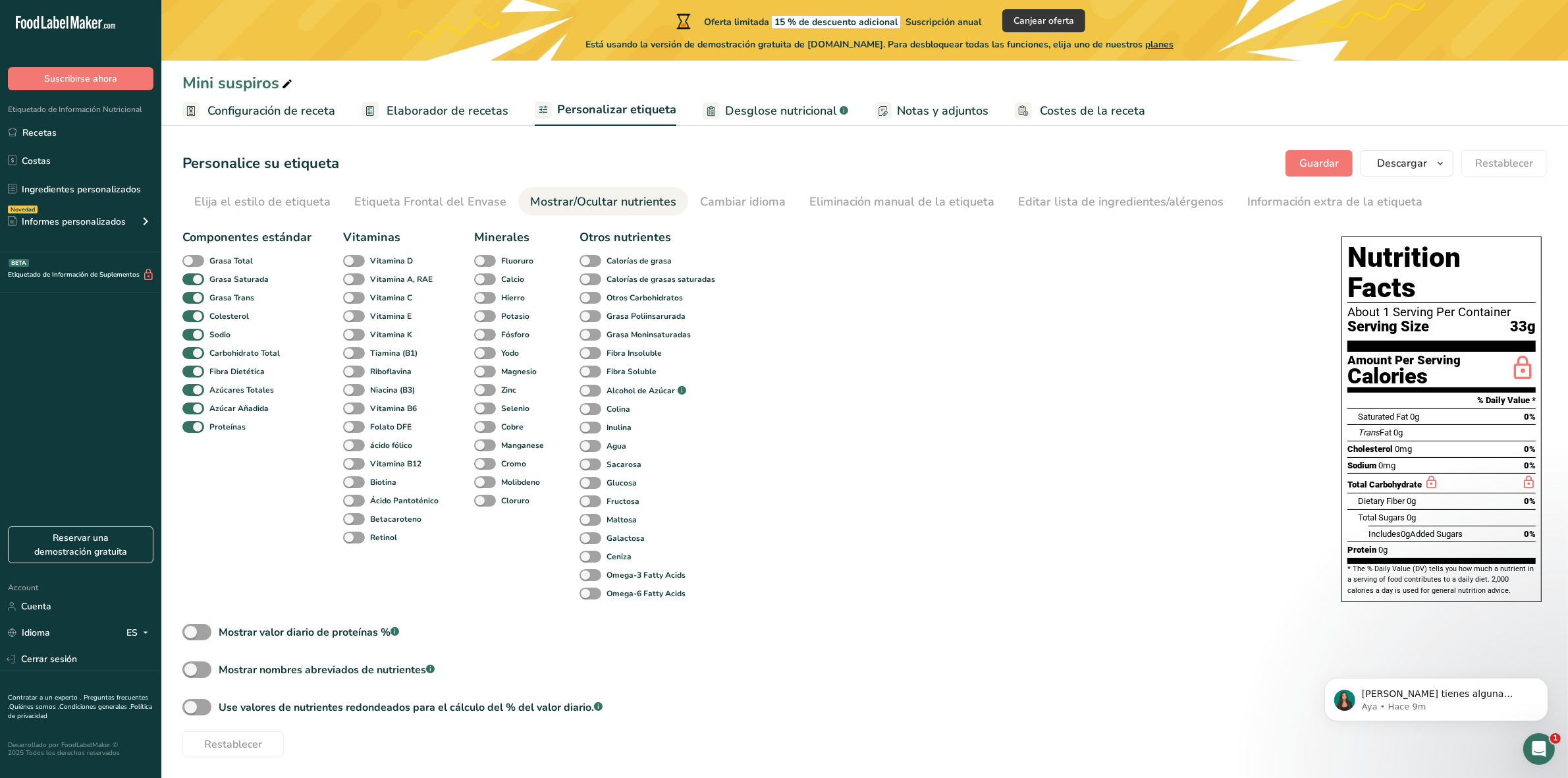
click at [201, 346] on div "Carbohidrato Total" at bounding box center [198, 353] width 32 height 18
click at [198, 353] on span at bounding box center [193, 353] width 21 height 12
click at [191, 353] on input "Carbohidrato Total" at bounding box center [186, 353] width 8 height 8
checkbox input "false"
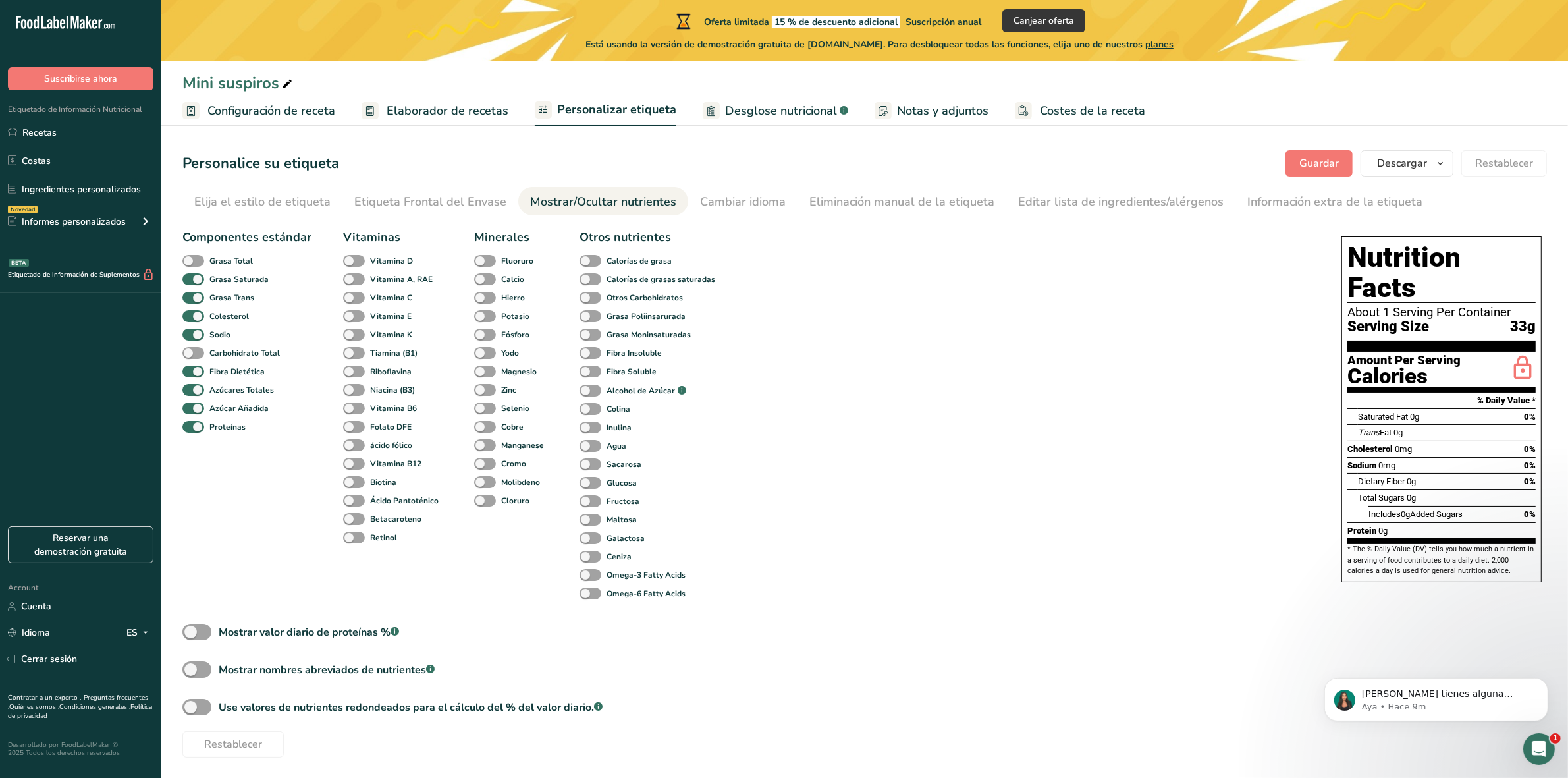
click at [784, 107] on span "Desglose nutricional" at bounding box center [781, 111] width 112 height 18
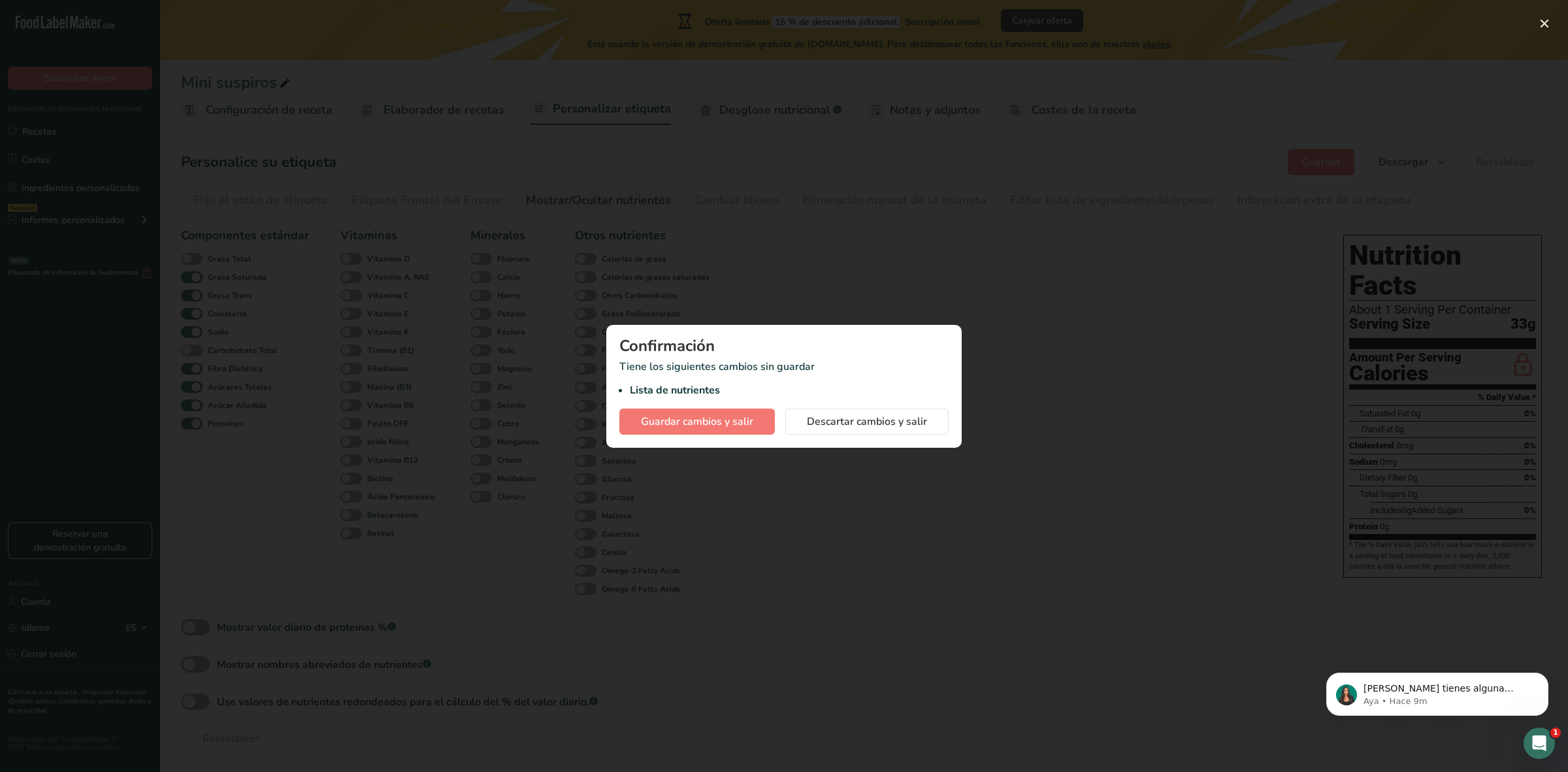
click at [801, 167] on div at bounding box center [784, 386] width 1568 height 772
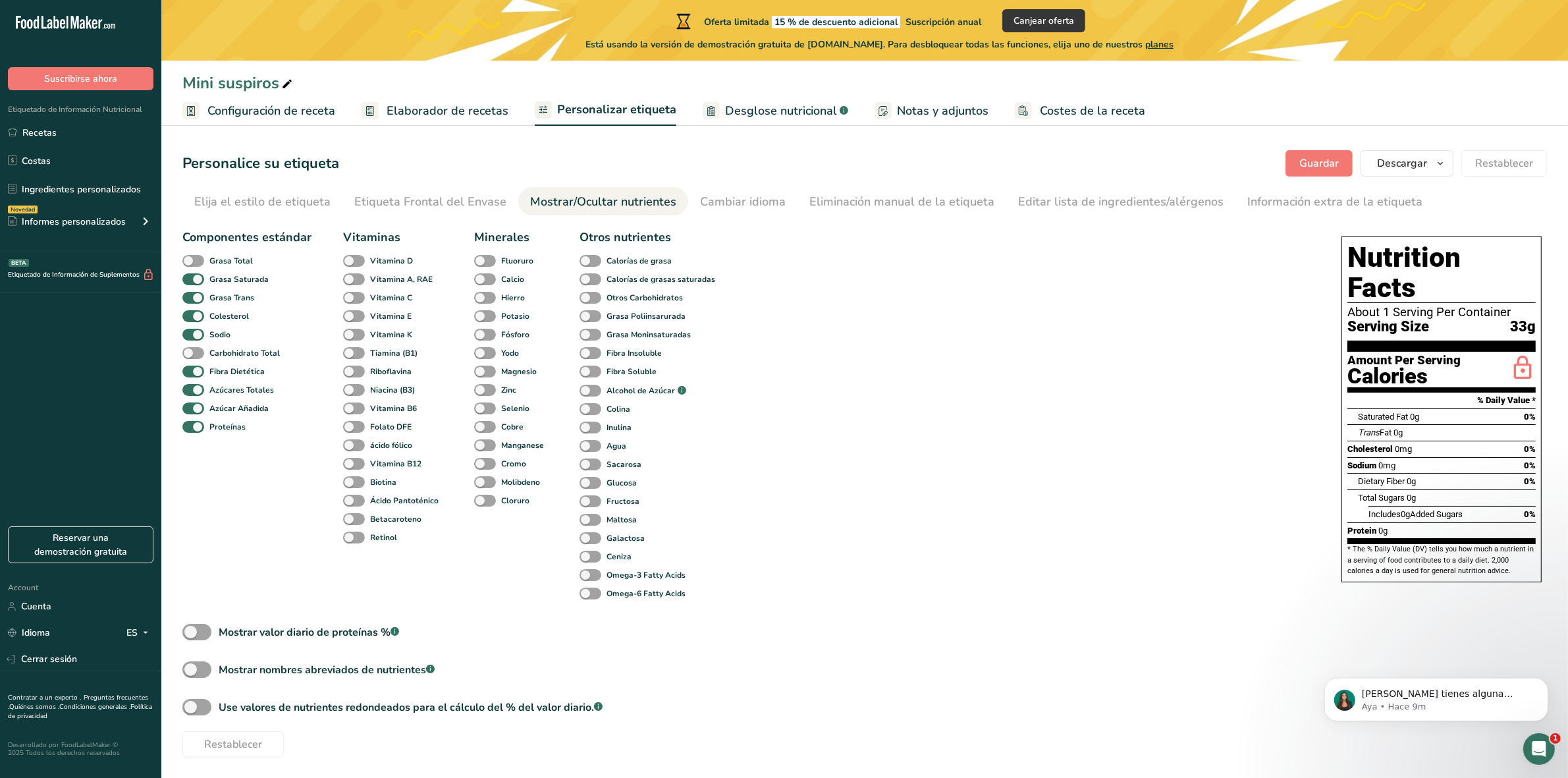
click at [910, 116] on span "Notas y adjuntos" at bounding box center [942, 111] width 92 height 18
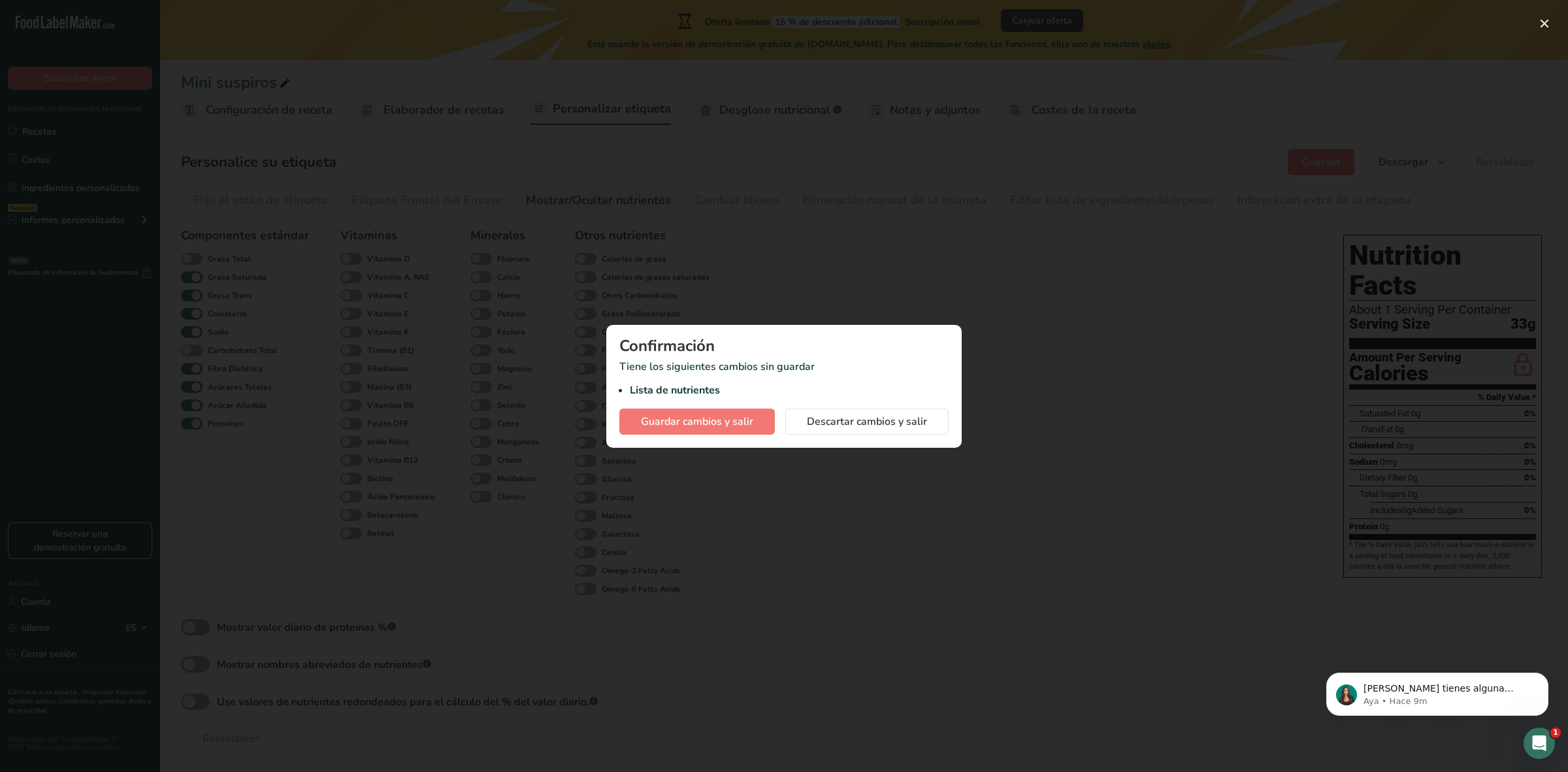
click at [902, 115] on div at bounding box center [784, 386] width 1568 height 772
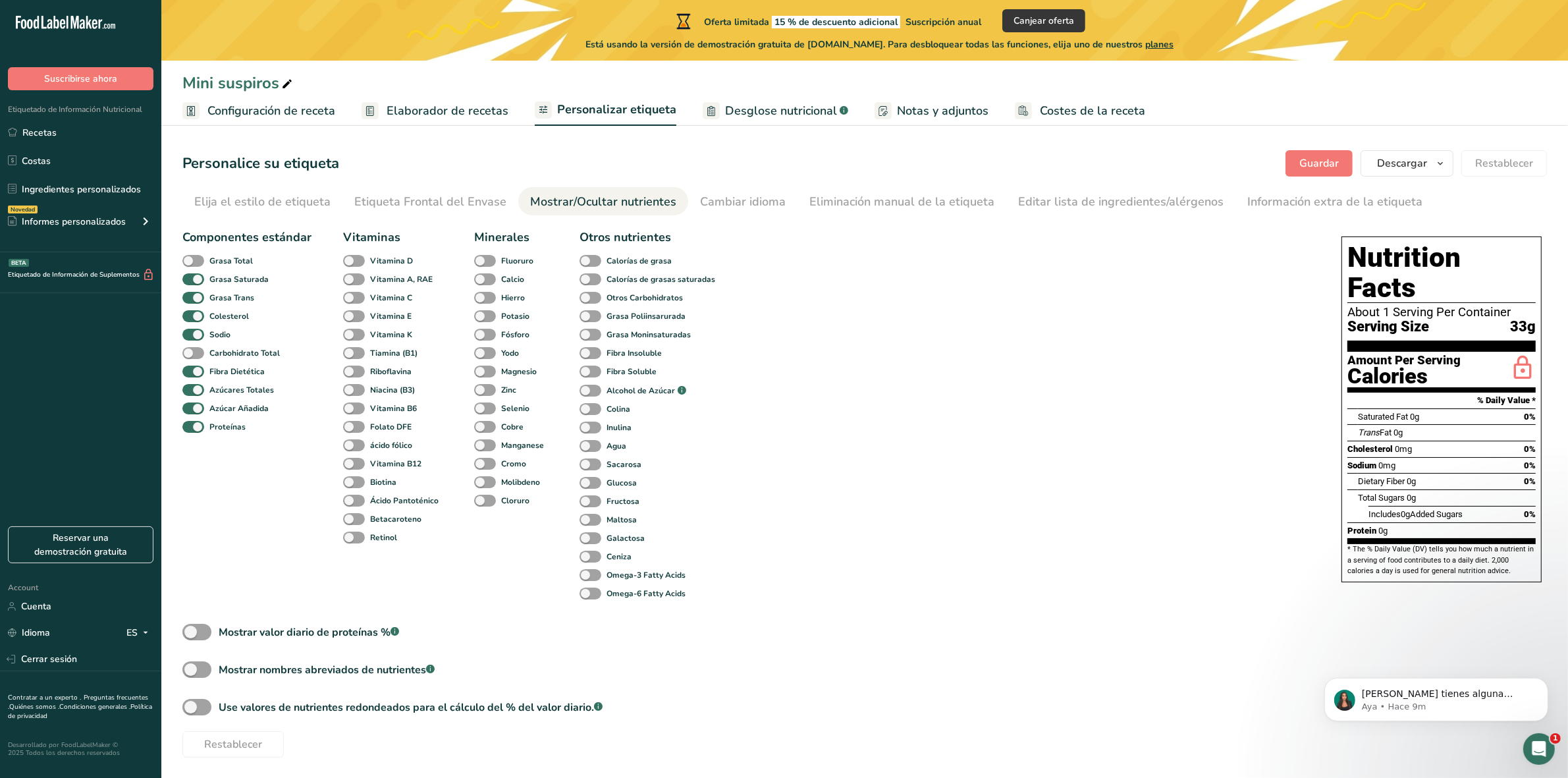
click at [772, 108] on span "Desglose nutricional" at bounding box center [781, 111] width 112 height 18
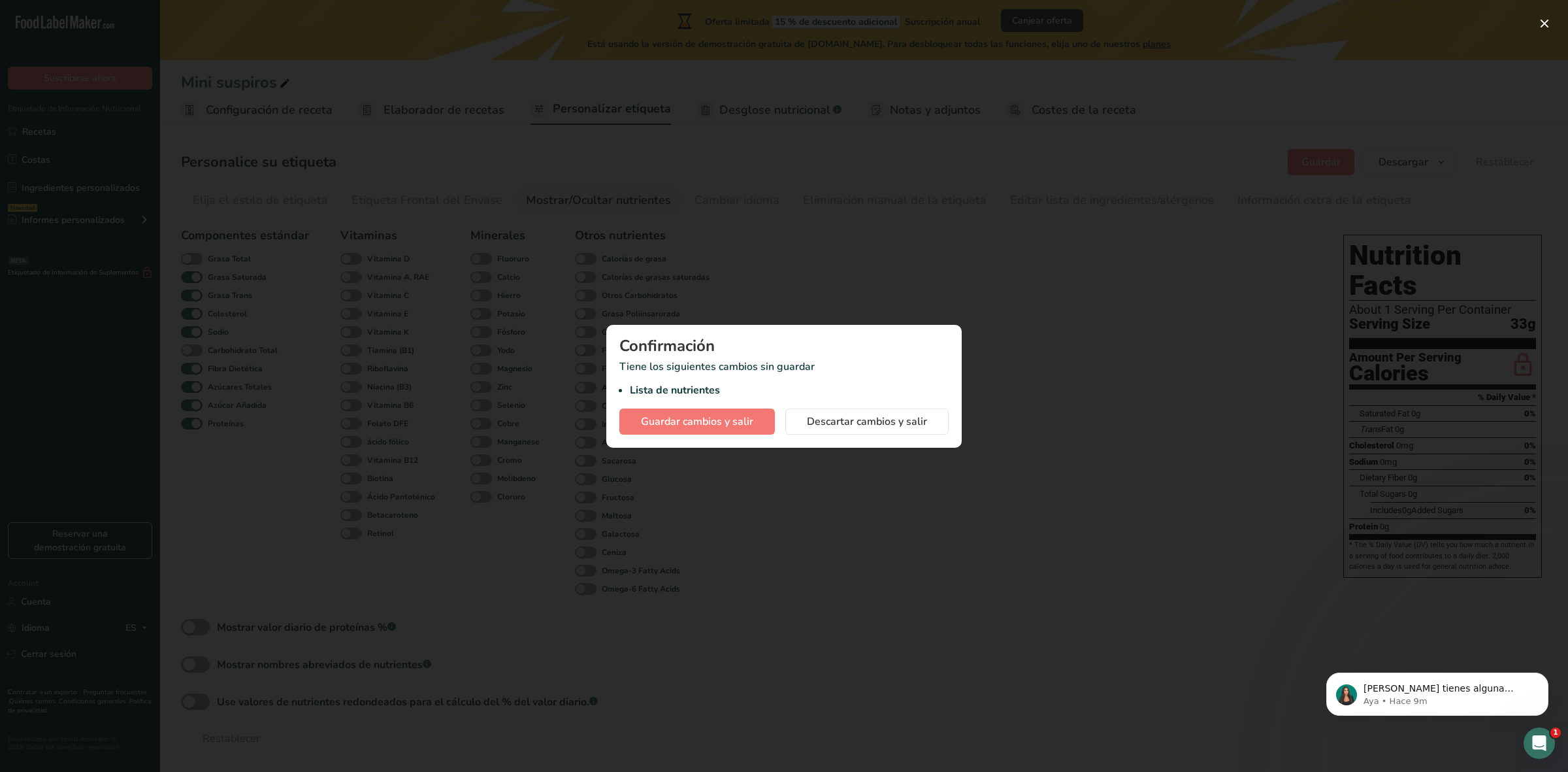
click at [766, 107] on div at bounding box center [784, 386] width 1568 height 772
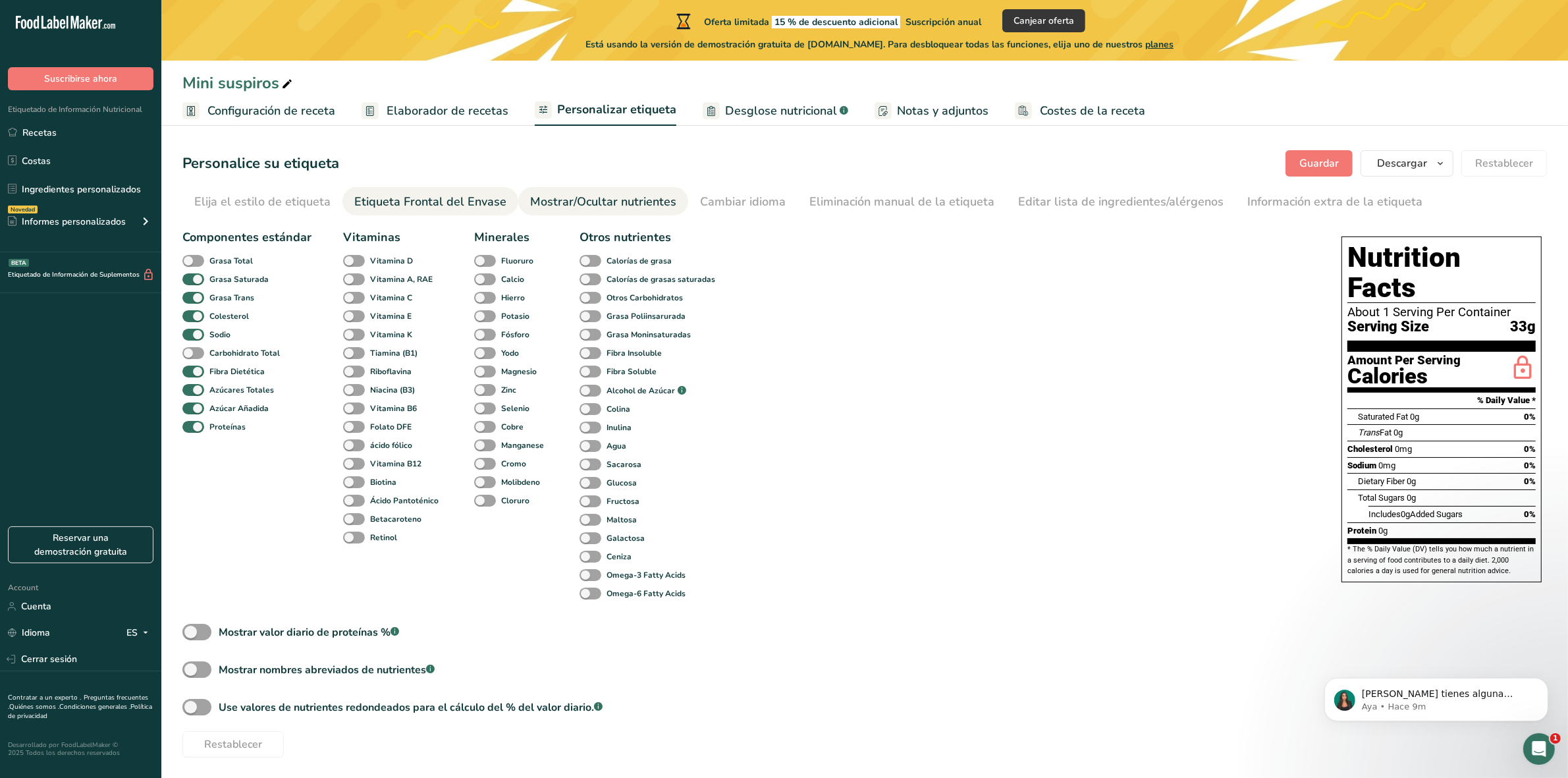
click at [475, 203] on div "Etiqueta Frontal del Envase" at bounding box center [430, 202] width 152 height 18
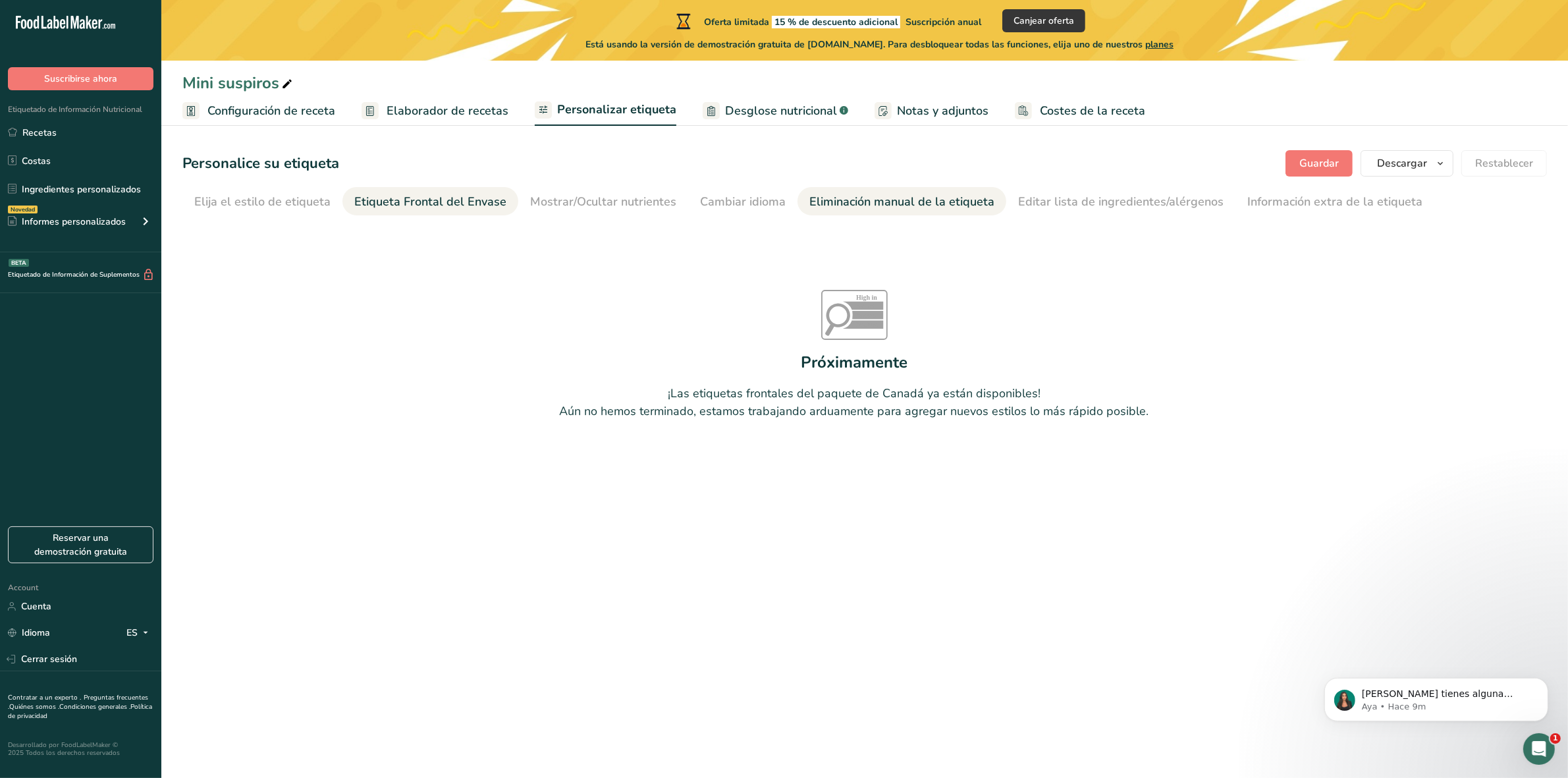
click at [835, 190] on link "Eliminación manual de la etiqueta" at bounding box center [902, 202] width 185 height 30
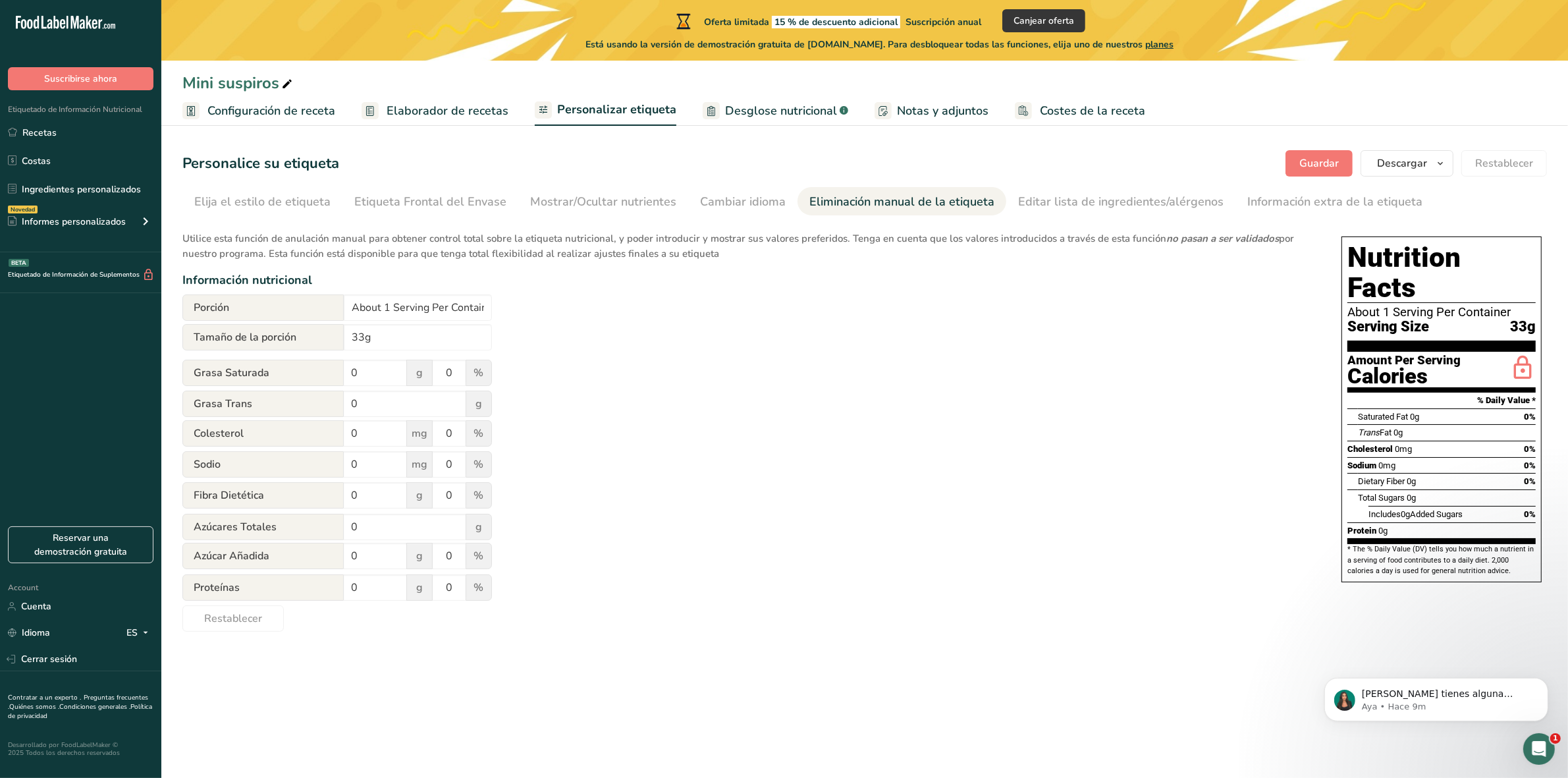
drag, startPoint x: 1519, startPoint y: 377, endPoint x: 1521, endPoint y: 383, distance: 6.3
click at [1254, 408] on div "Saturated Fat 0g 0%" at bounding box center [1447, 417] width 178 height 17
click at [1254, 412] on span "0%" at bounding box center [1530, 416] width 12 height 10
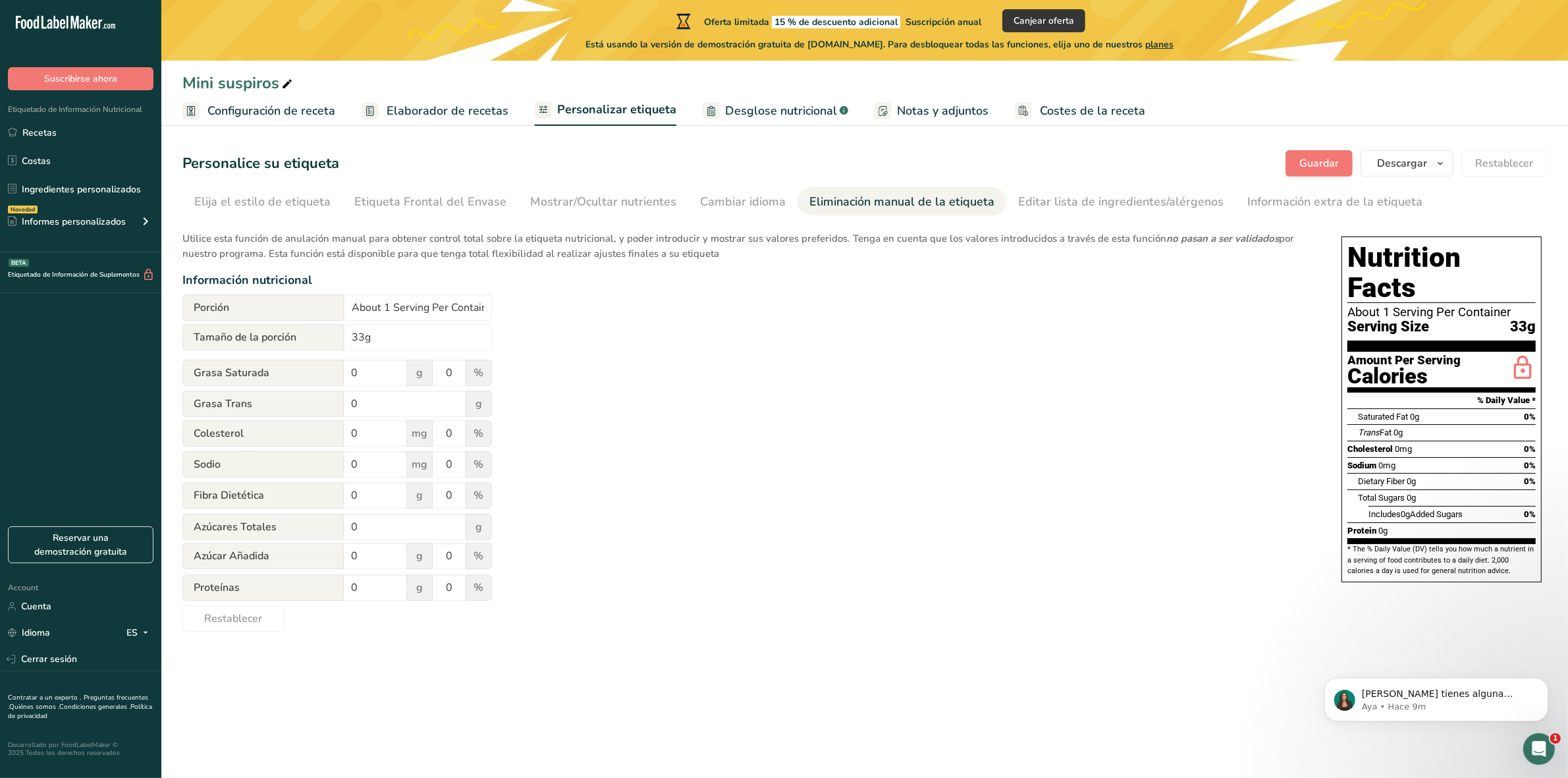
click at [1254, 412] on span "0%" at bounding box center [1530, 416] width 12 height 10
click at [1254, 425] on div "Trans Fat 0g" at bounding box center [1447, 433] width 178 height 17
drag, startPoint x: 1189, startPoint y: 178, endPoint x: 1177, endPoint y: 191, distance: 17.7
click at [1186, 179] on section "Personalice su etiqueta Guardar Descargar Elija qué mostrar en su etiqueta desc…" at bounding box center [864, 391] width 1406 height 524
click at [1172, 195] on div "Editar lista de ingredientes/alérgenos" at bounding box center [1120, 202] width 205 height 18
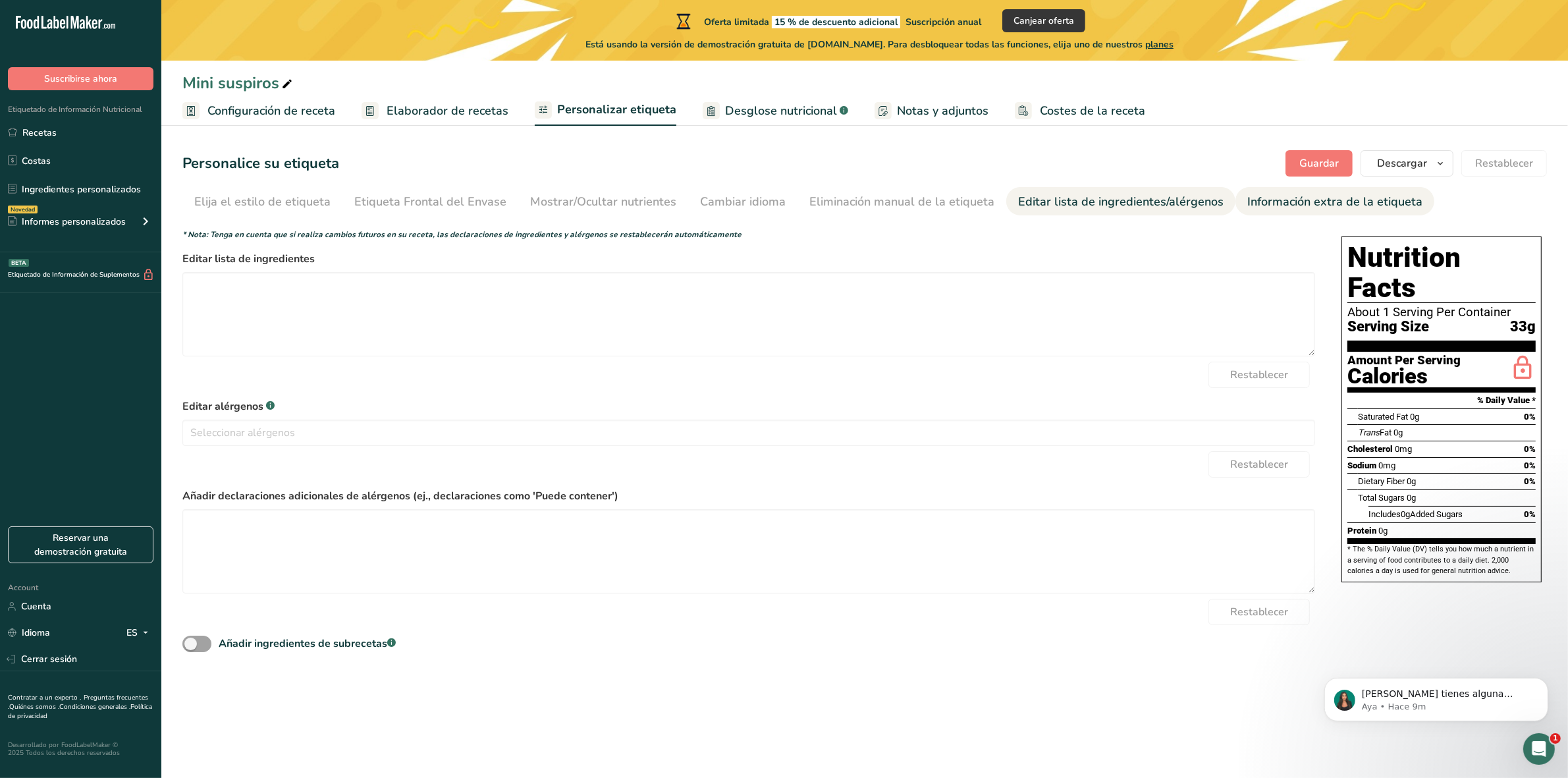
click at [1254, 198] on div "Información extra de la etiqueta" at bounding box center [1335, 202] width 175 height 18
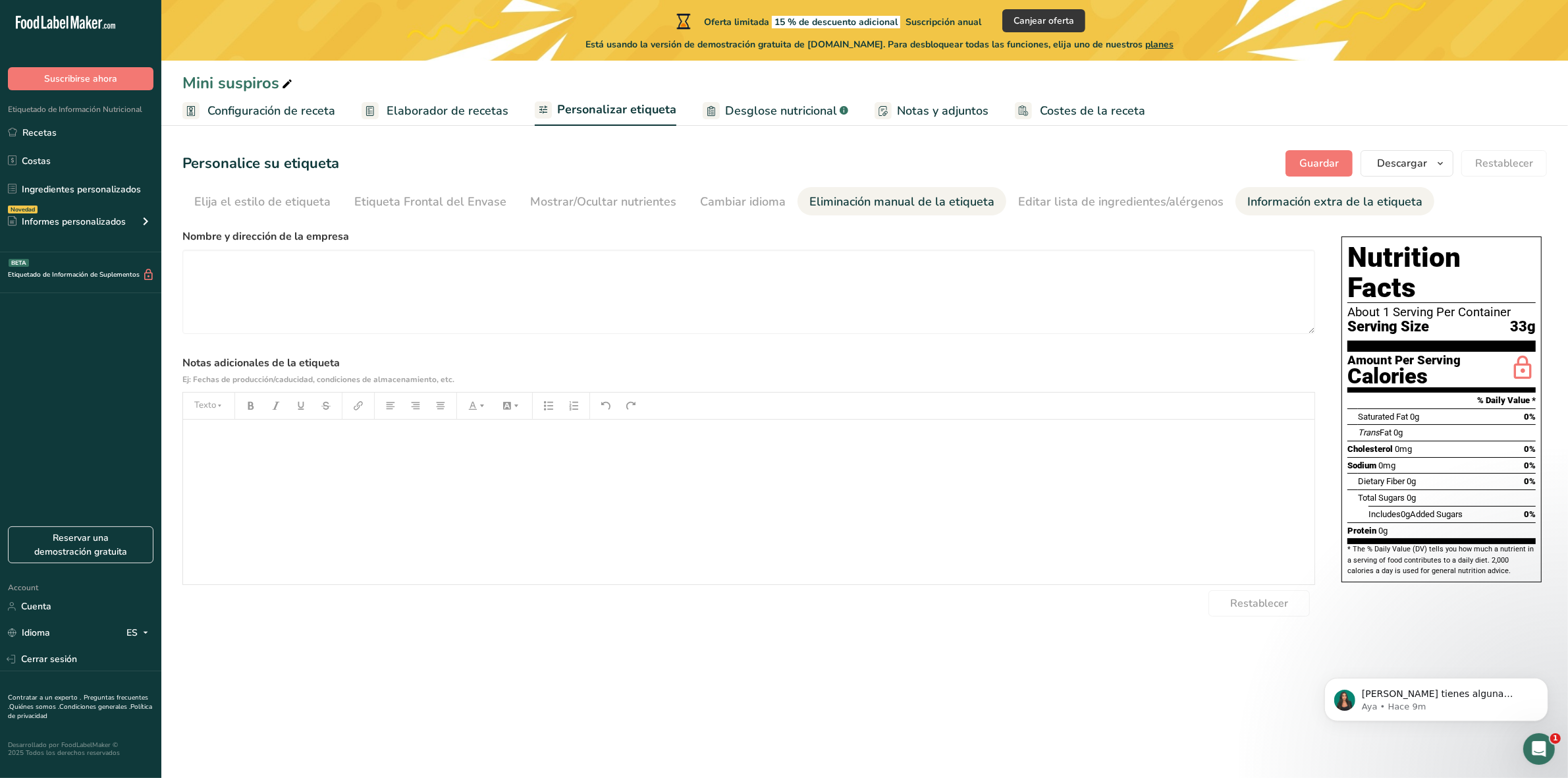
click at [810, 213] on link "Eliminación manual de la etiqueta" at bounding box center [902, 202] width 185 height 30
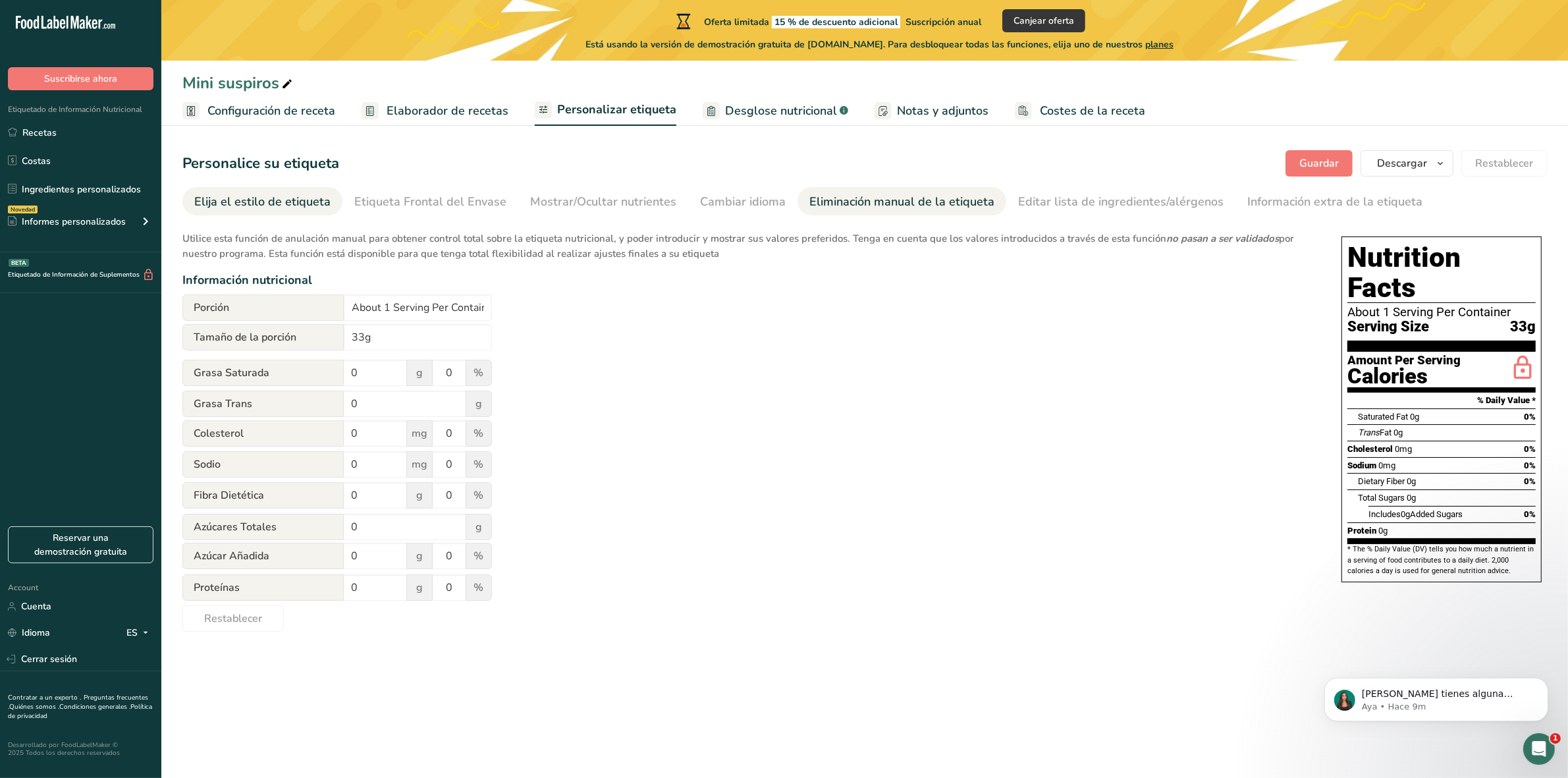
click at [282, 202] on div "Elija el estilo de etiqueta" at bounding box center [262, 202] width 137 height 18
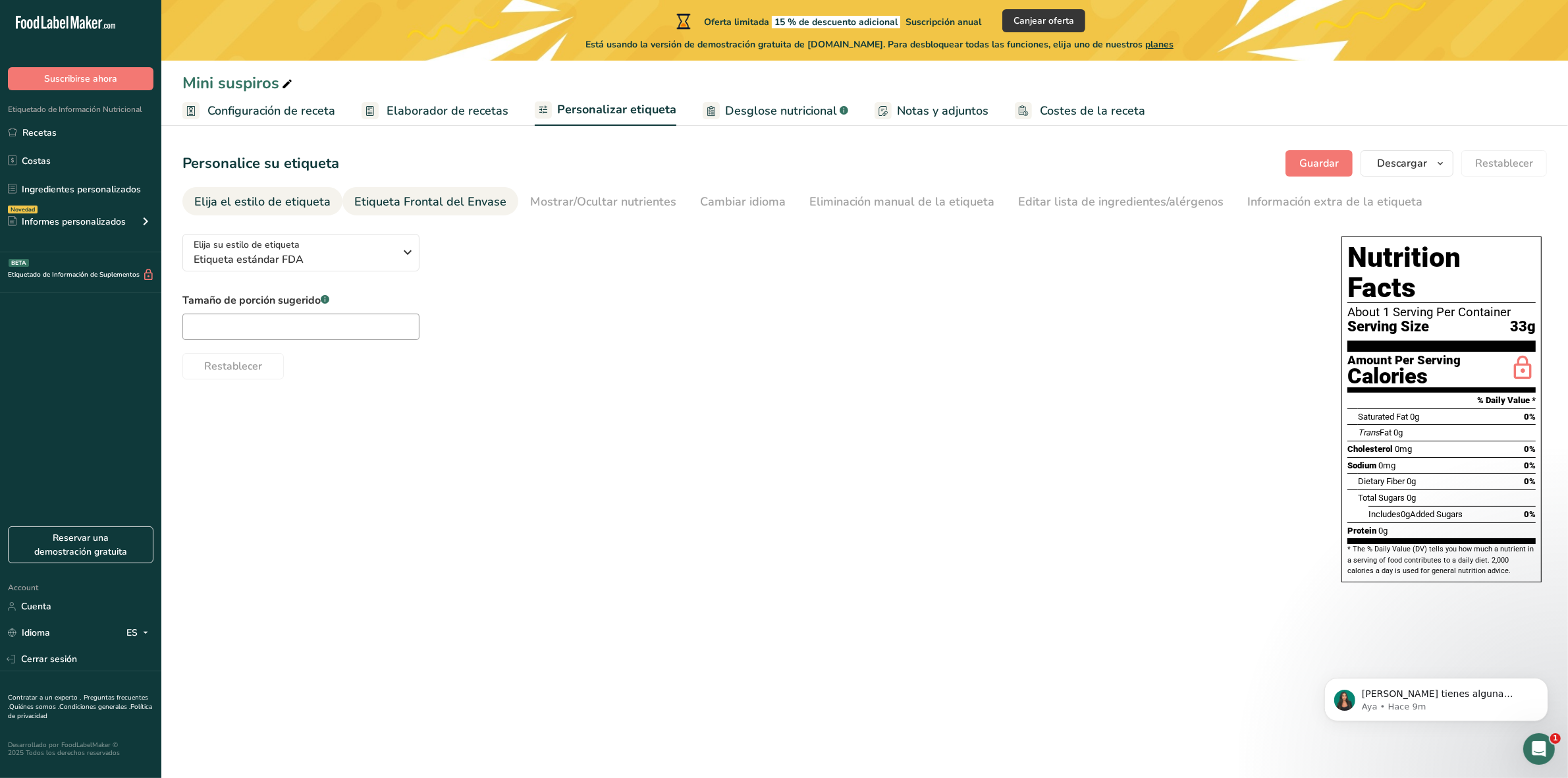
click at [431, 202] on div "Etiqueta Frontal del Envase" at bounding box center [430, 202] width 152 height 18
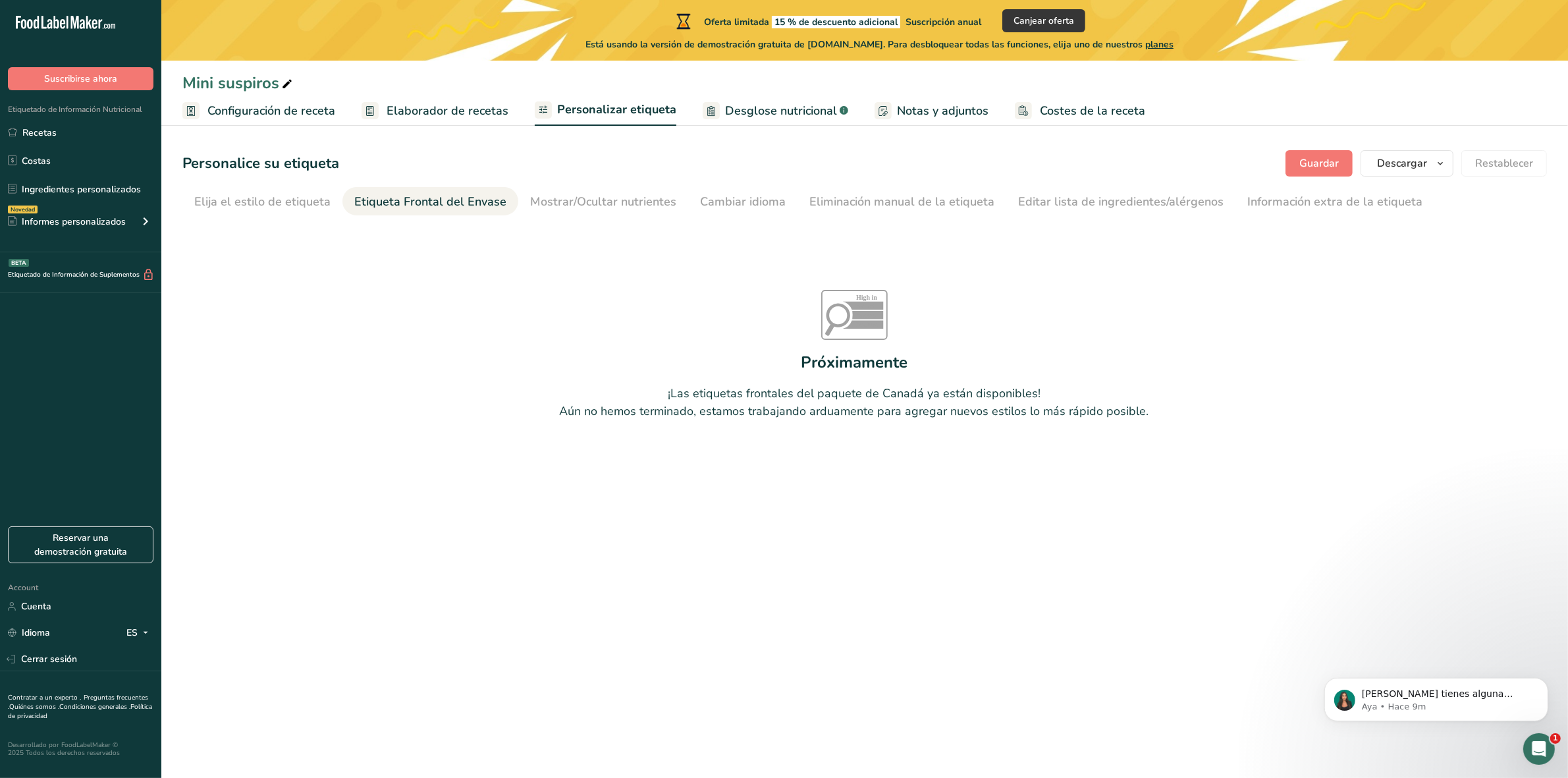
click at [449, 90] on div "Mini suspiros" at bounding box center [864, 82] width 1406 height 24
drag, startPoint x: 667, startPoint y: 100, endPoint x: 710, endPoint y: 114, distance: 45.2
click at [669, 101] on span "Personalizar etiqueta" at bounding box center [617, 109] width 119 height 18
click at [759, 116] on span "Desglose nutricional" at bounding box center [781, 111] width 112 height 18
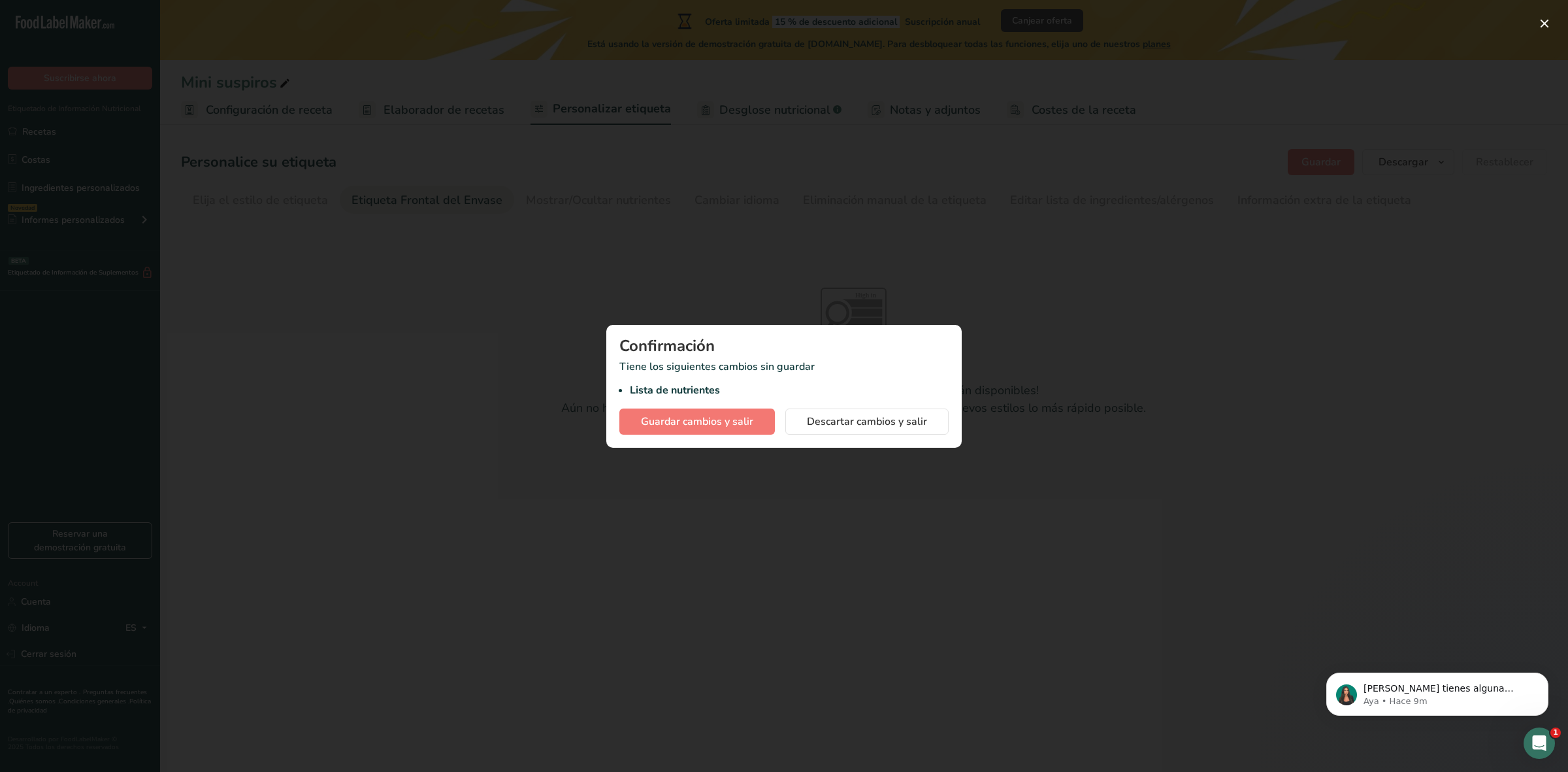
click at [904, 111] on div at bounding box center [784, 386] width 1568 height 772
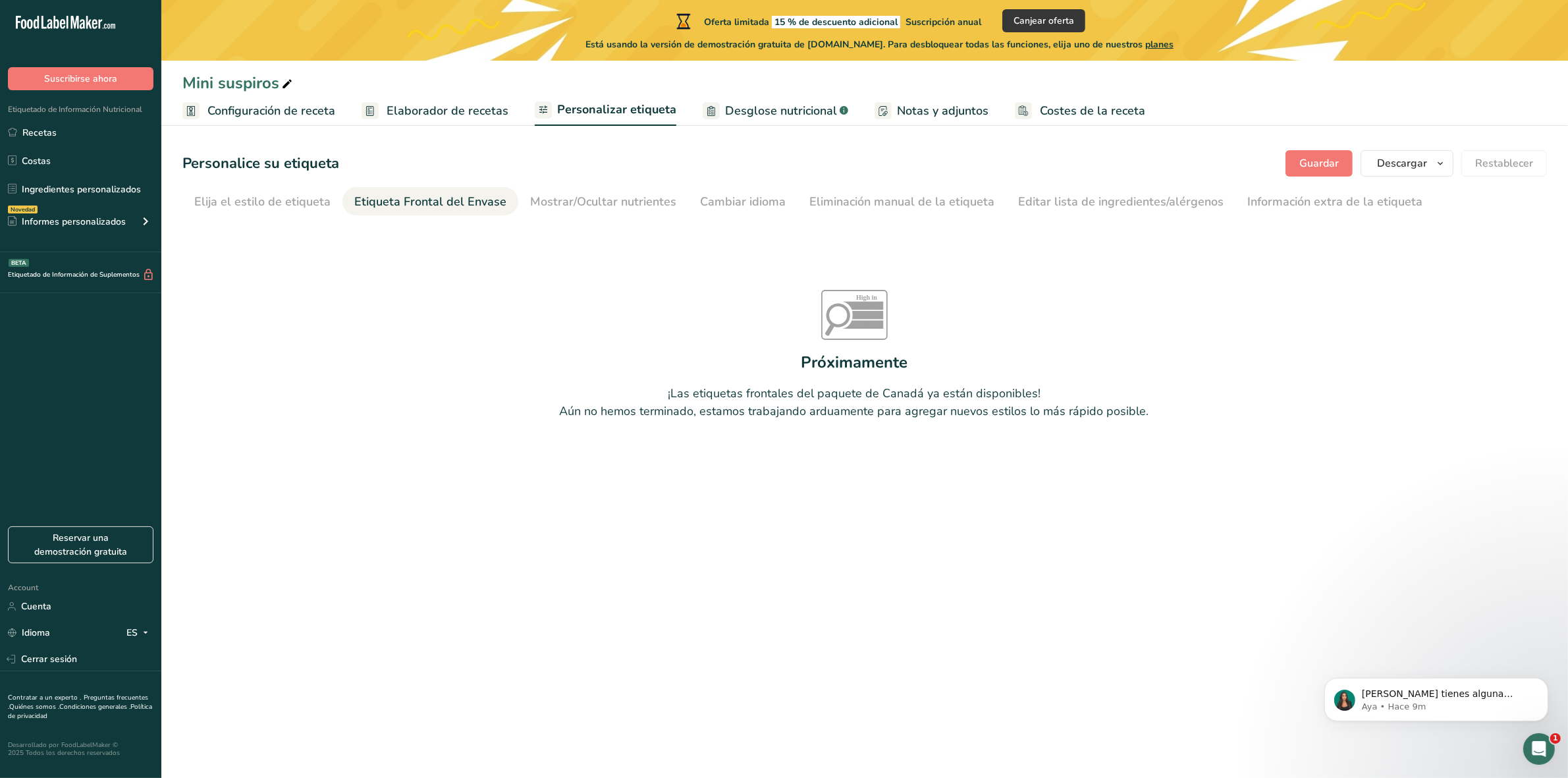
click at [929, 110] on span "Notas y adjuntos" at bounding box center [942, 111] width 92 height 18
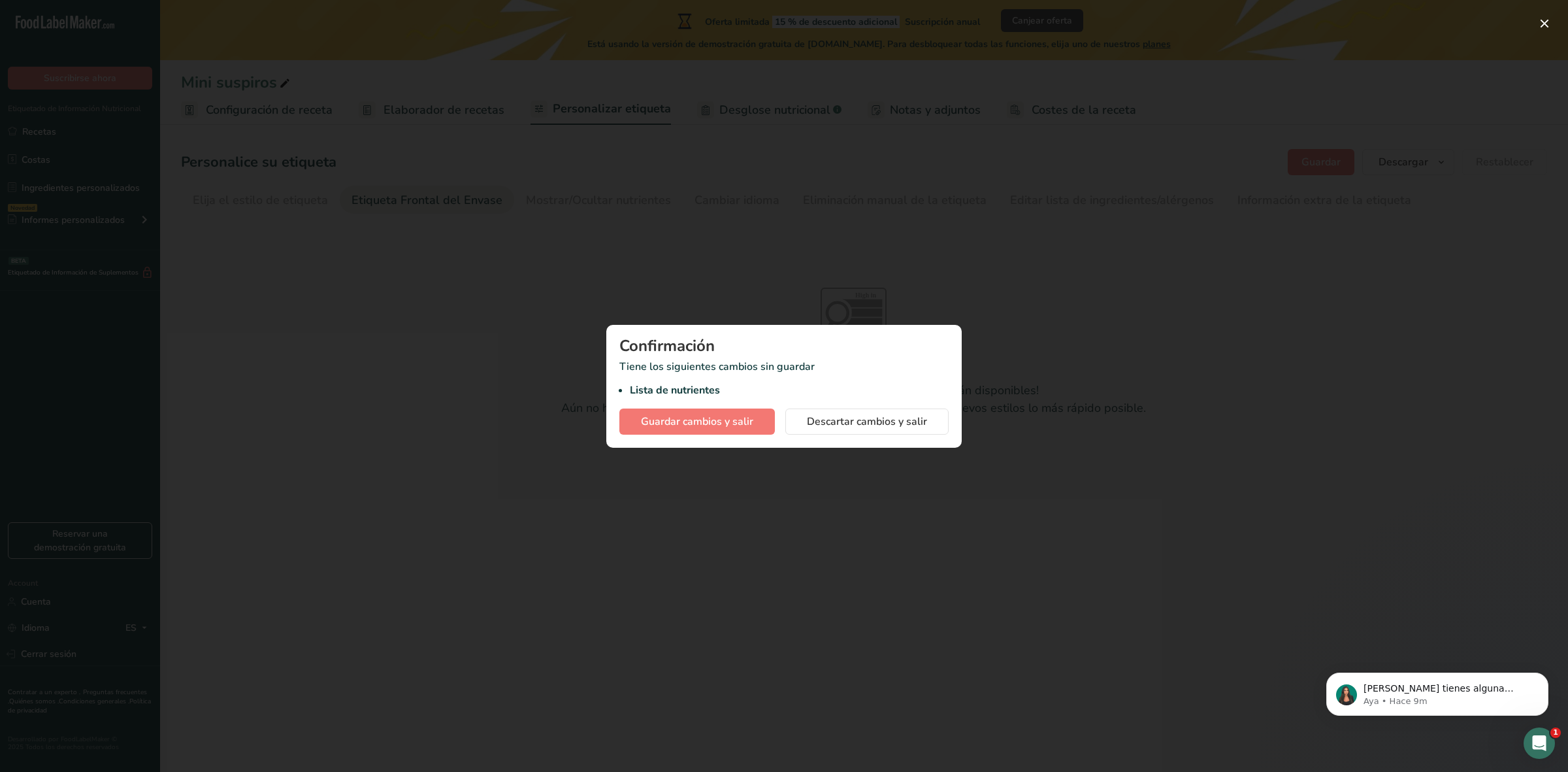
click at [694, 116] on div at bounding box center [784, 386] width 1568 height 772
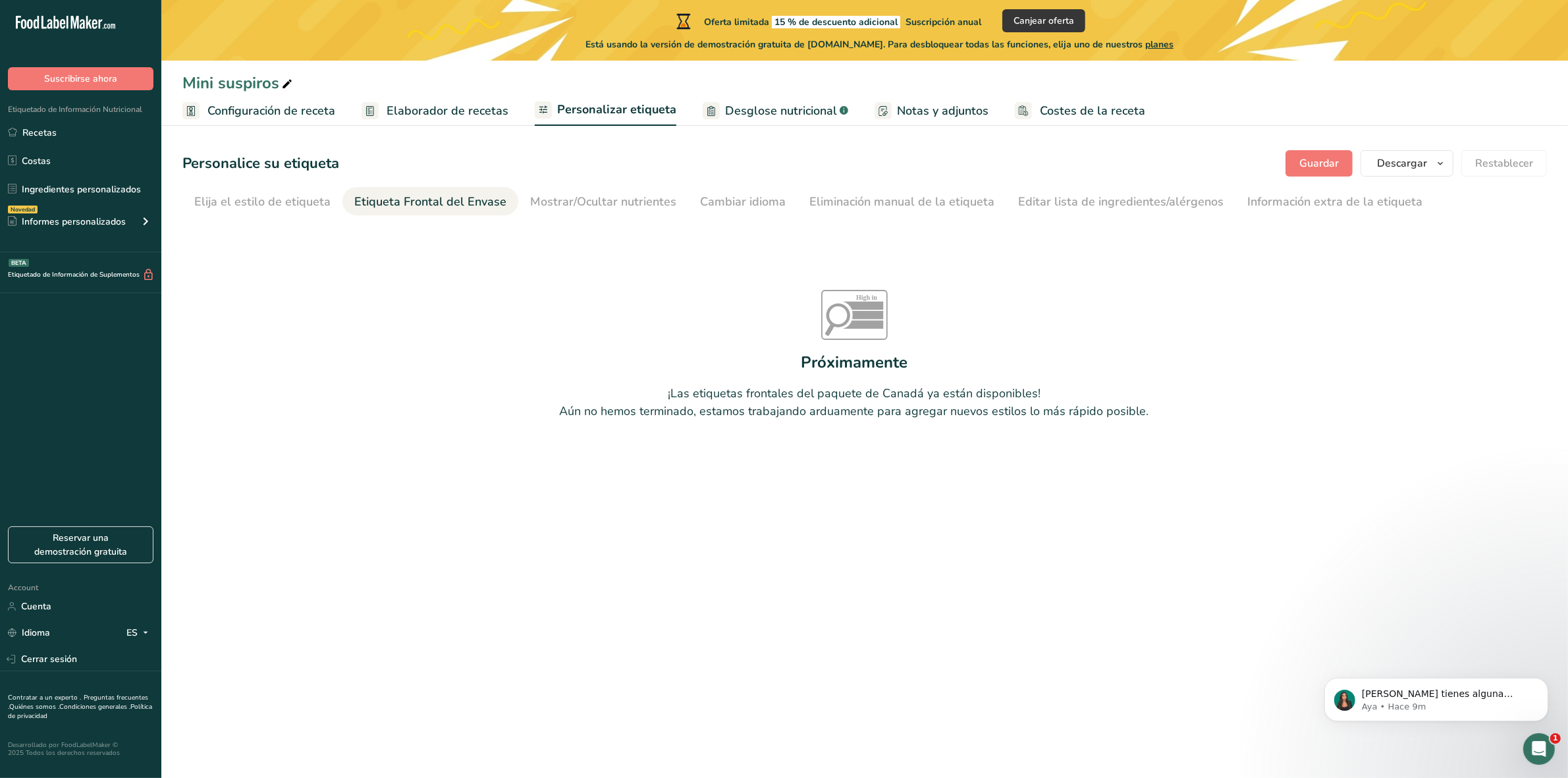
click at [459, 111] on span "Elaborador de recetas" at bounding box center [448, 111] width 122 height 18
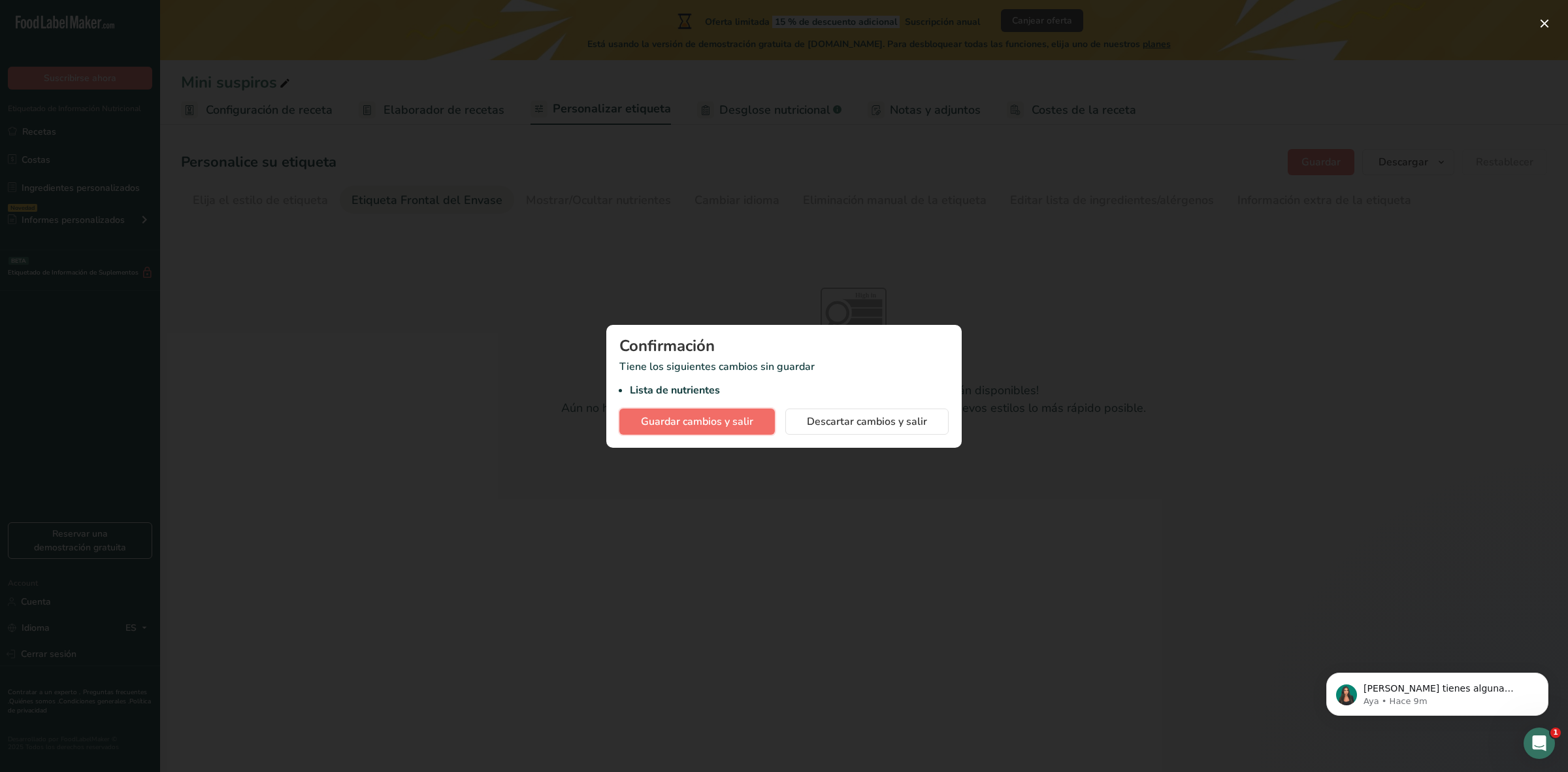
click at [683, 433] on button "Guardar cambios y salir" at bounding box center [697, 421] width 155 height 27
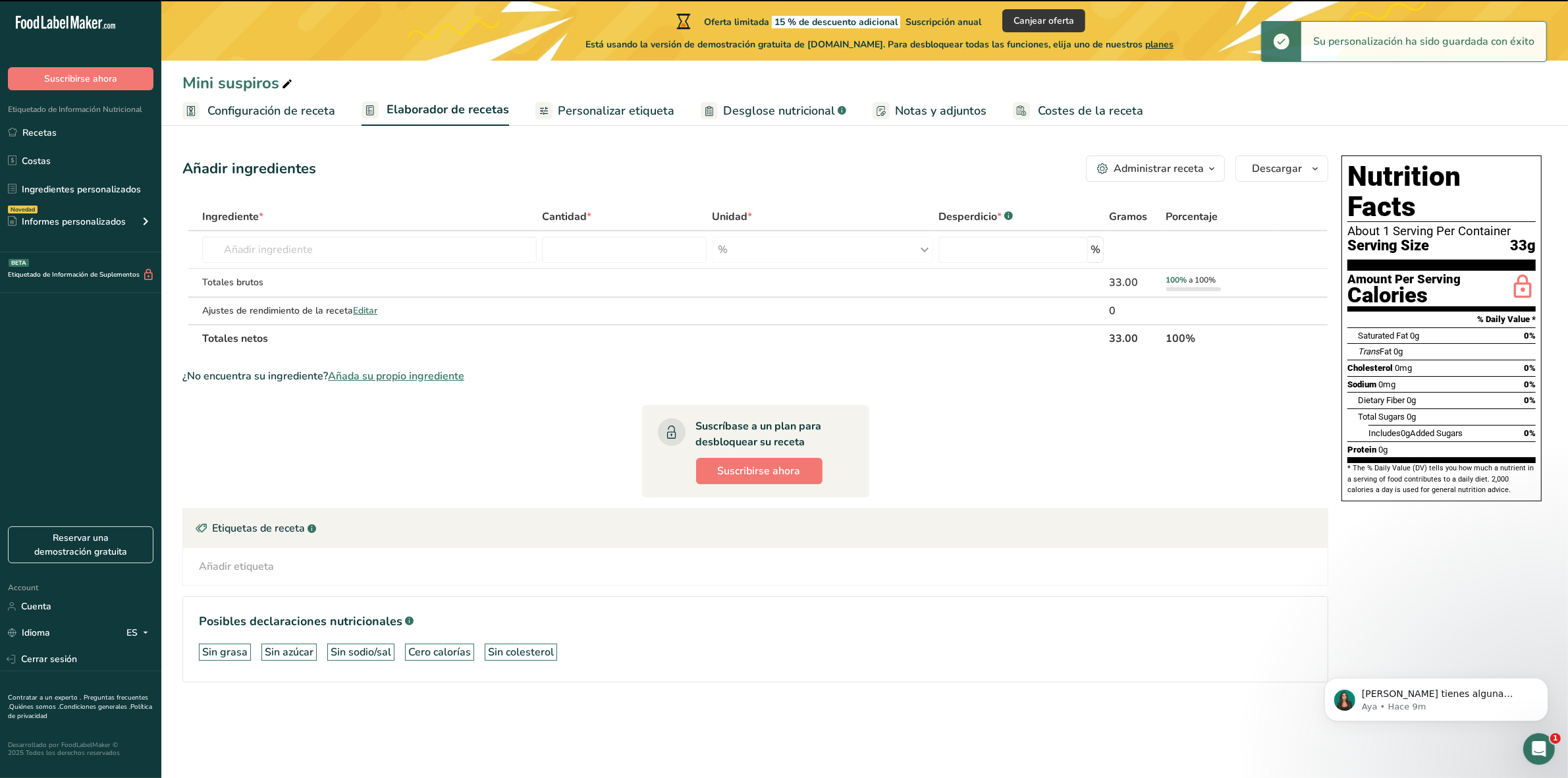
click at [400, 113] on span "Elaborador de recetas" at bounding box center [448, 109] width 123 height 18
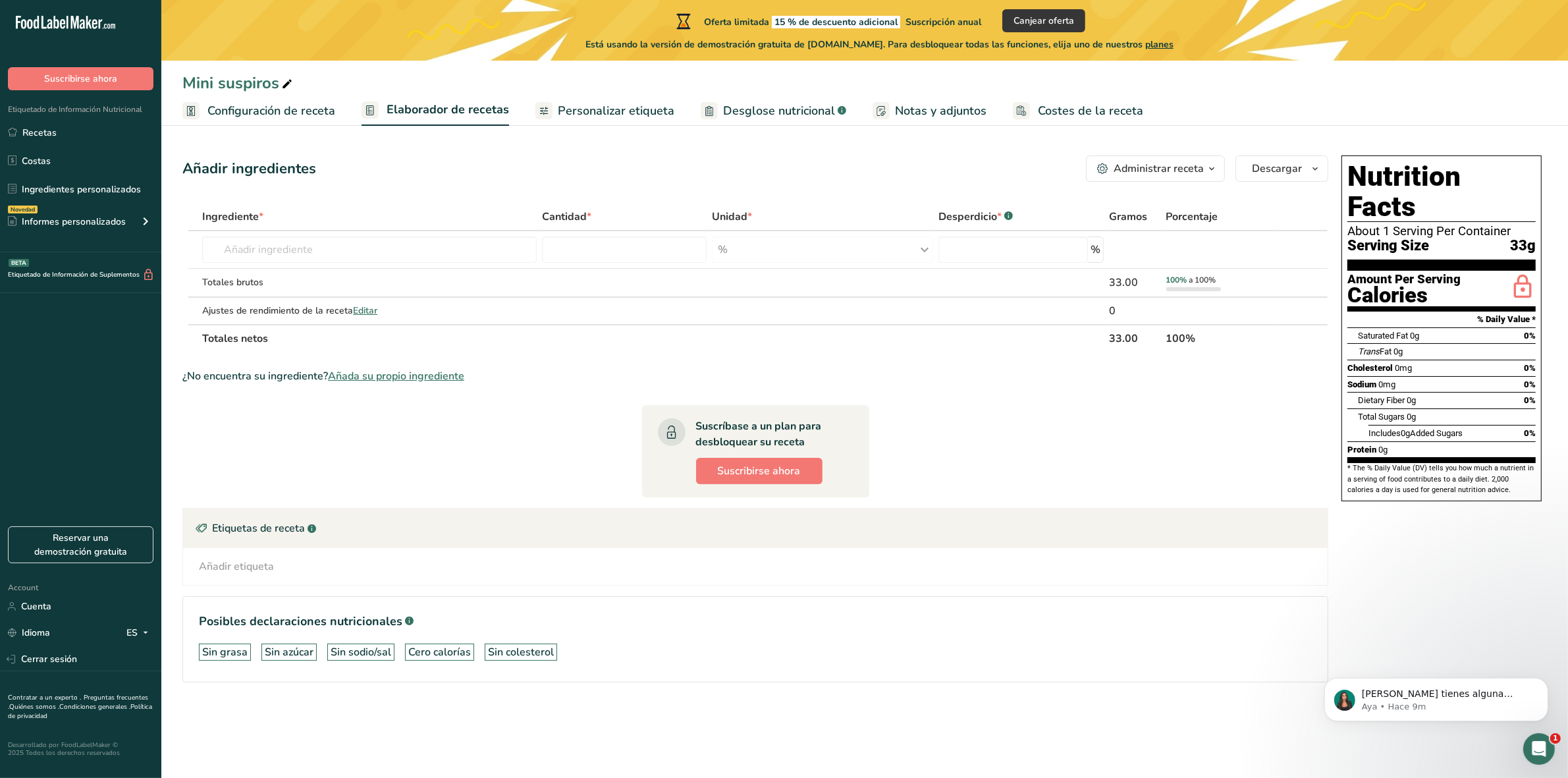
click at [357, 378] on span "Añada su propio ingrediente" at bounding box center [396, 376] width 137 height 16
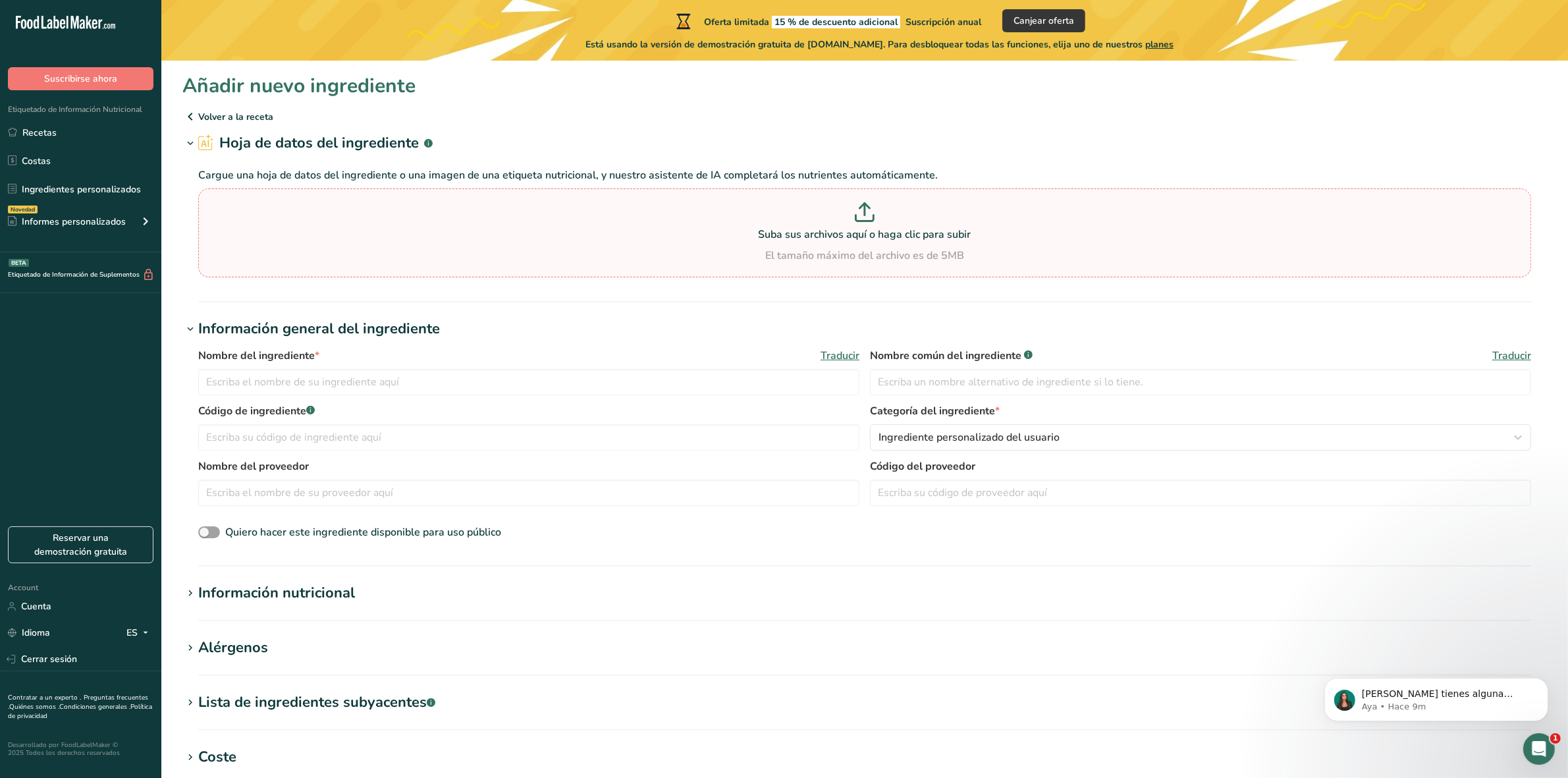
click at [517, 224] on p at bounding box center [864, 215] width 1326 height 24
click at [517, 224] on input "Suba sus archivos aquí o haga clic para subir El tamaño máximo del archivo es d…" at bounding box center [864, 233] width 1333 height 89
click at [729, 383] on input "text" at bounding box center [529, 382] width 661 height 27
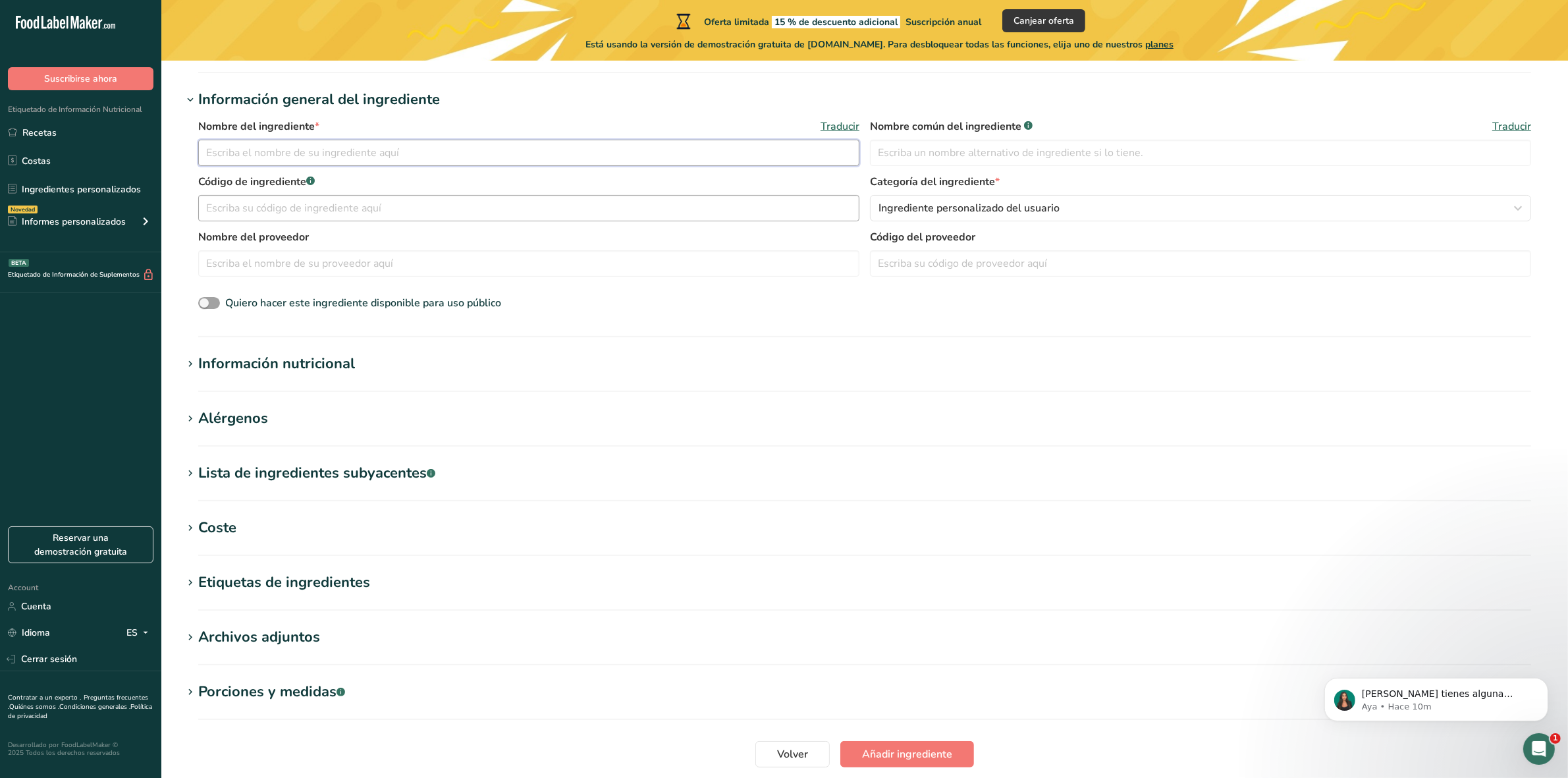
scroll to position [247, 0]
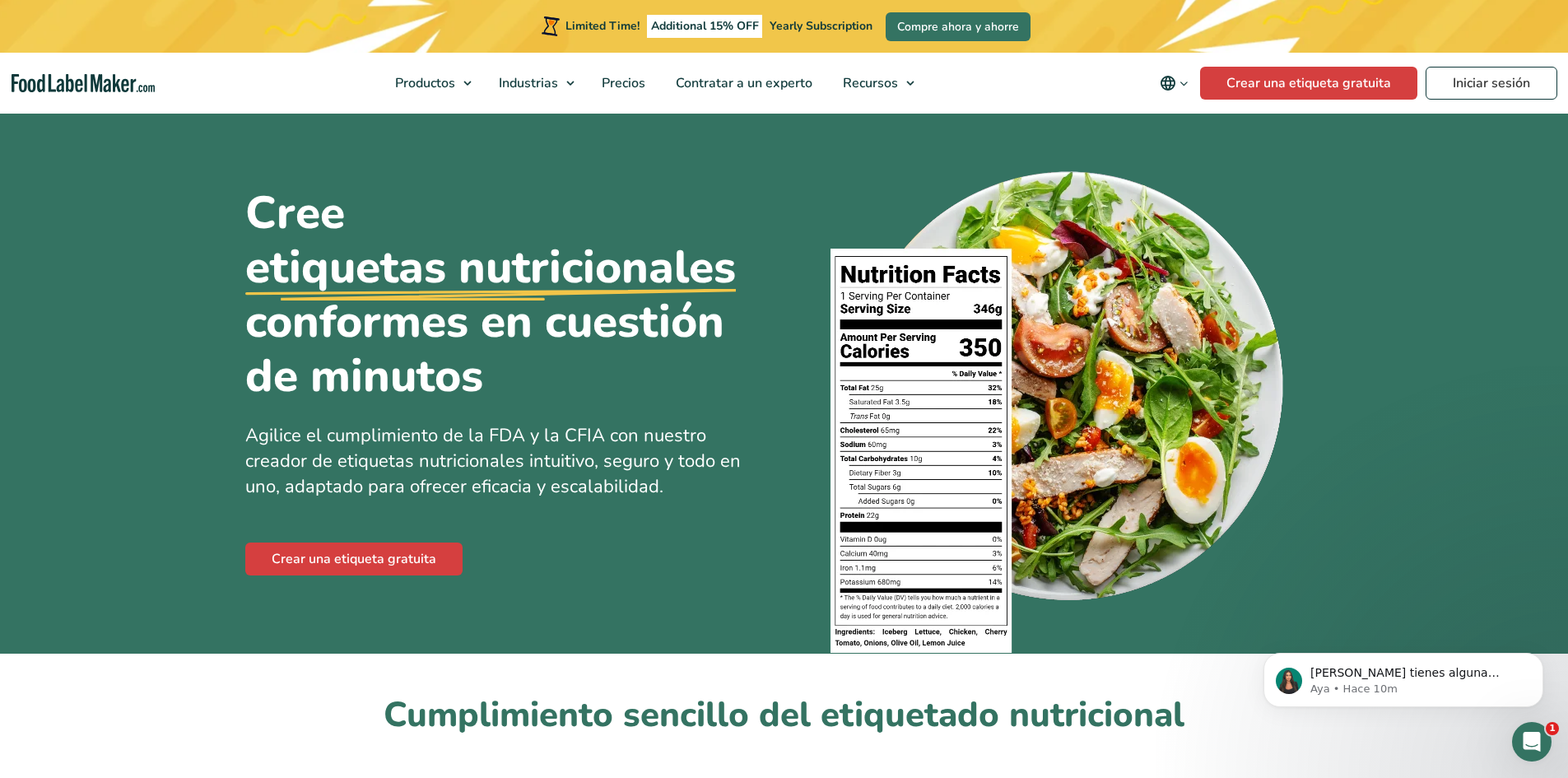
drag, startPoint x: 682, startPoint y: 254, endPoint x: 687, endPoint y: 265, distance: 12.1
